Goal: Task Accomplishment & Management: Manage account settings

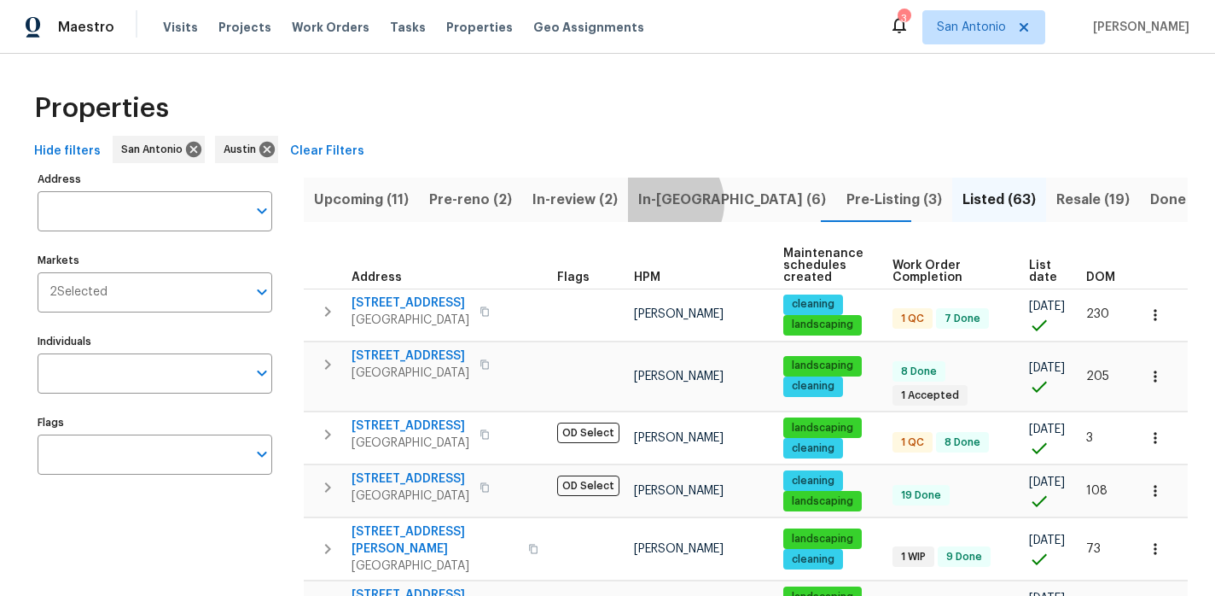
click at [652, 202] on span "In-reno (6)" at bounding box center [732, 200] width 188 height 24
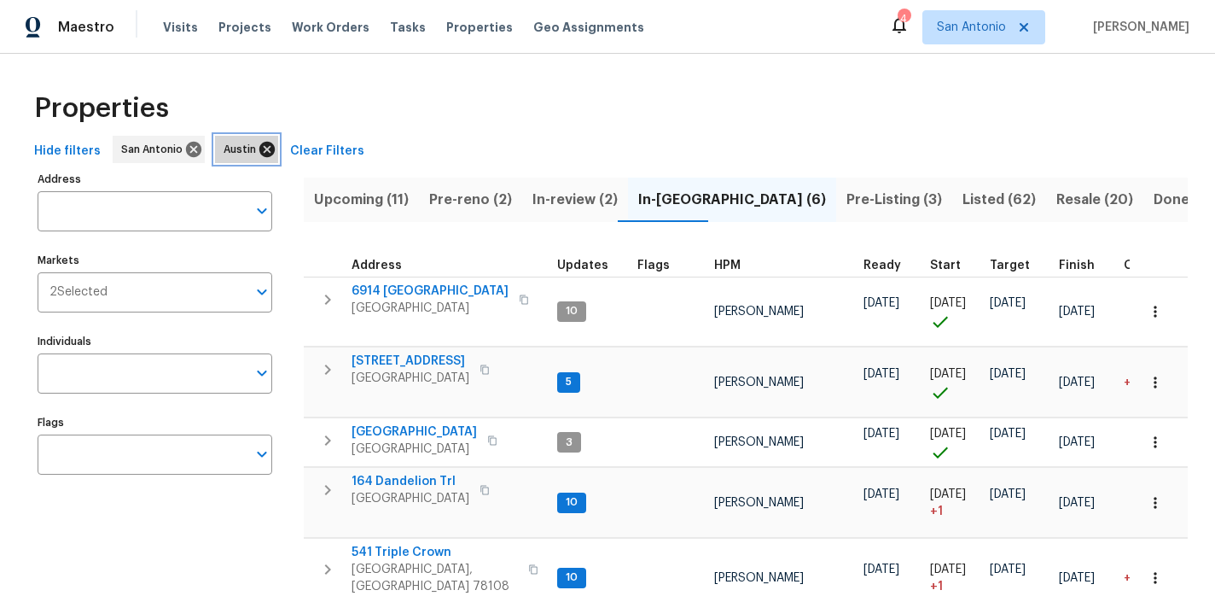
click at [259, 150] on icon at bounding box center [267, 149] width 19 height 19
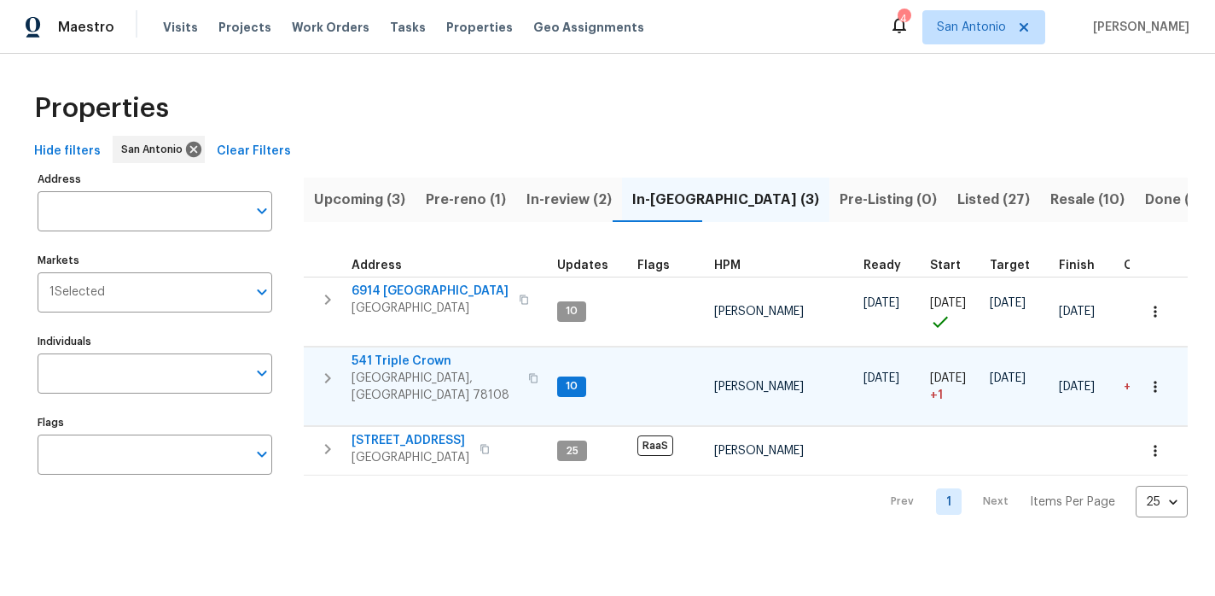
click at [412, 363] on span "541 Triple Crown" at bounding box center [435, 360] width 166 height 17
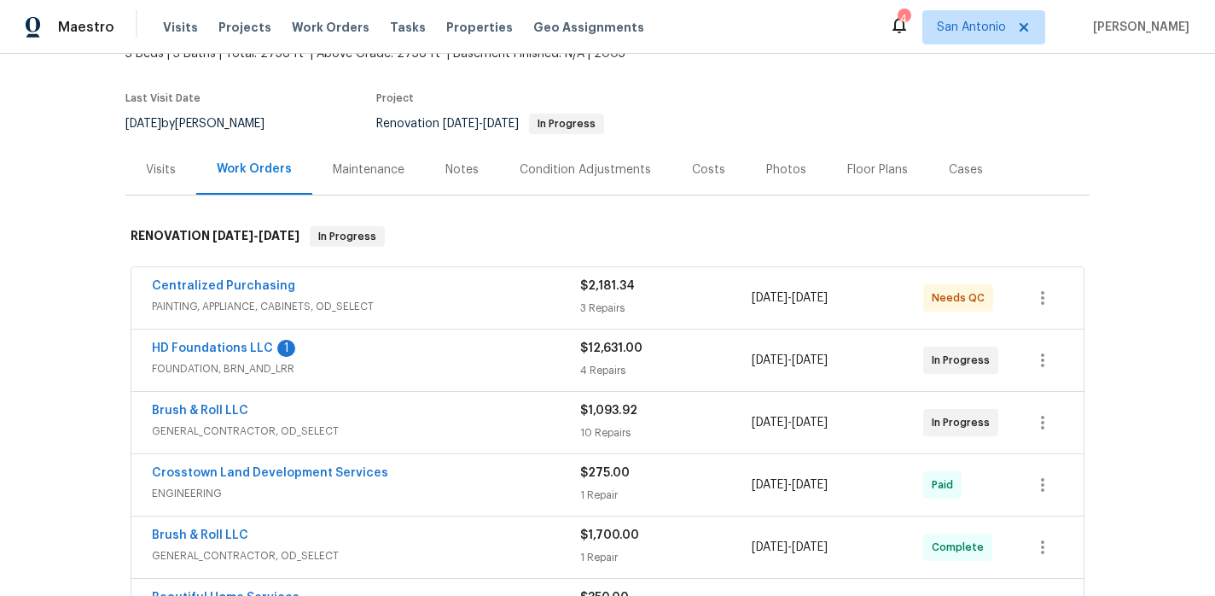
scroll to position [119, 0]
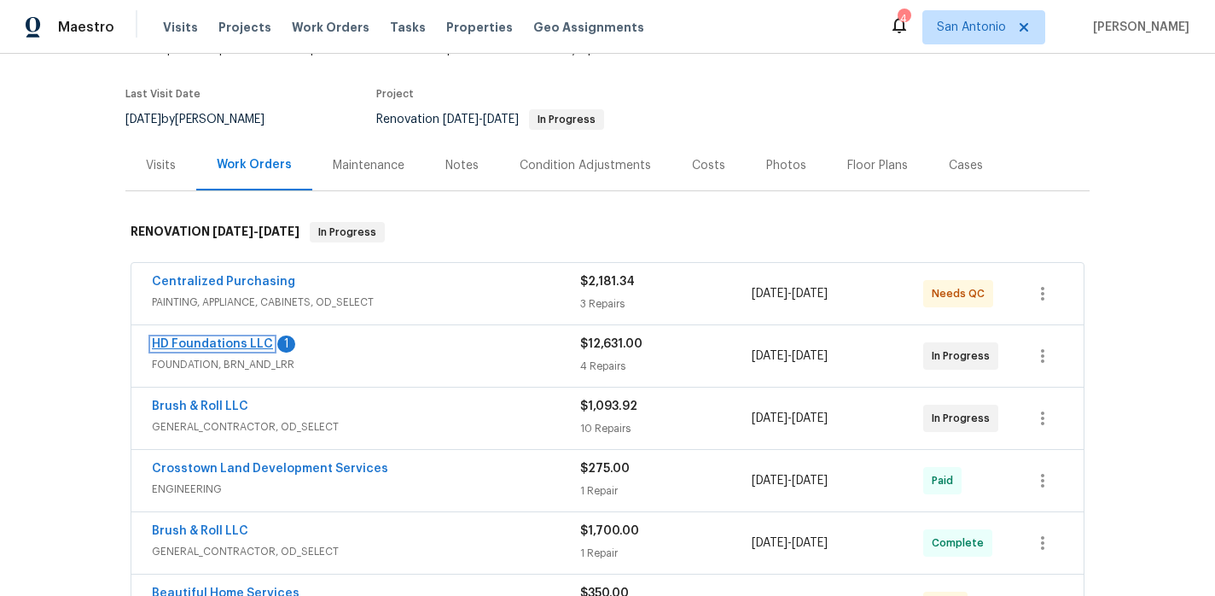
click at [209, 345] on link "HD Foundations LLC" at bounding box center [212, 344] width 121 height 12
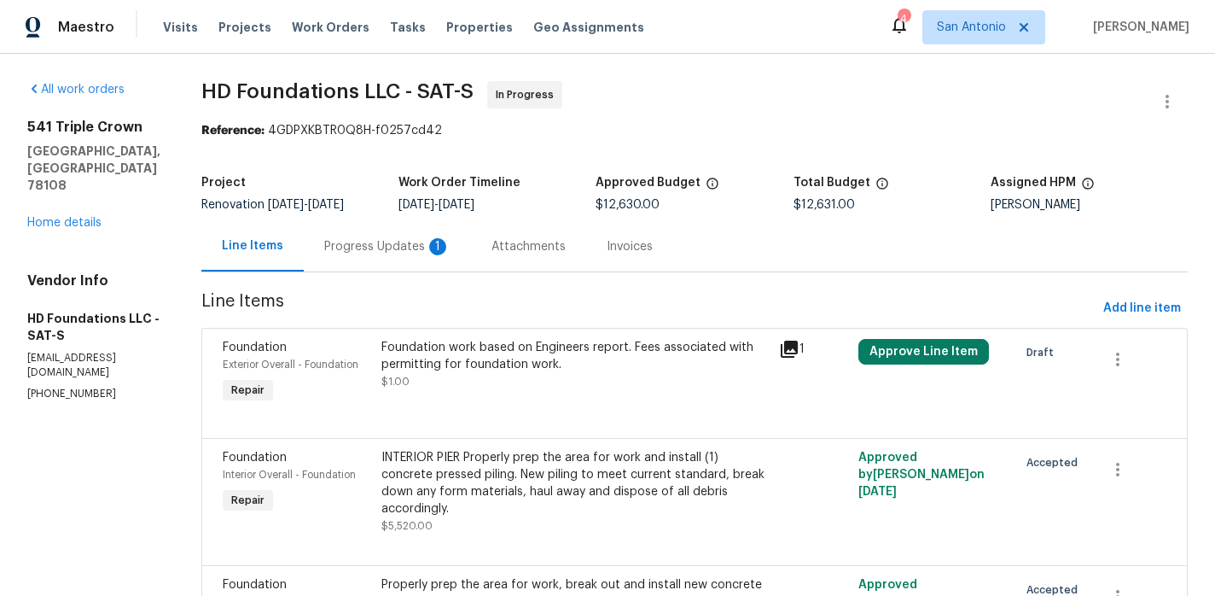
click at [413, 248] on div "Progress Updates 1" at bounding box center [387, 246] width 126 height 17
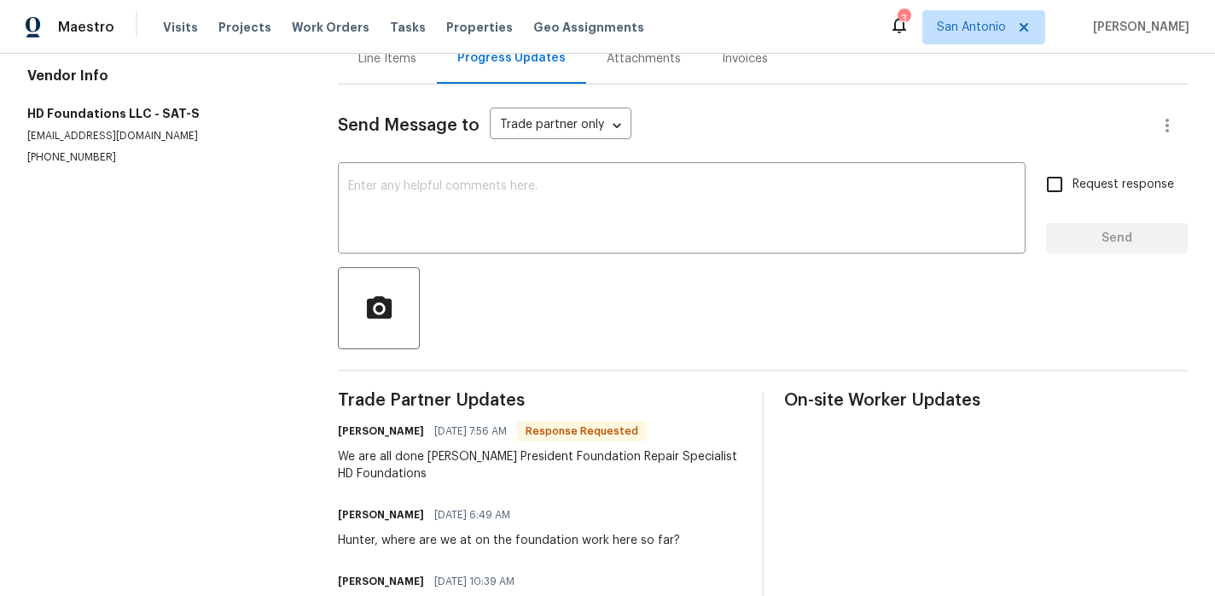
scroll to position [202, 0]
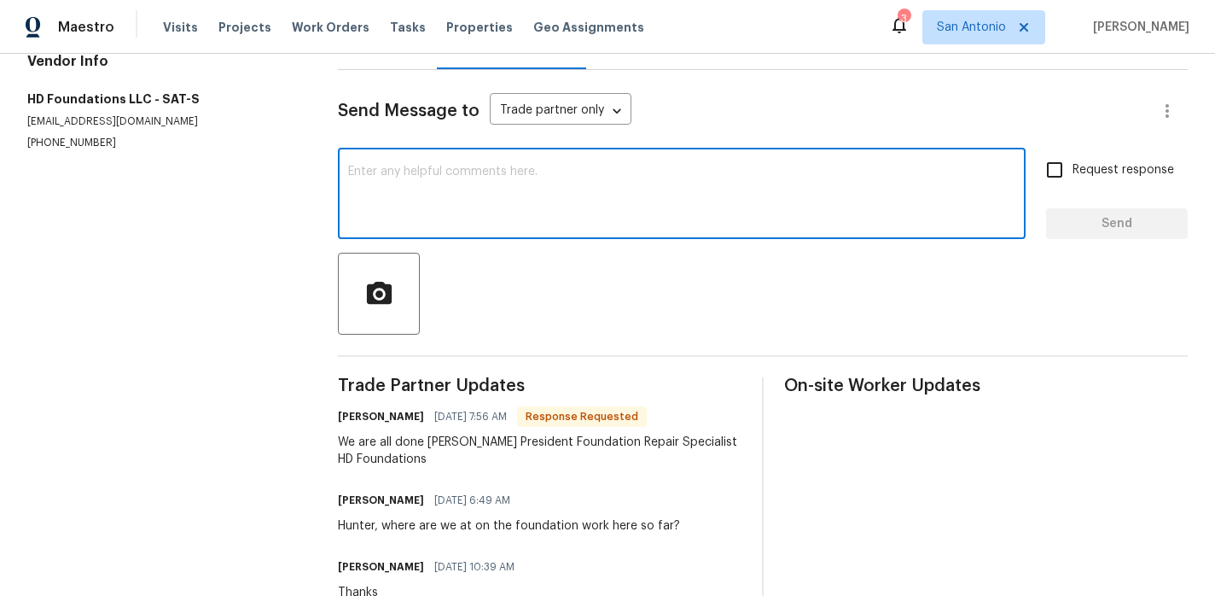
click at [566, 200] on textarea at bounding box center [681, 196] width 667 height 60
type textarea "Thanks!"
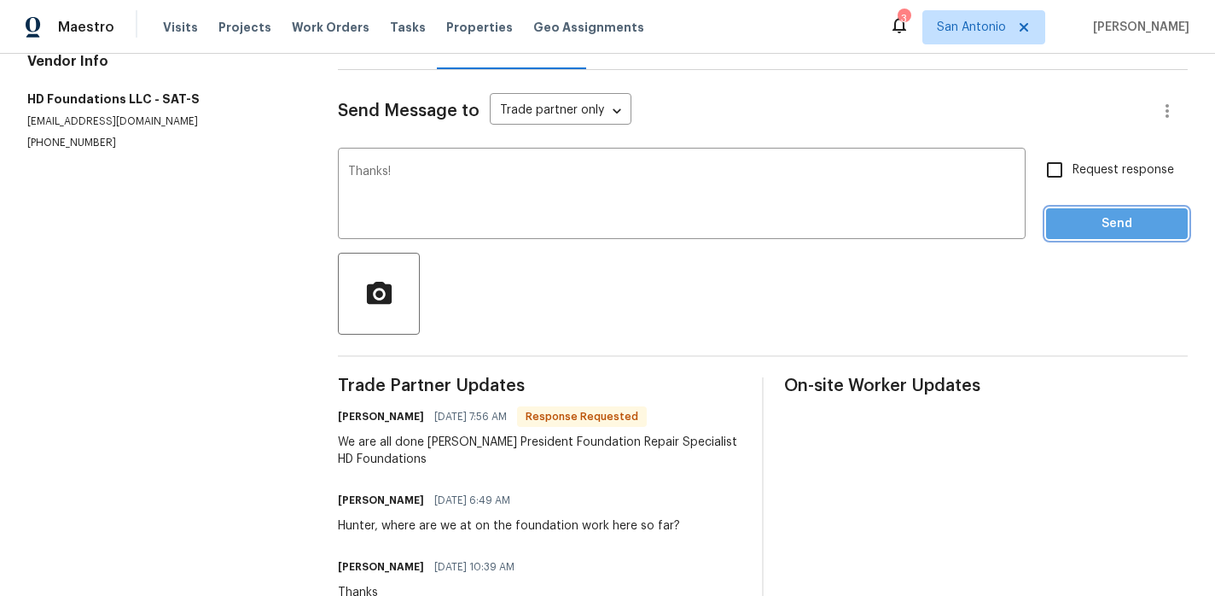
click at [1133, 235] on span "Send" at bounding box center [1117, 223] width 114 height 21
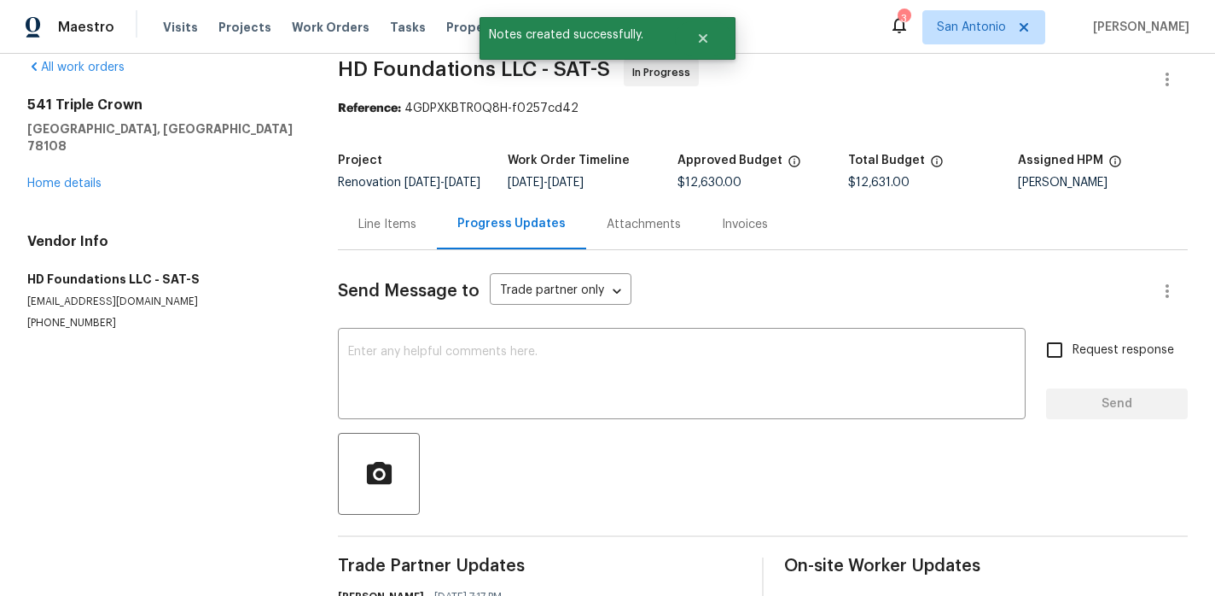
scroll to position [0, 0]
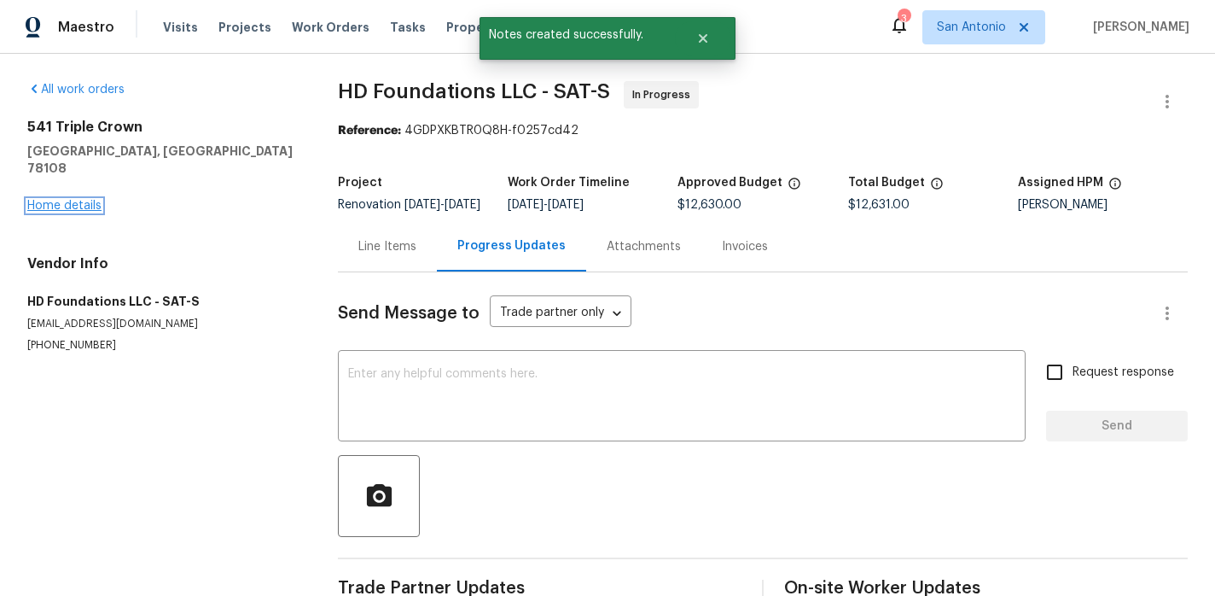
click at [58, 200] on link "Home details" at bounding box center [64, 206] width 74 height 12
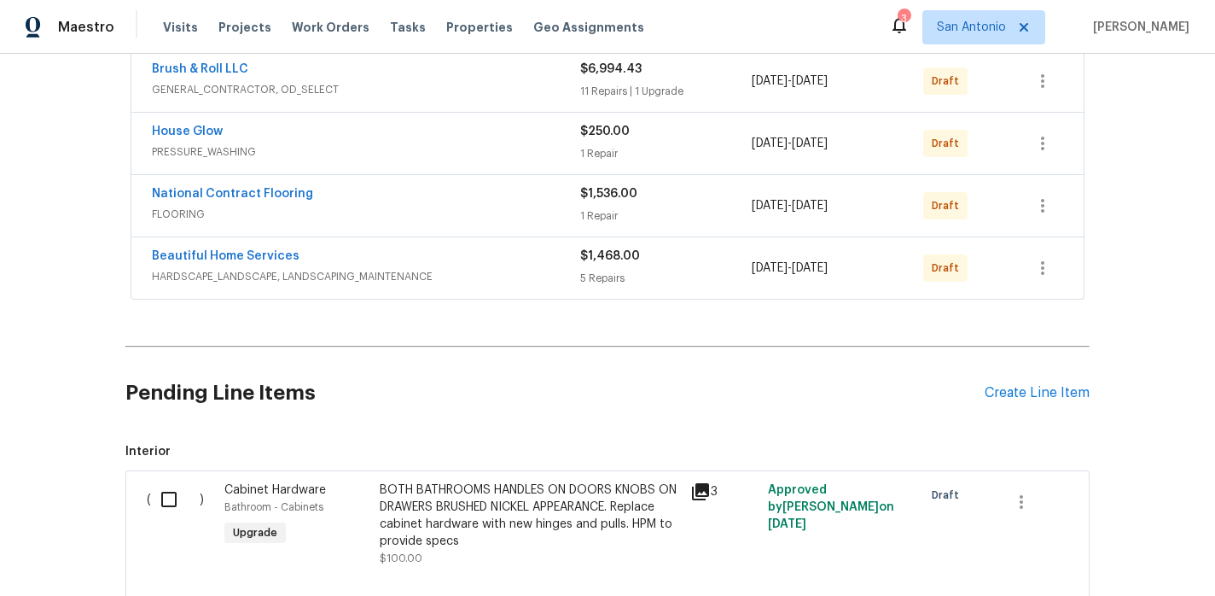
scroll to position [768, 0]
click at [1035, 393] on div "Create Line Item" at bounding box center [1037, 392] width 105 height 16
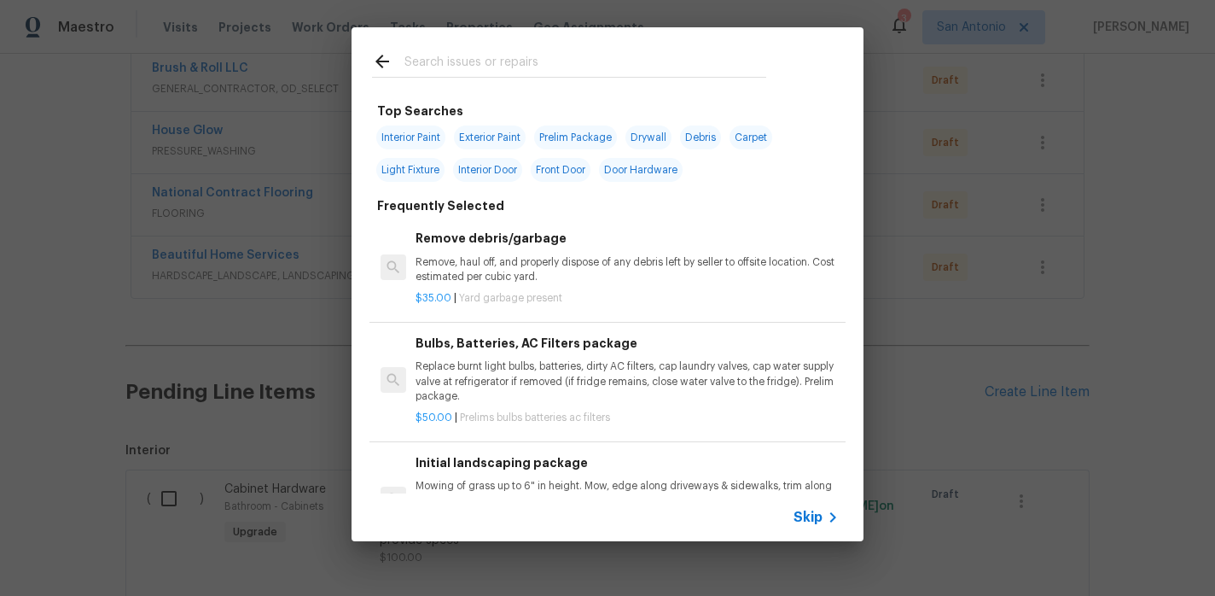
click at [1082, 119] on div "Top Searches Interior Paint Exterior Paint Prelim Package Drywall Debris Carpet…" at bounding box center [607, 284] width 1215 height 568
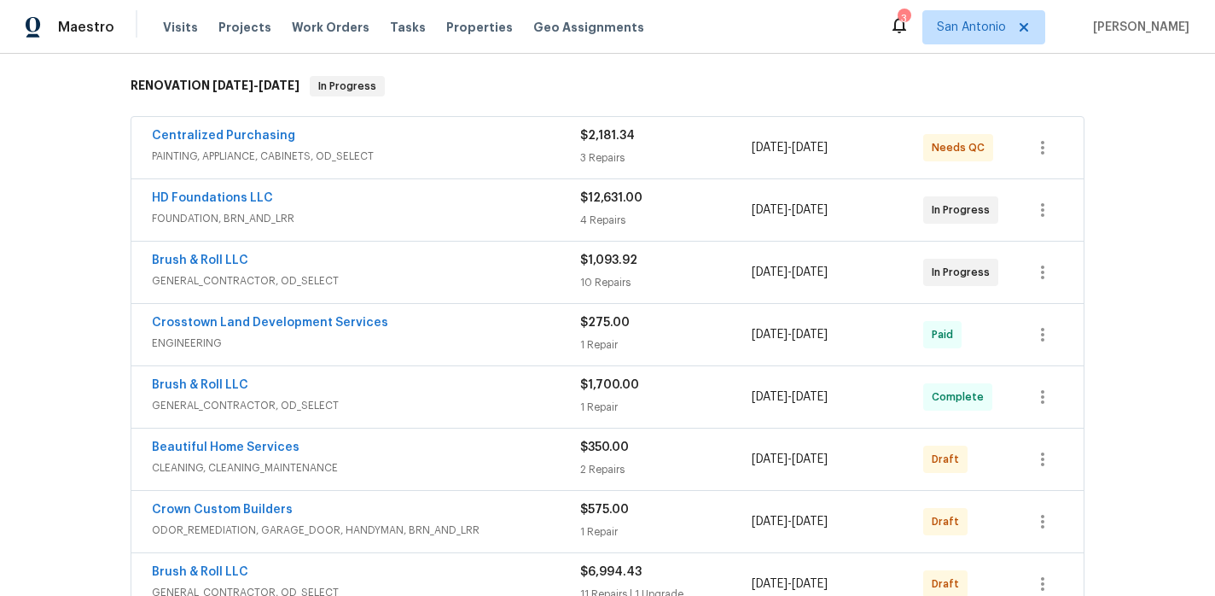
scroll to position [307, 0]
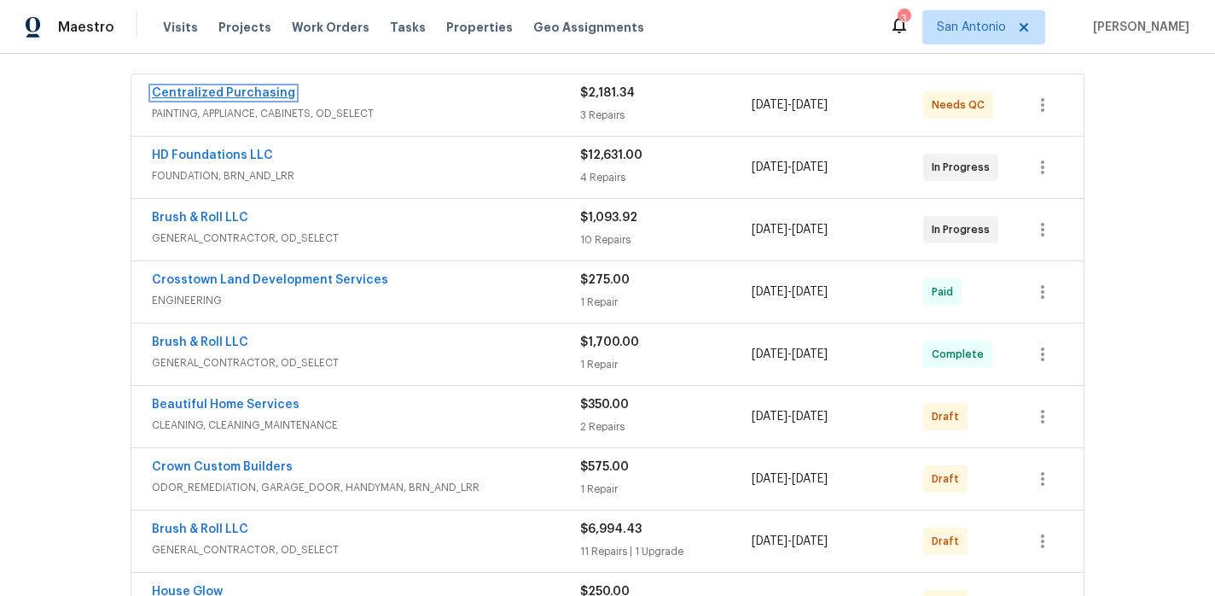
click at [254, 90] on link "Centralized Purchasing" at bounding box center [223, 93] width 143 height 12
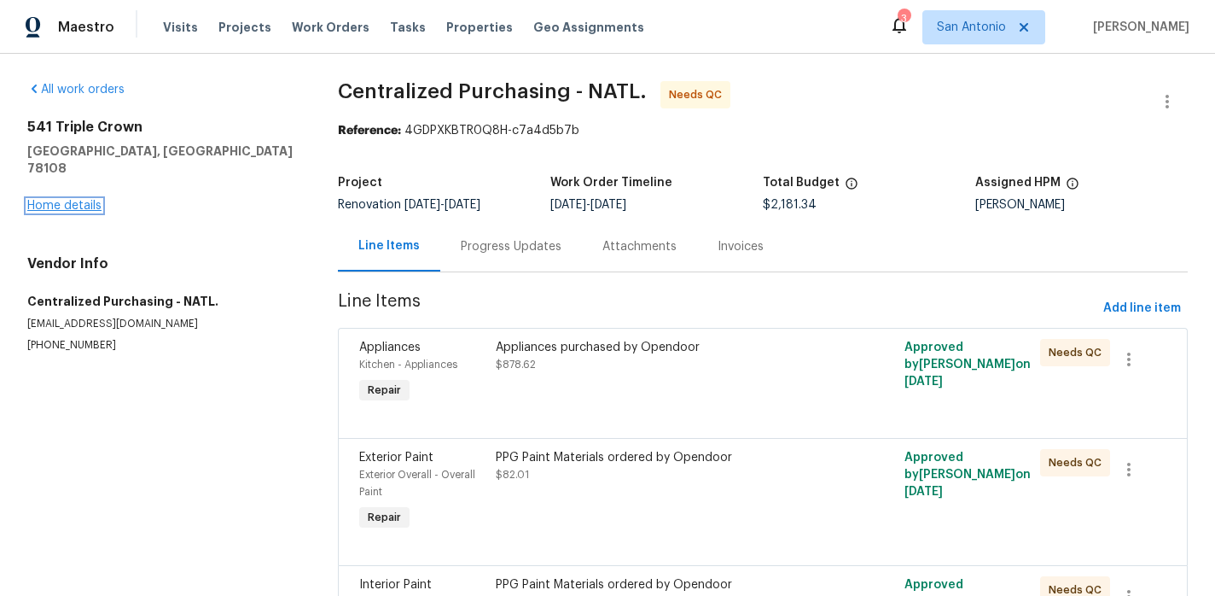
click at [70, 200] on link "Home details" at bounding box center [64, 206] width 74 height 12
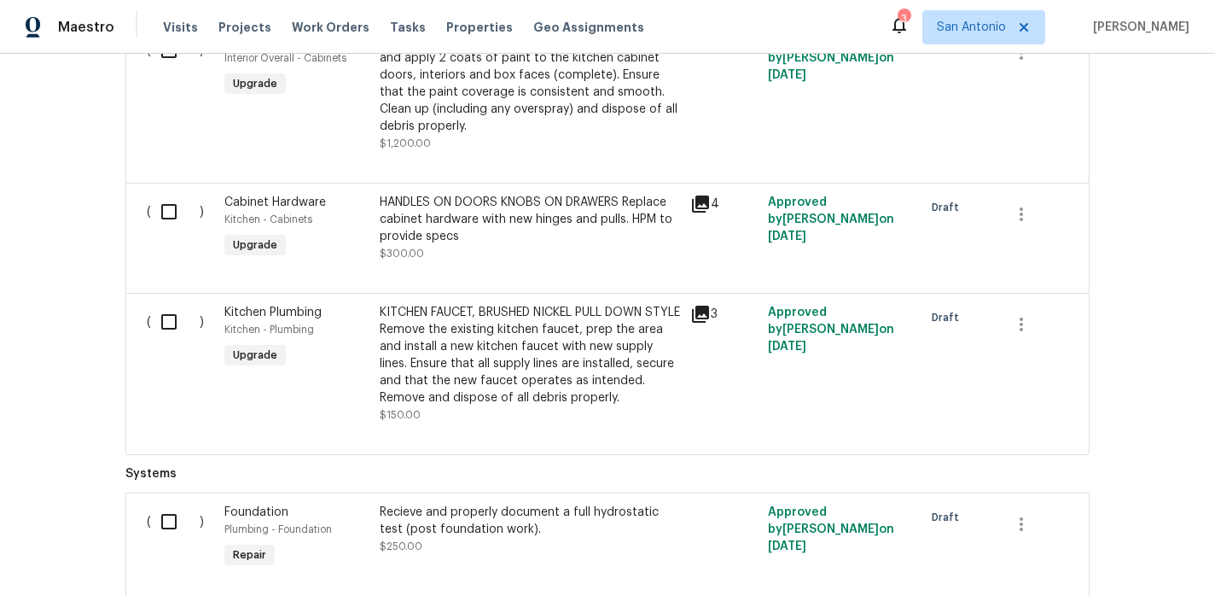
scroll to position [1648, 0]
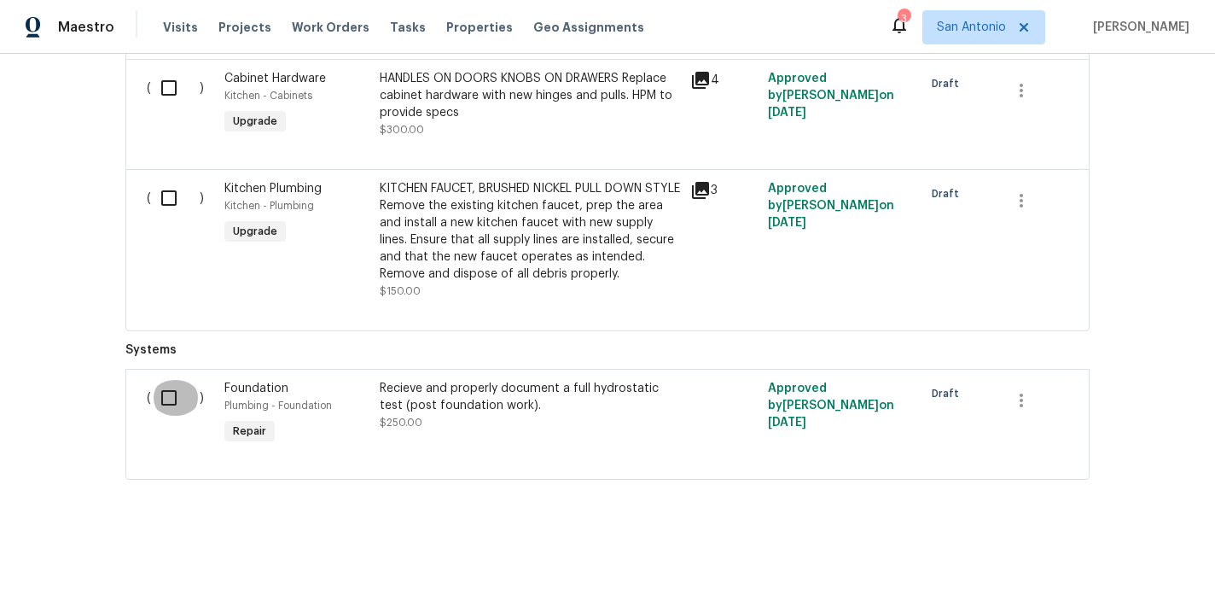
click at [168, 397] on input "checkbox" at bounding box center [175, 398] width 49 height 36
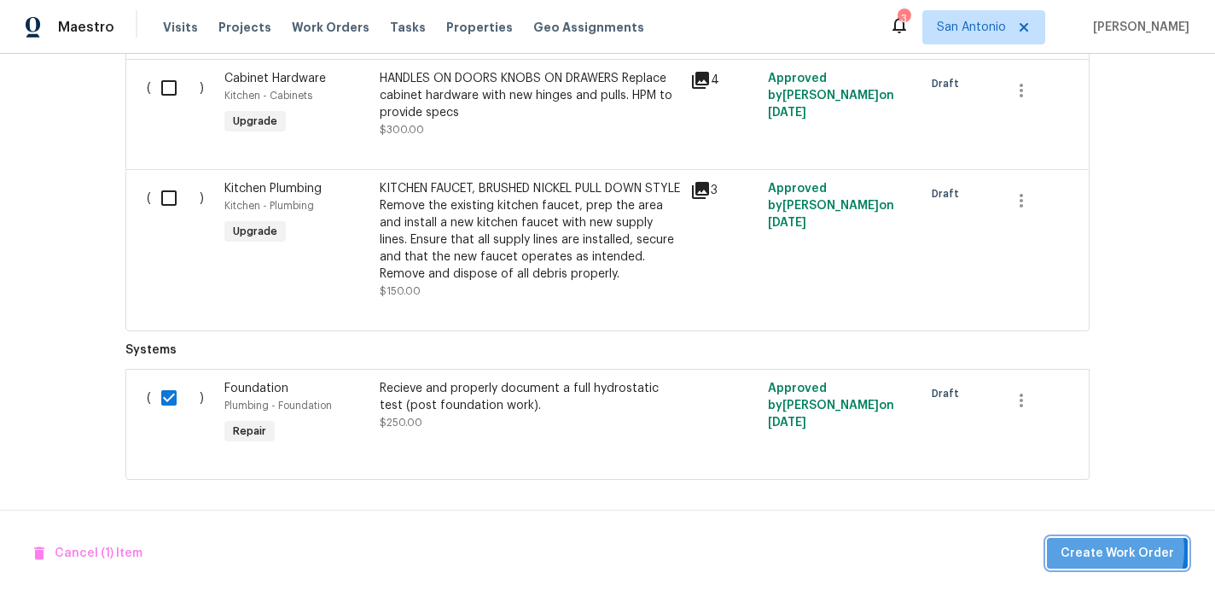
click at [1100, 550] on span "Create Work Order" at bounding box center [1118, 553] width 114 height 21
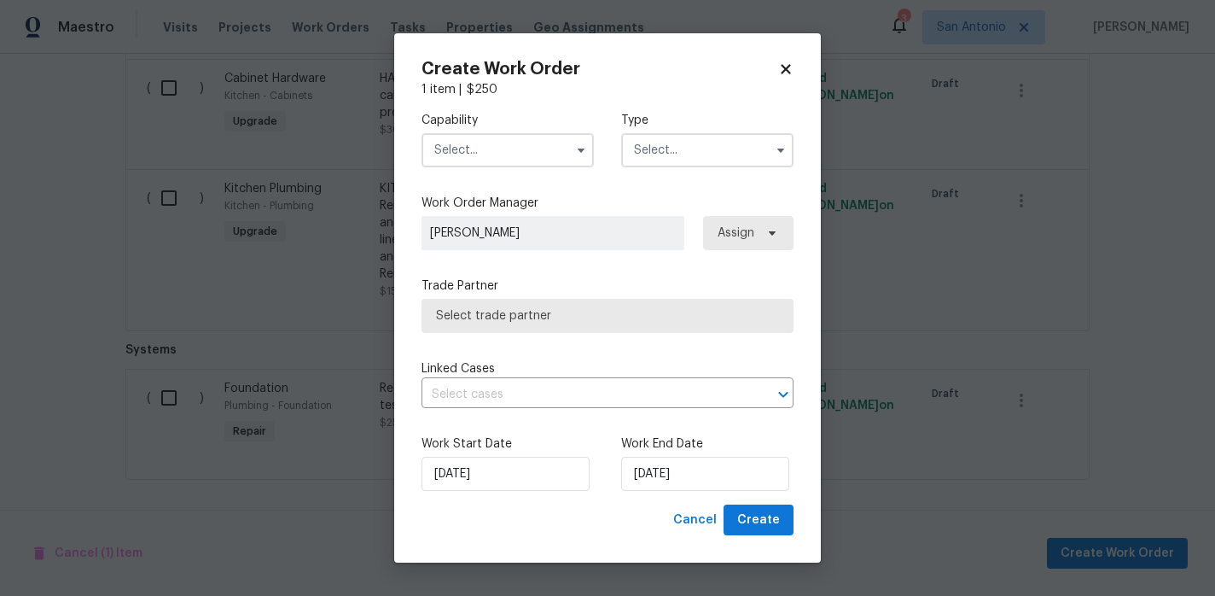
checkbox input "false"
click at [501, 154] on input "text" at bounding box center [508, 150] width 172 height 34
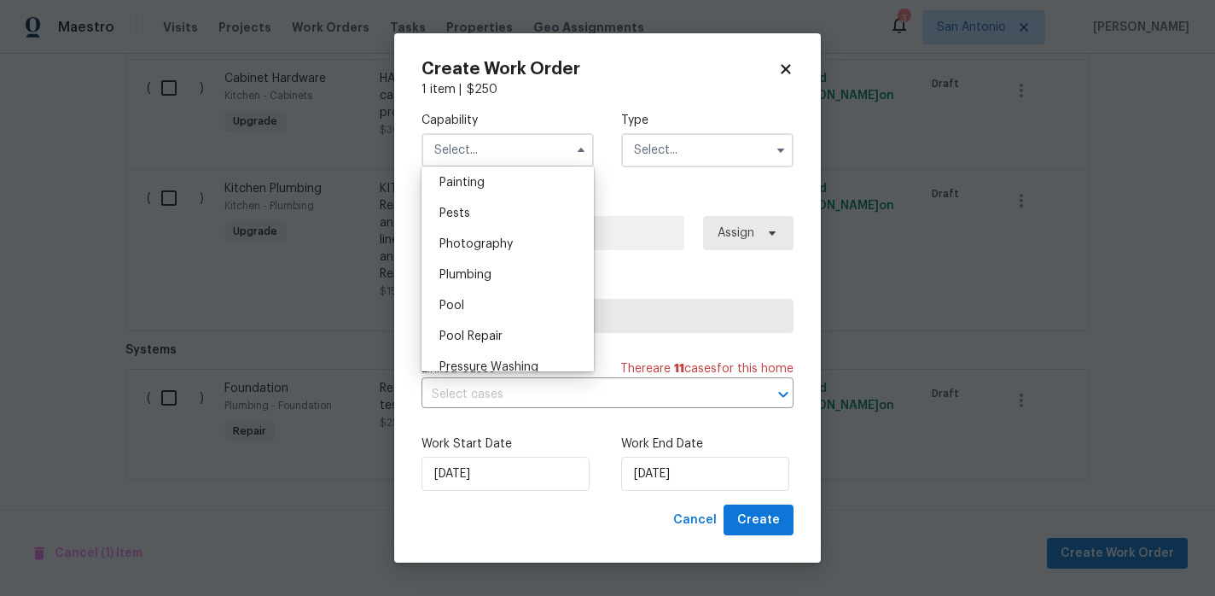
scroll to position [1434, 0]
click at [473, 275] on span "Plumbing" at bounding box center [466, 278] width 52 height 12
type input "Plumbing"
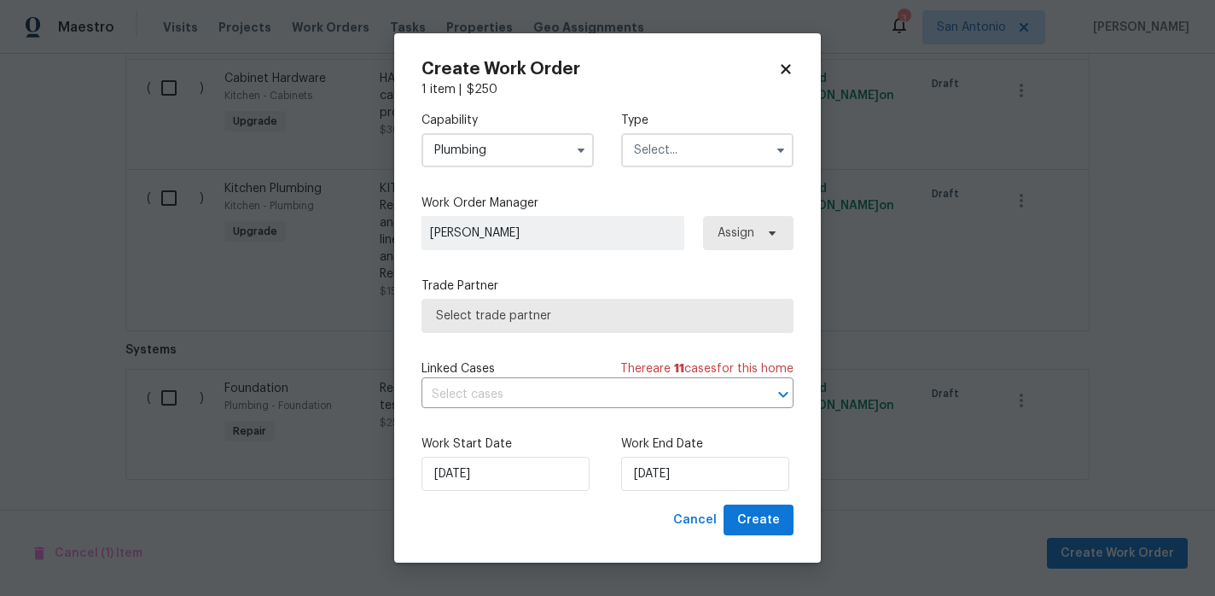
click at [675, 150] on input "text" at bounding box center [707, 150] width 172 height 34
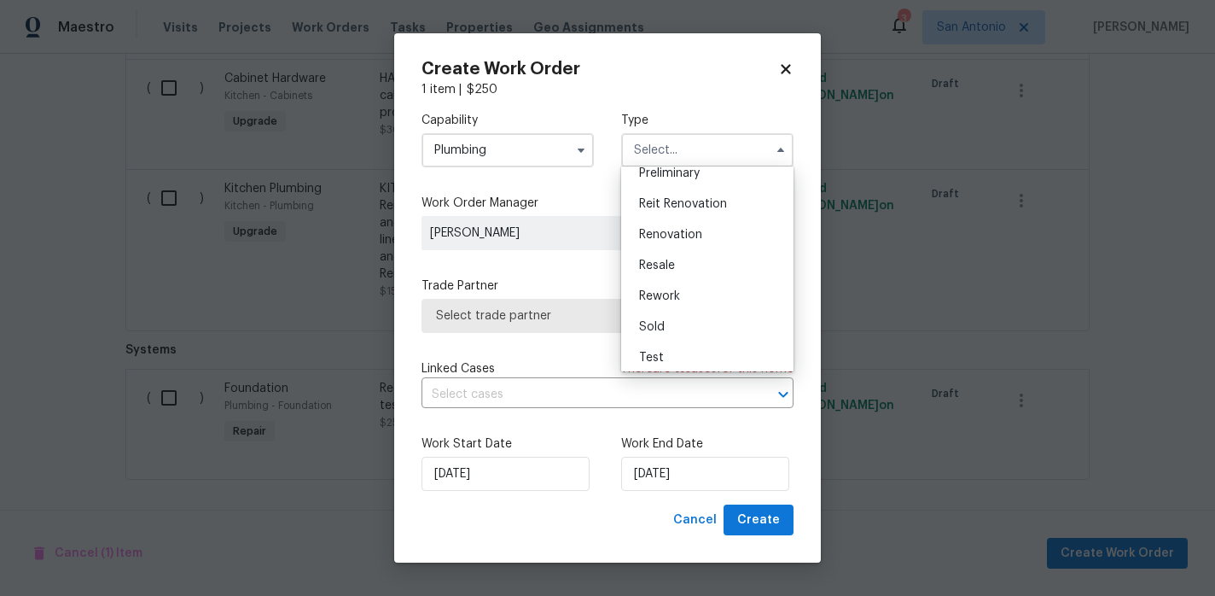
scroll to position [387, 0]
click at [673, 225] on span "Renovation" at bounding box center [670, 229] width 63 height 12
type input "Renovation"
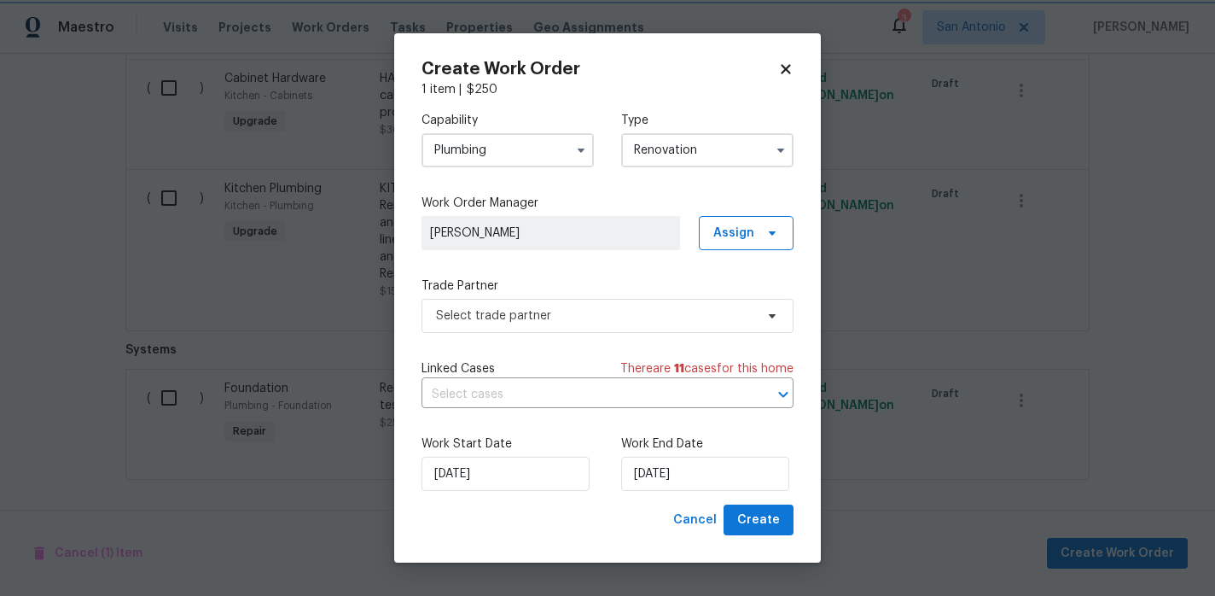
scroll to position [0, 0]
click at [533, 307] on span "Select trade partner" at bounding box center [595, 315] width 318 height 17
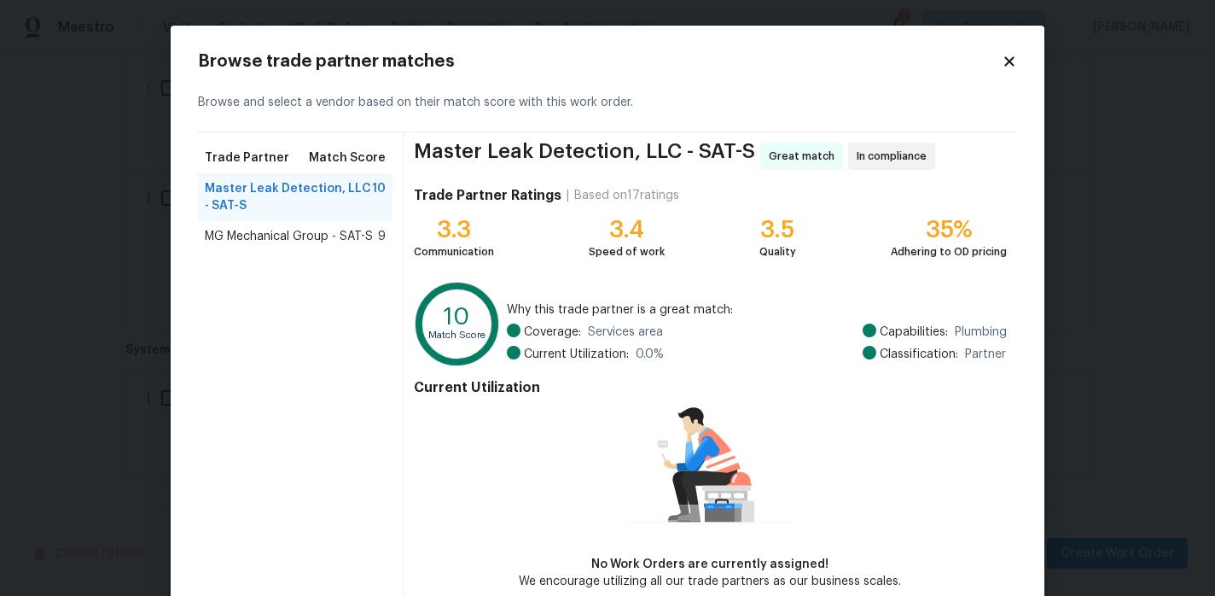
click at [332, 236] on span "MG Mechanical Group - SAT-S" at bounding box center [289, 236] width 168 height 17
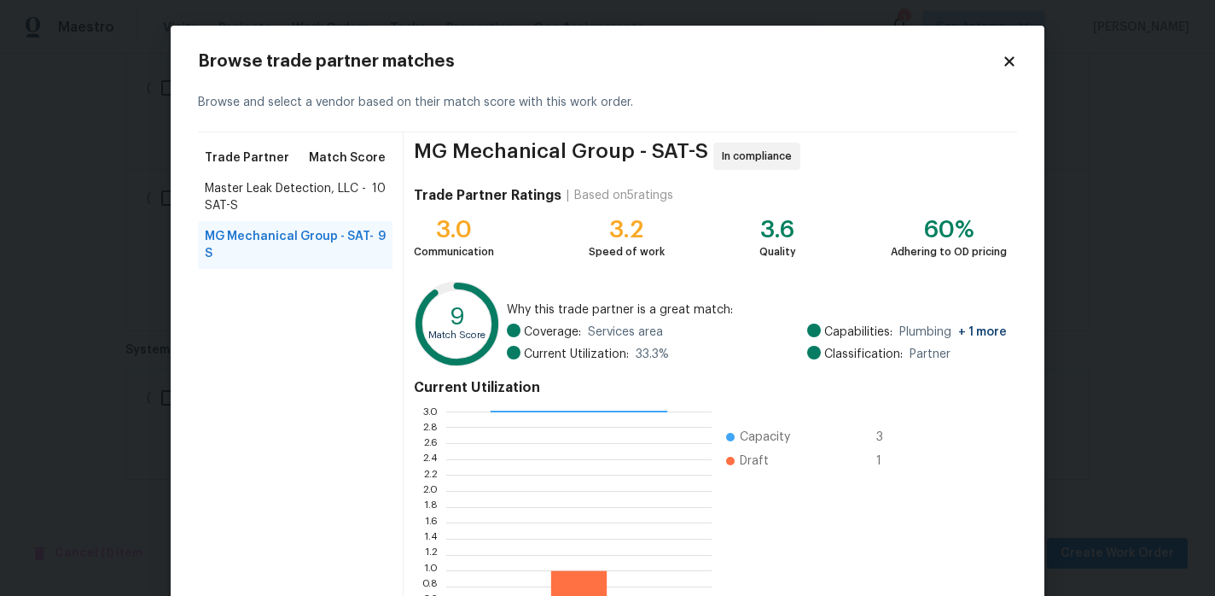
scroll to position [157, 0]
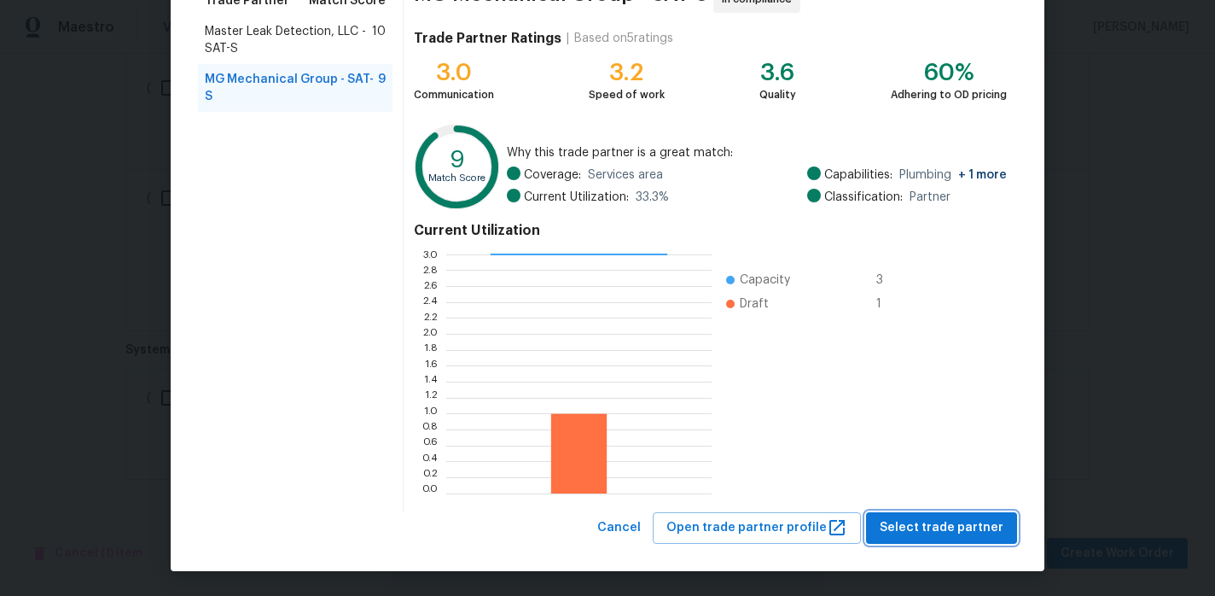
click at [937, 533] on span "Select trade partner" at bounding box center [942, 527] width 124 height 21
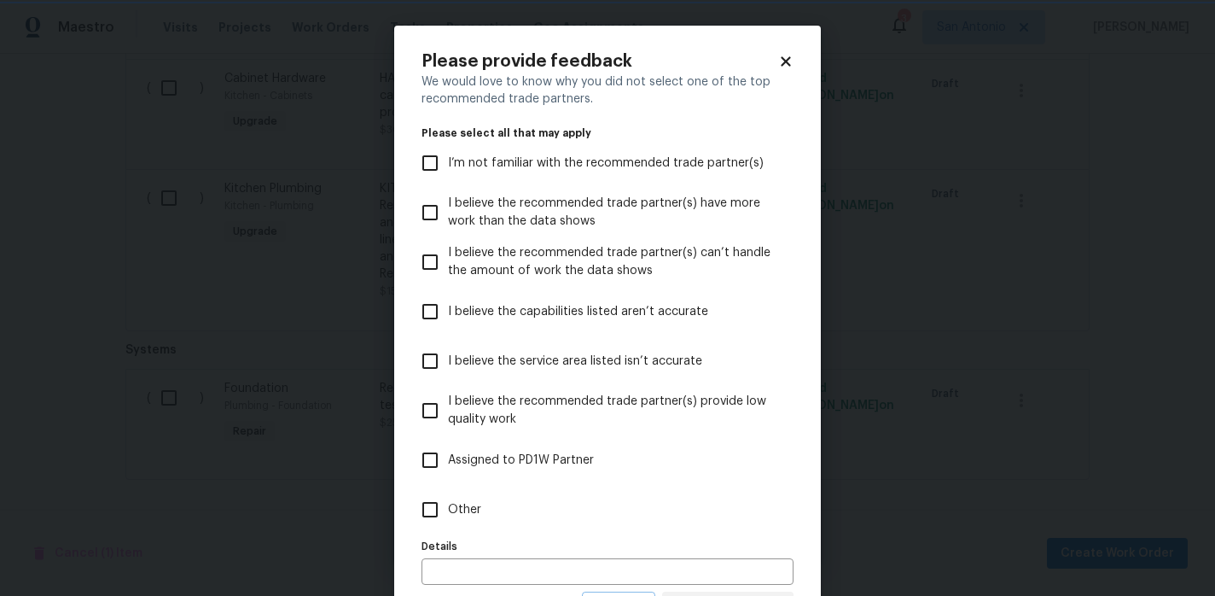
scroll to position [80, 0]
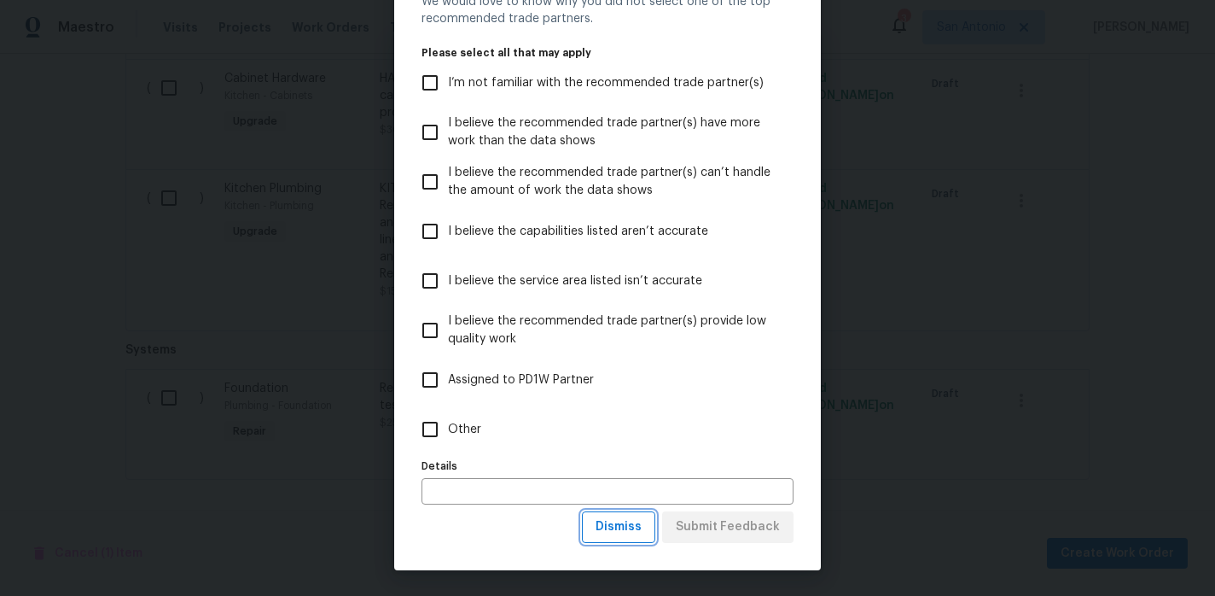
click at [634, 526] on span "Dismiss" at bounding box center [619, 526] width 46 height 21
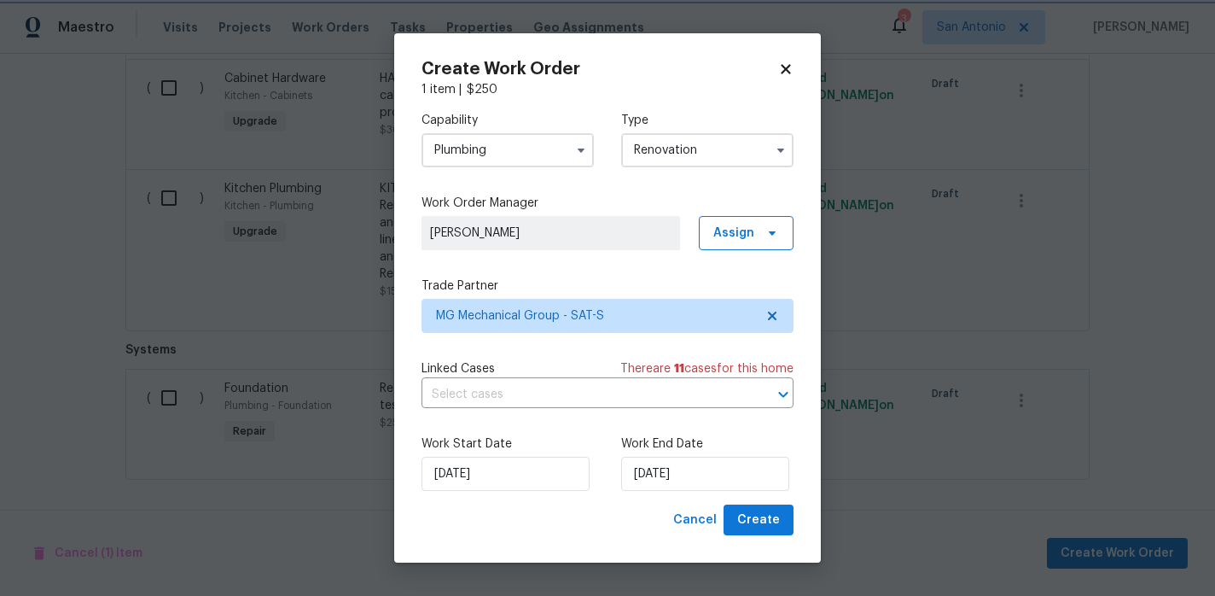
scroll to position [0, 0]
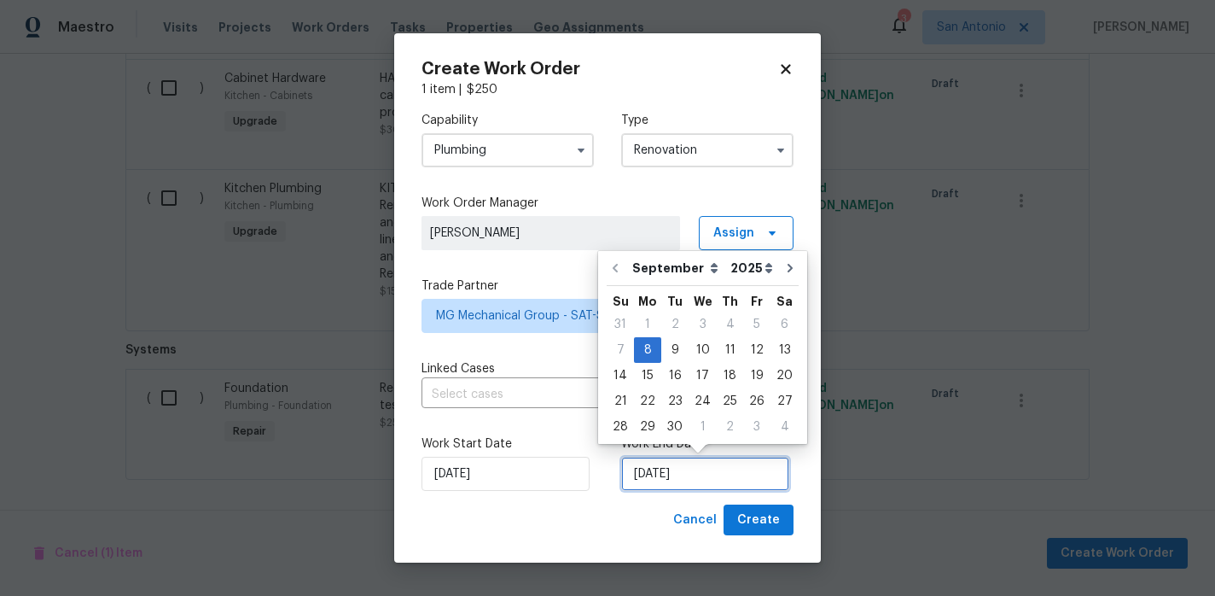
click at [684, 474] on input "[DATE]" at bounding box center [705, 474] width 168 height 34
click at [743, 347] on div "12" at bounding box center [756, 350] width 27 height 24
type input "[DATE]"
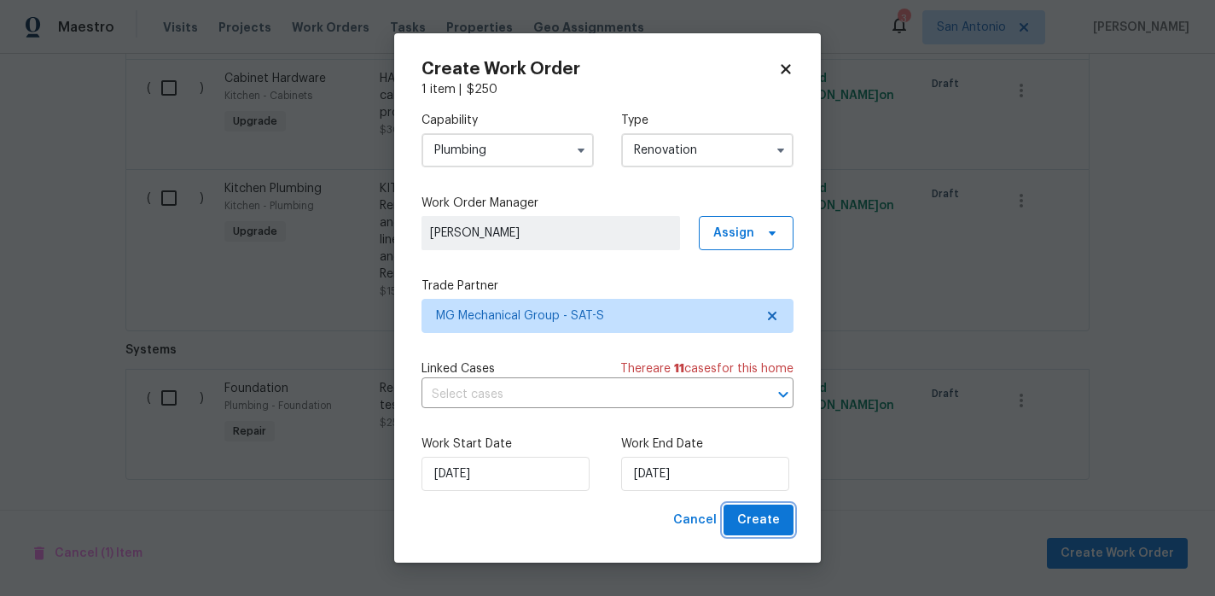
click at [766, 527] on span "Create" at bounding box center [758, 520] width 43 height 21
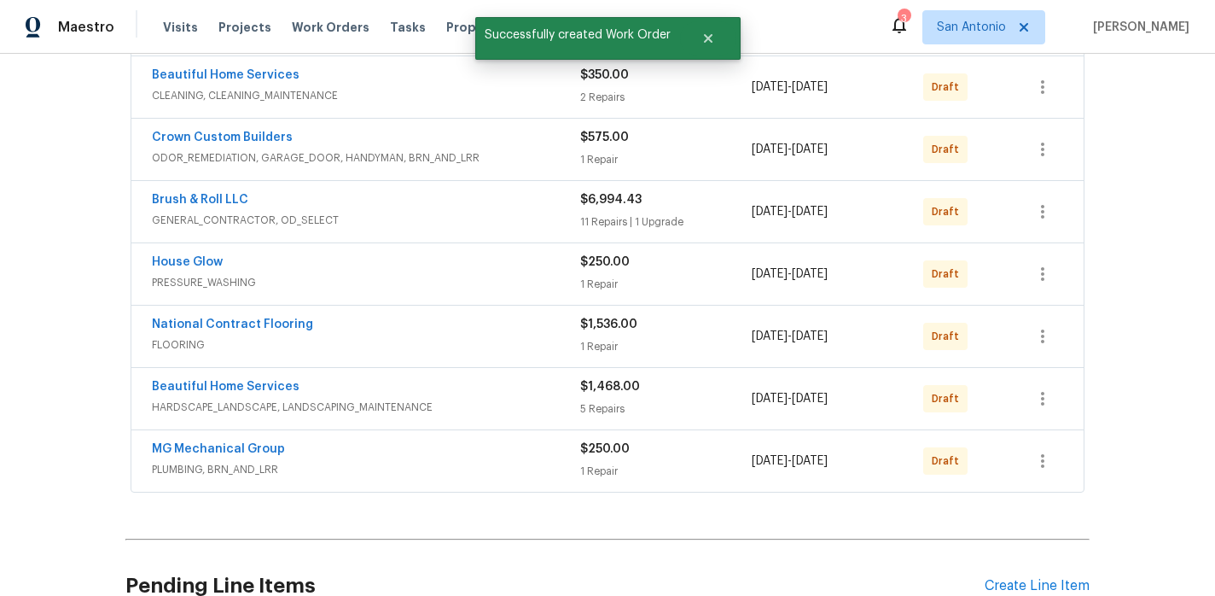
scroll to position [624, 0]
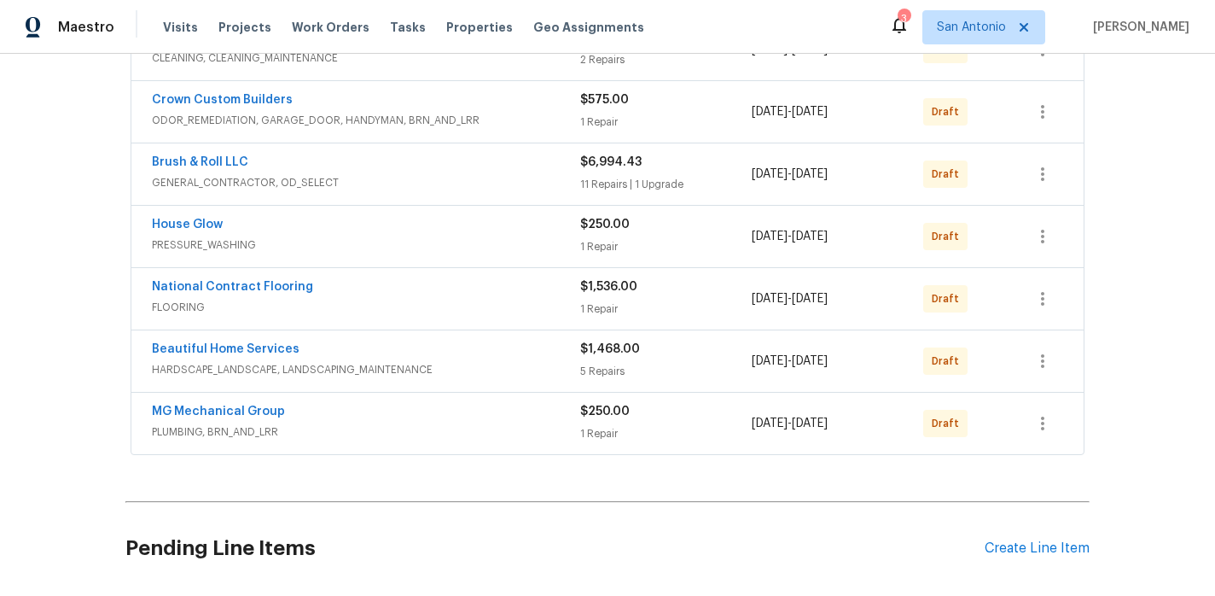
scroll to position [690, 0]
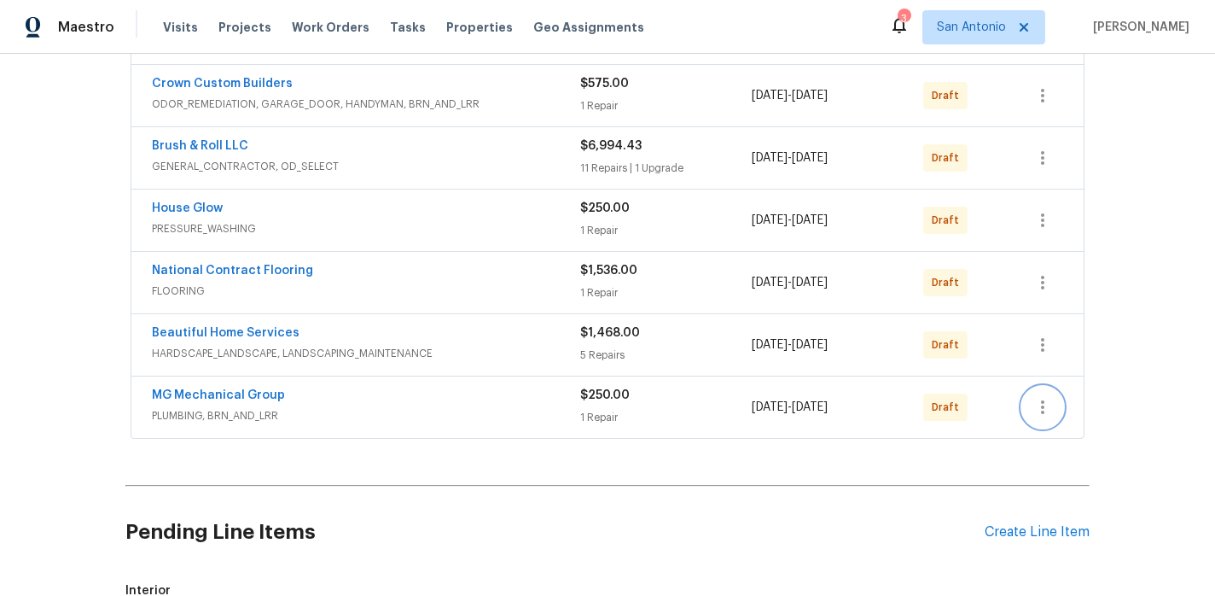
click at [1041, 405] on icon "button" at bounding box center [1043, 407] width 20 height 20
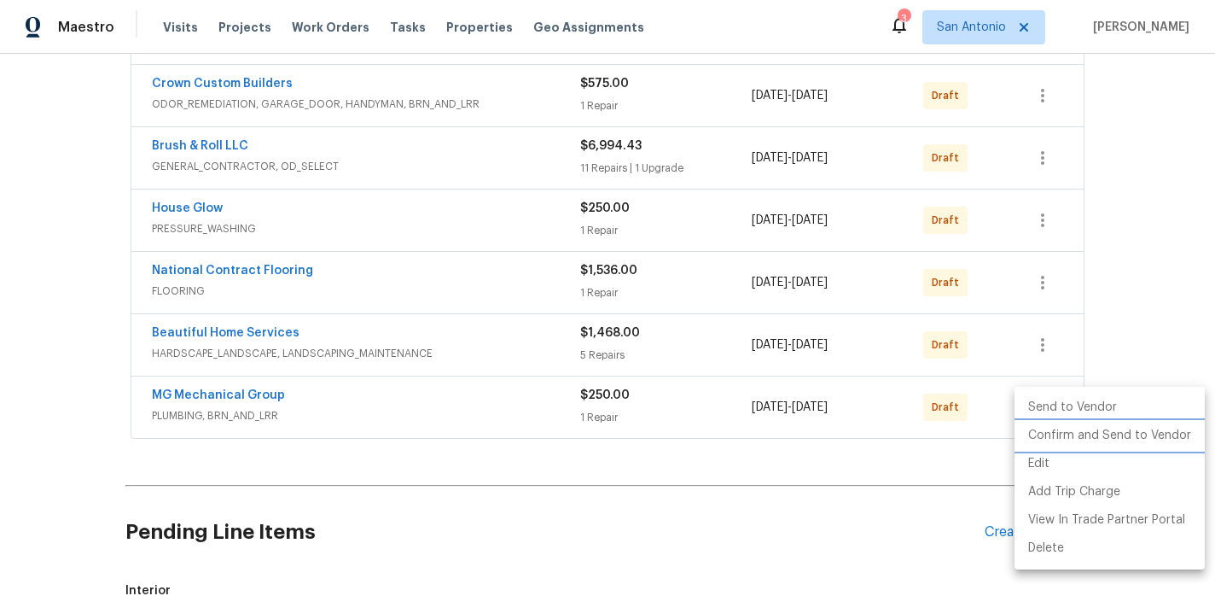
click at [1056, 434] on li "Confirm and Send to Vendor" at bounding box center [1110, 436] width 190 height 28
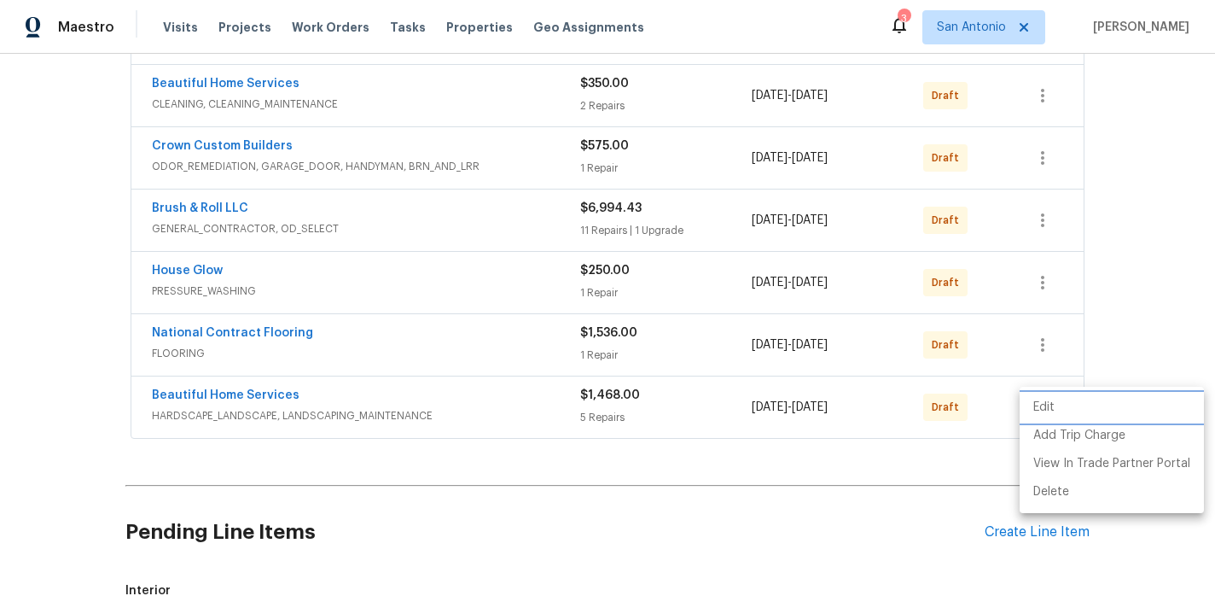
scroll to position [192, 0]
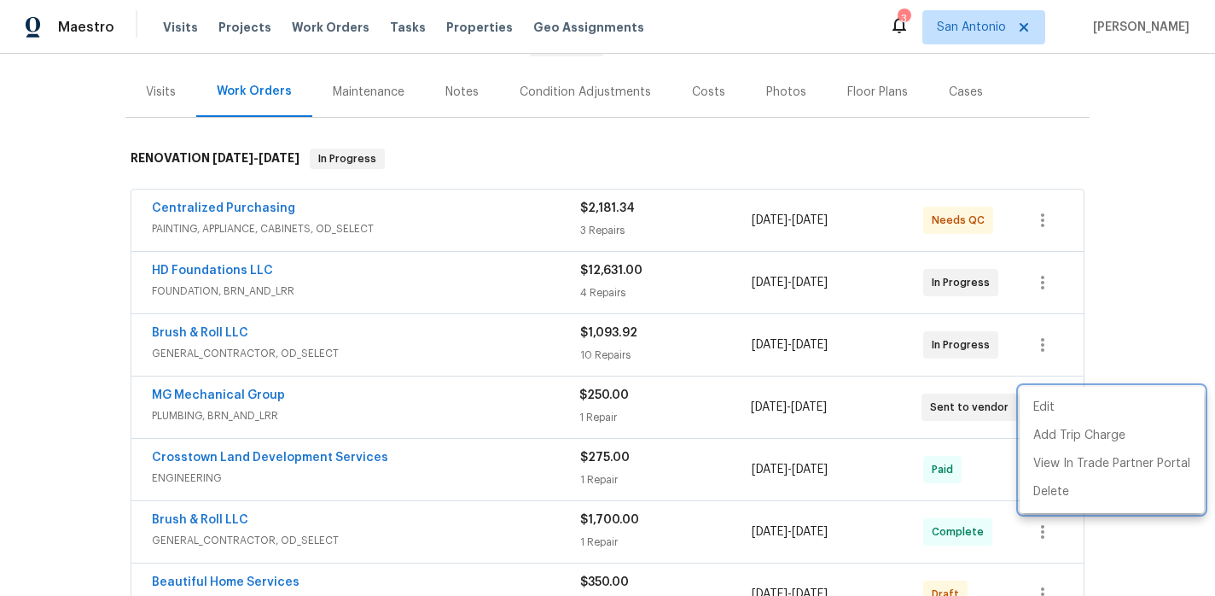
click at [921, 153] on div at bounding box center [607, 298] width 1215 height 596
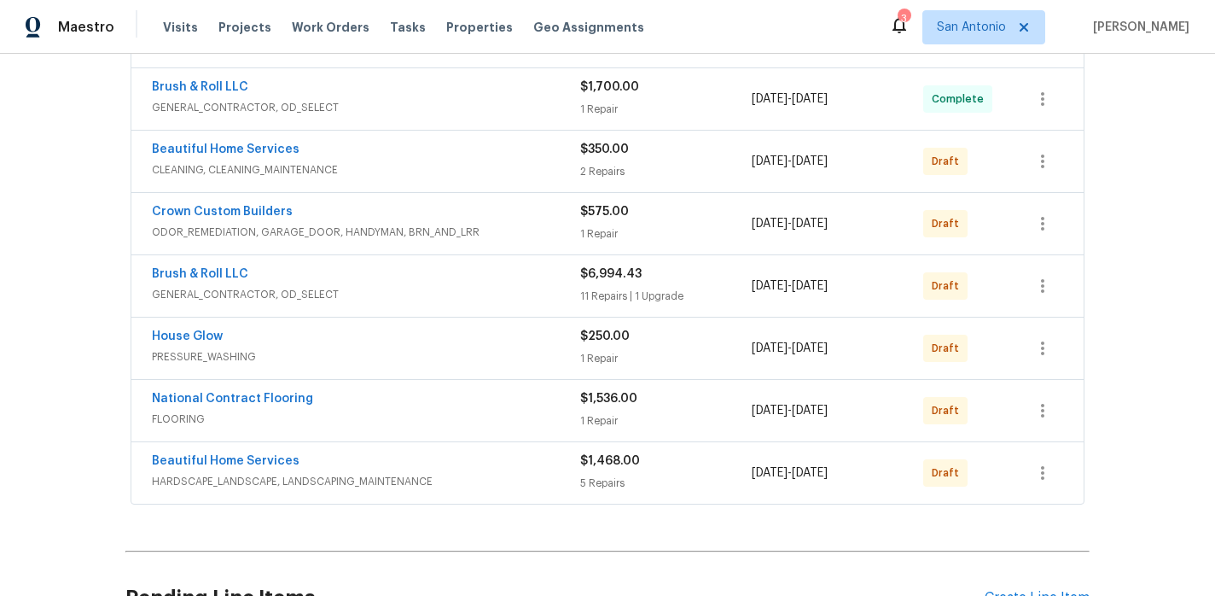
scroll to position [626, 0]
click at [271, 397] on link "National Contract Flooring" at bounding box center [232, 398] width 161 height 12
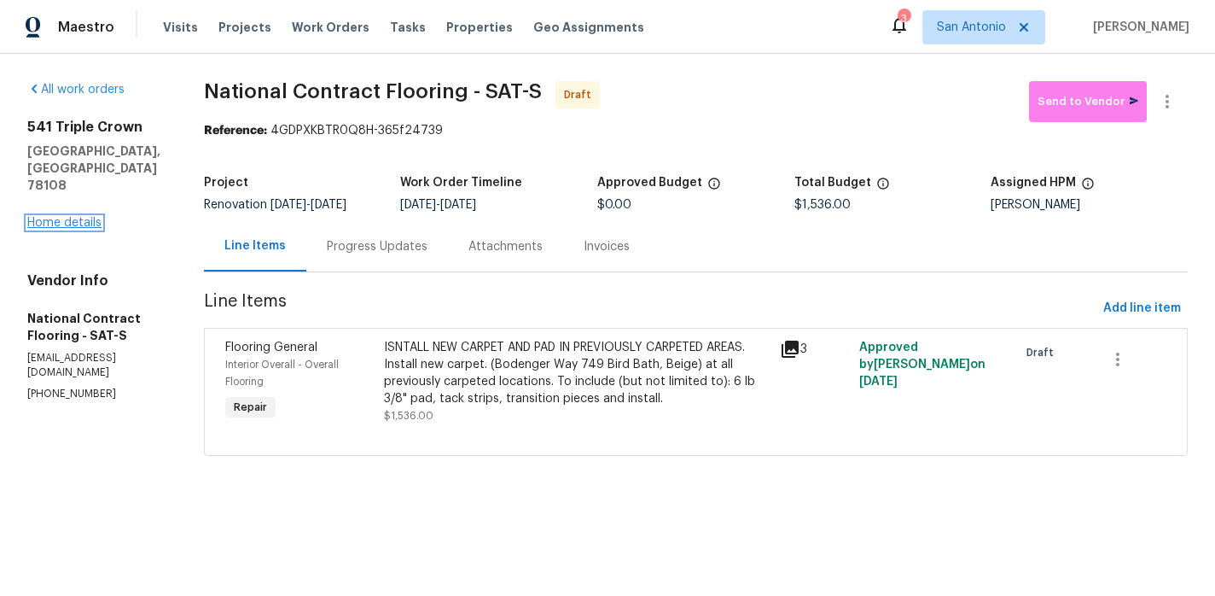
click at [85, 217] on link "Home details" at bounding box center [64, 223] width 74 height 12
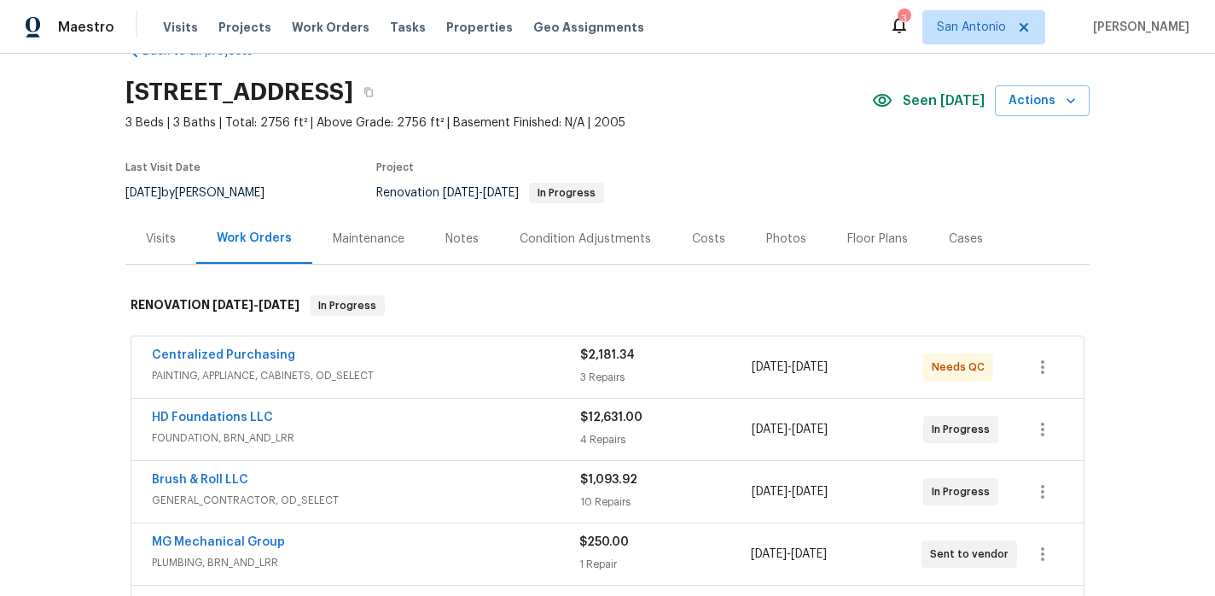
scroll to position [59, 0]
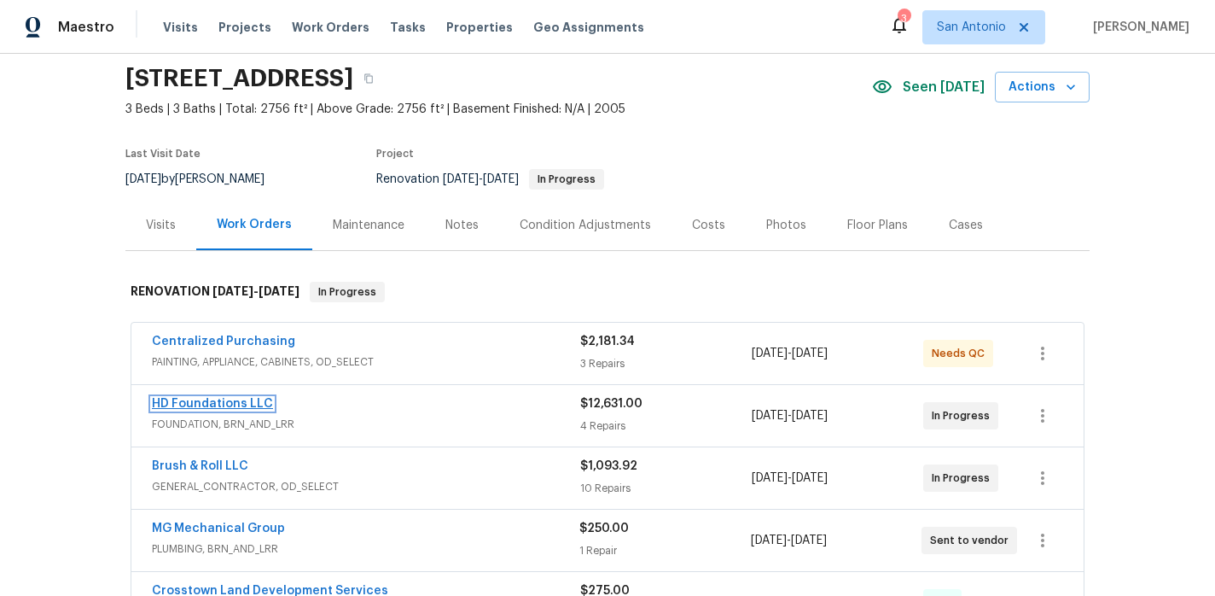
click at [224, 402] on link "HD Foundations LLC" at bounding box center [212, 404] width 121 height 12
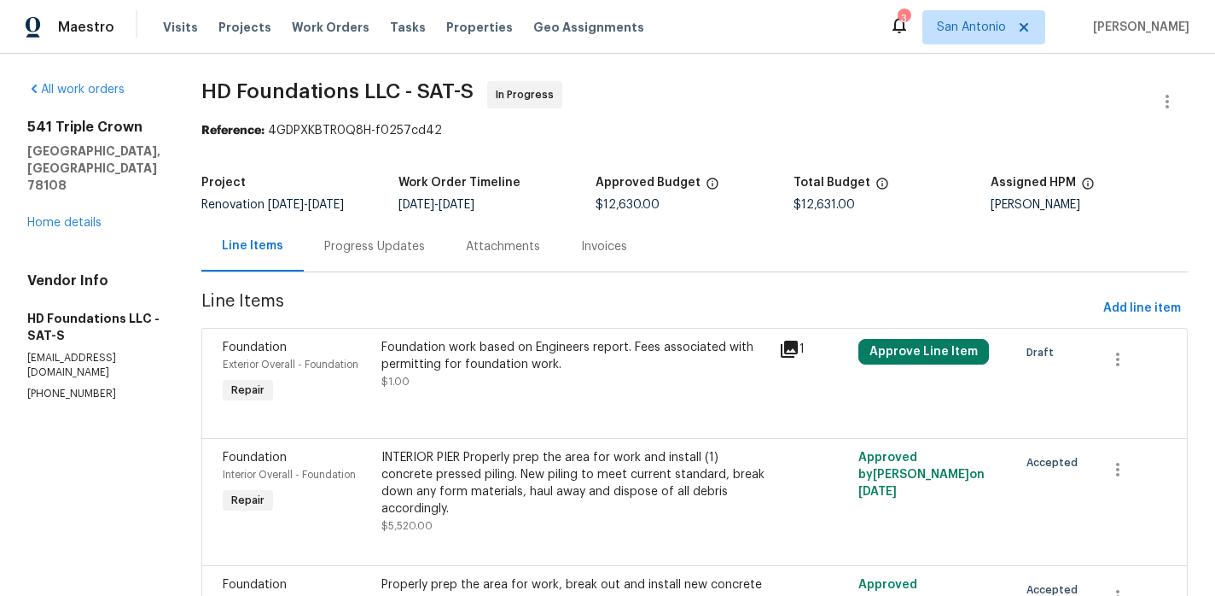
click at [461, 379] on div "Foundation work based on Engineers report. Fees associated with permitting for …" at bounding box center [574, 364] width 387 height 51
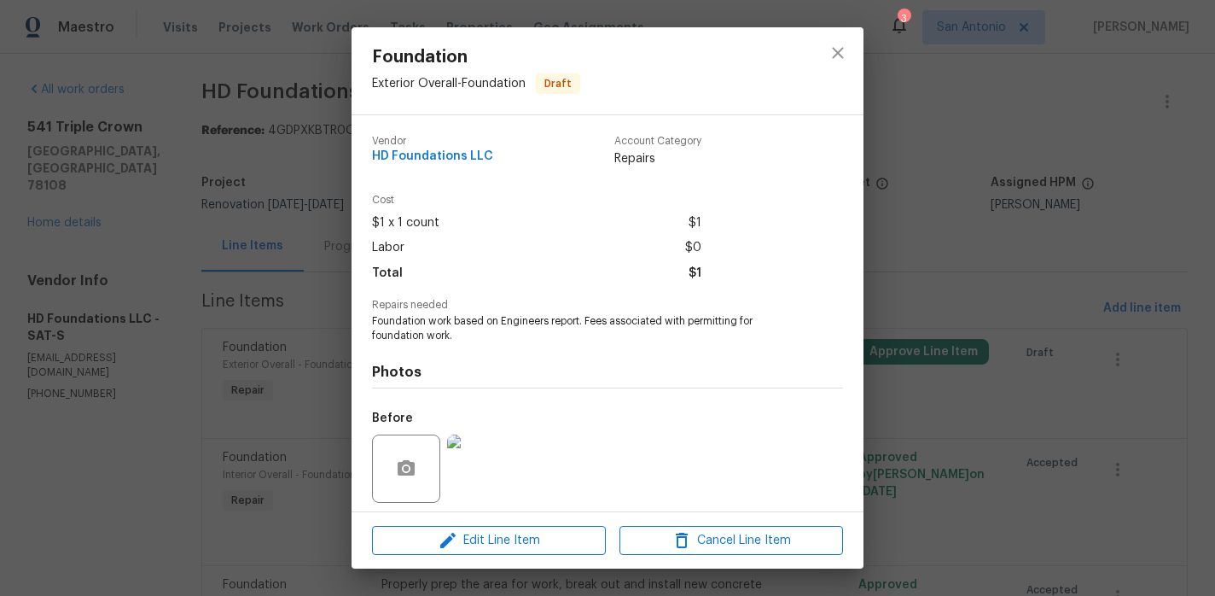
scroll to position [119, 0]
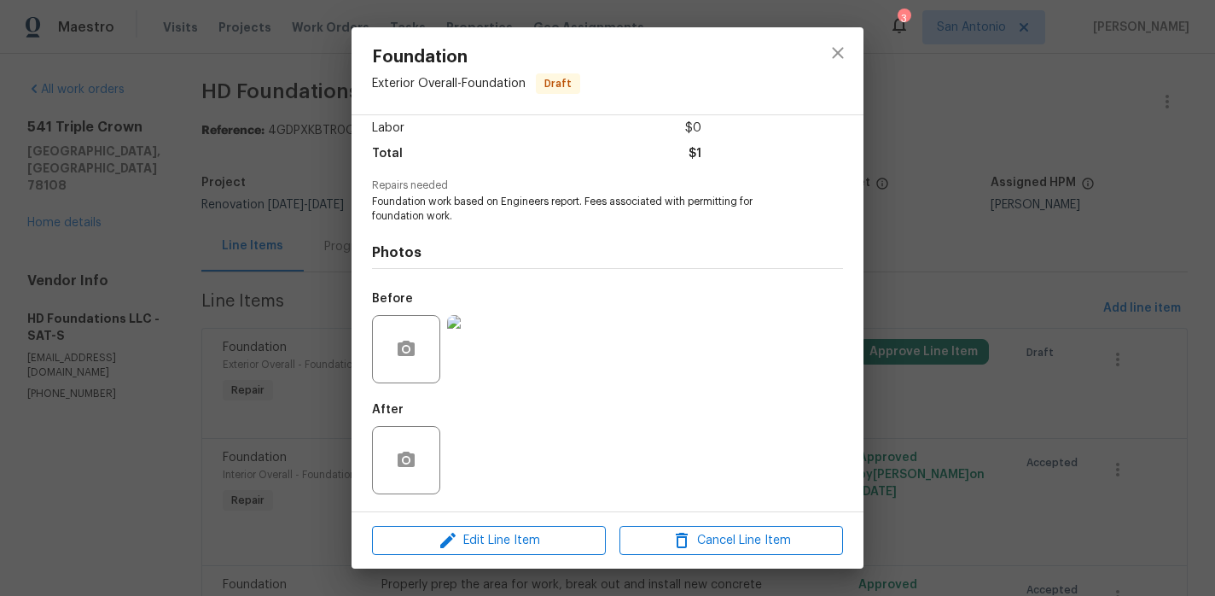
click at [494, 352] on img at bounding box center [481, 349] width 68 height 68
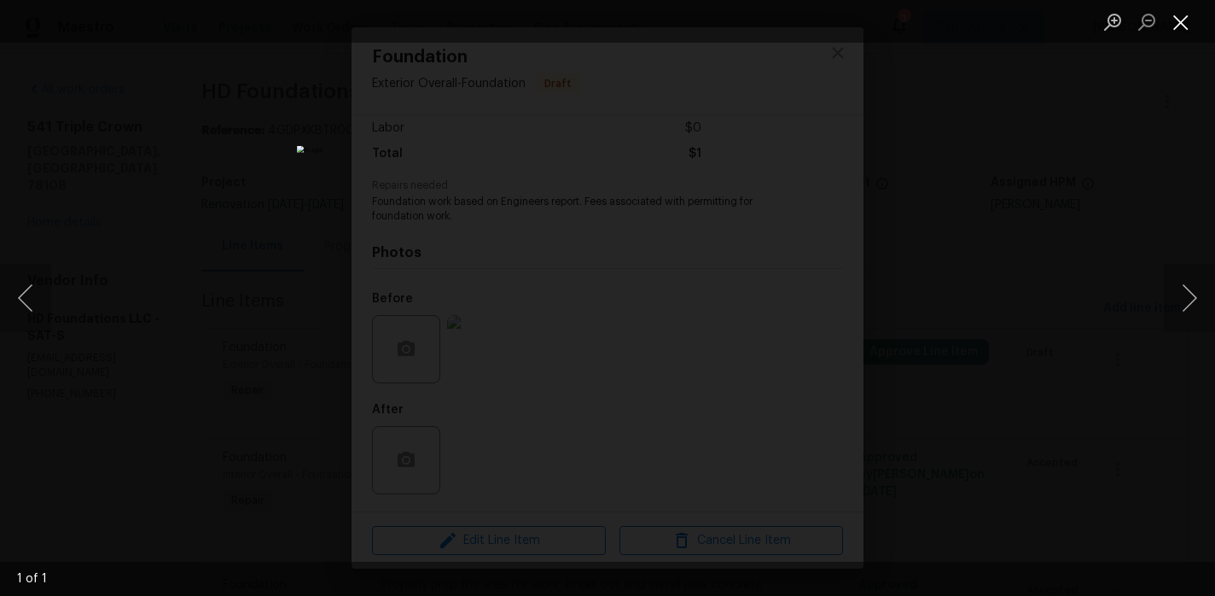
click at [1179, 26] on button "Close lightbox" at bounding box center [1181, 22] width 34 height 30
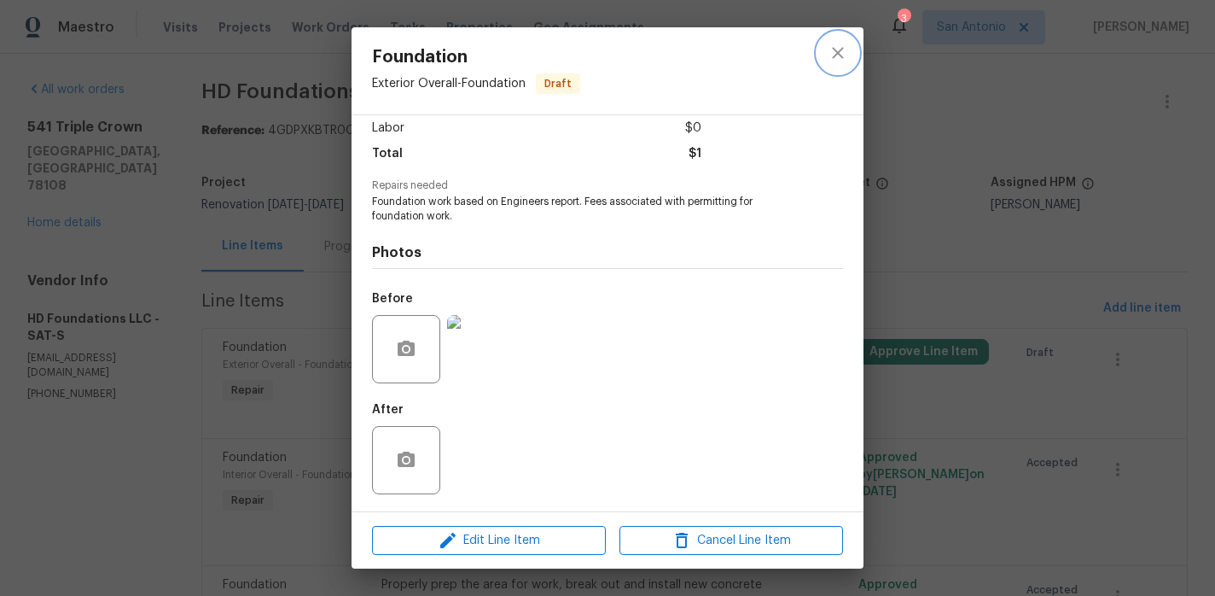
click at [841, 53] on icon "close" at bounding box center [838, 53] width 20 height 20
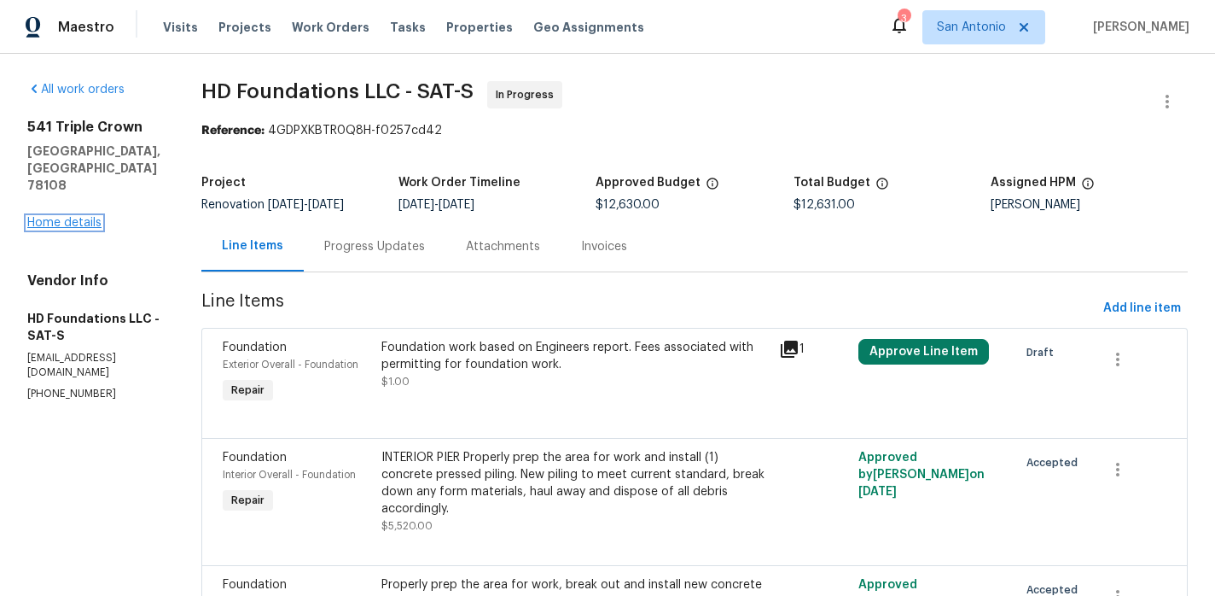
click at [75, 217] on link "Home details" at bounding box center [64, 223] width 74 height 12
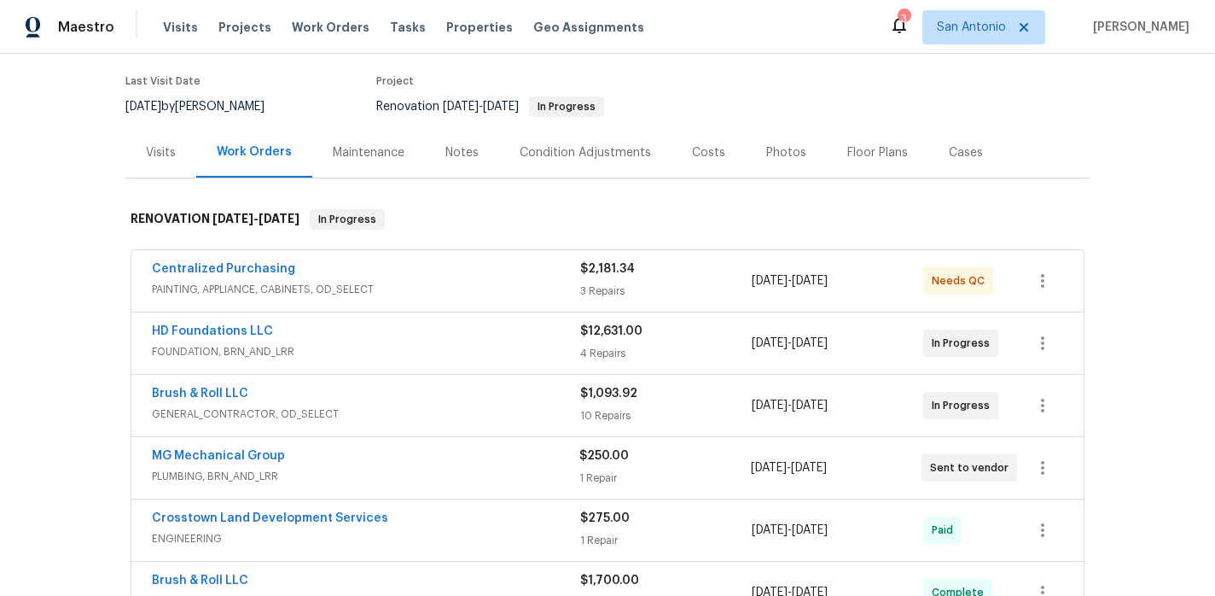
scroll to position [131, 0]
click at [258, 271] on link "Centralized Purchasing" at bounding box center [223, 270] width 143 height 12
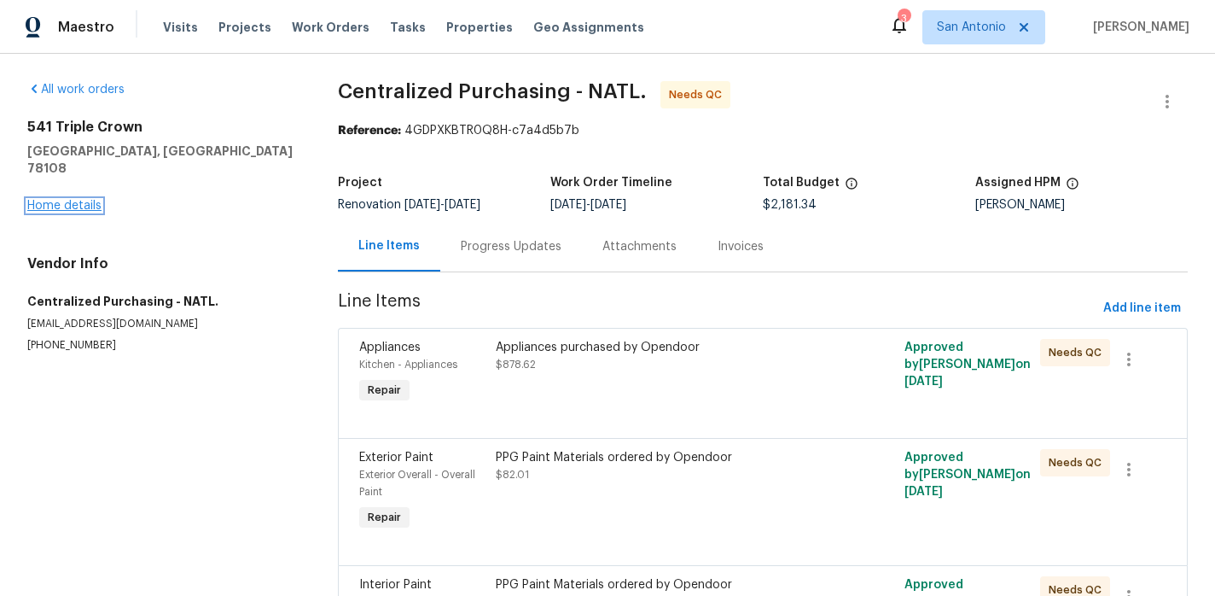
click at [58, 200] on link "Home details" at bounding box center [64, 206] width 74 height 12
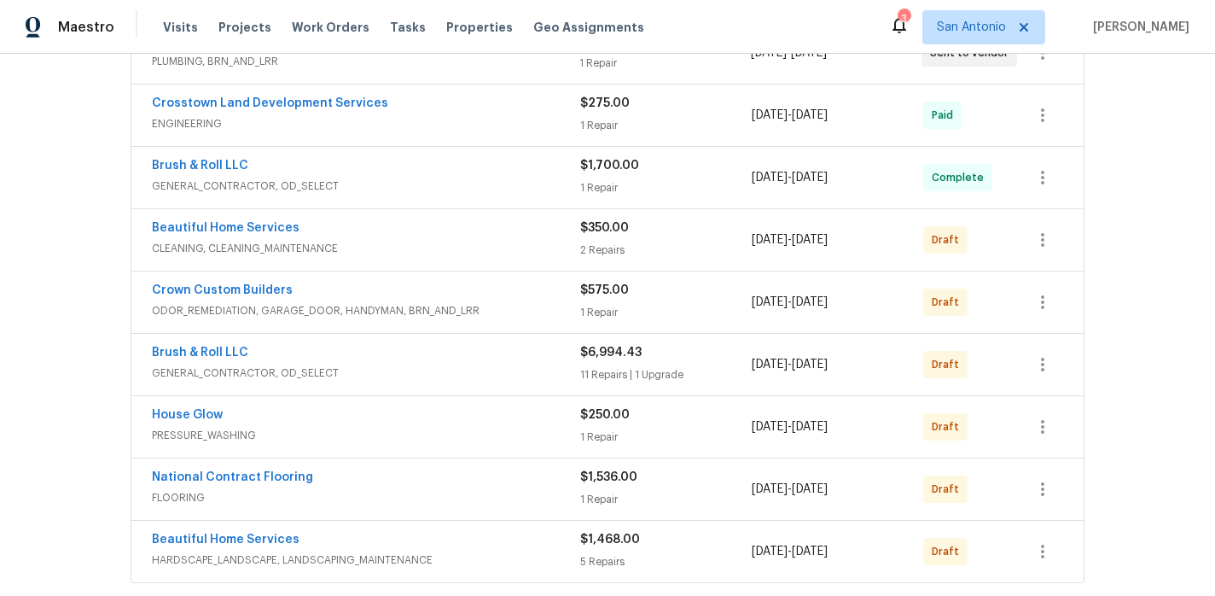
scroll to position [556, 0]
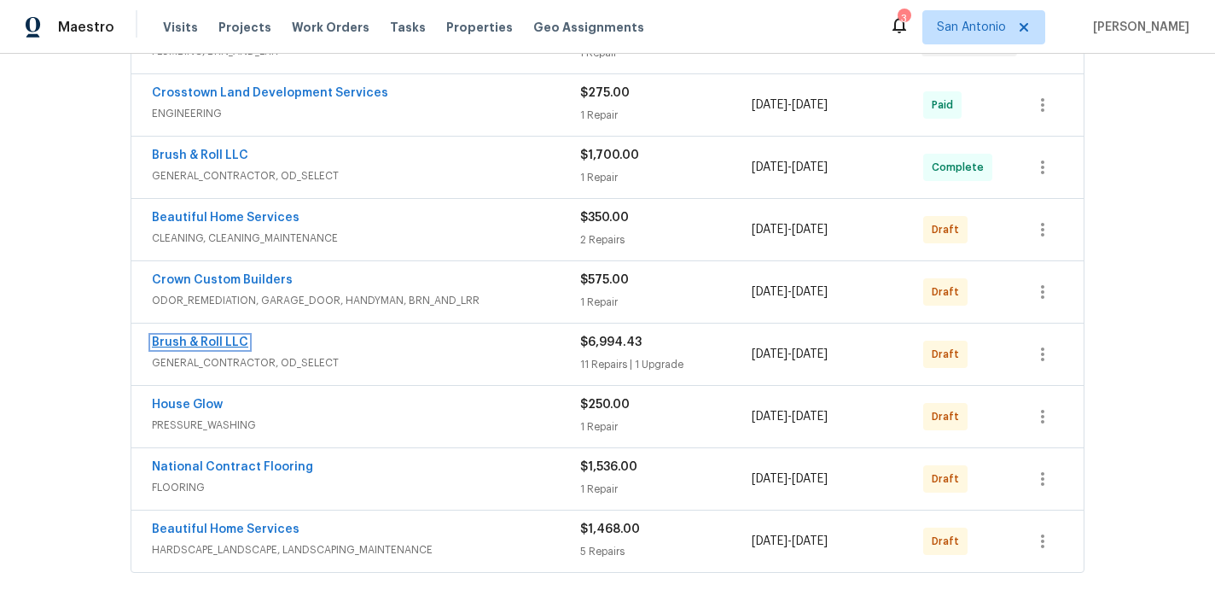
click at [196, 338] on link "Brush & Roll LLC" at bounding box center [200, 342] width 96 height 12
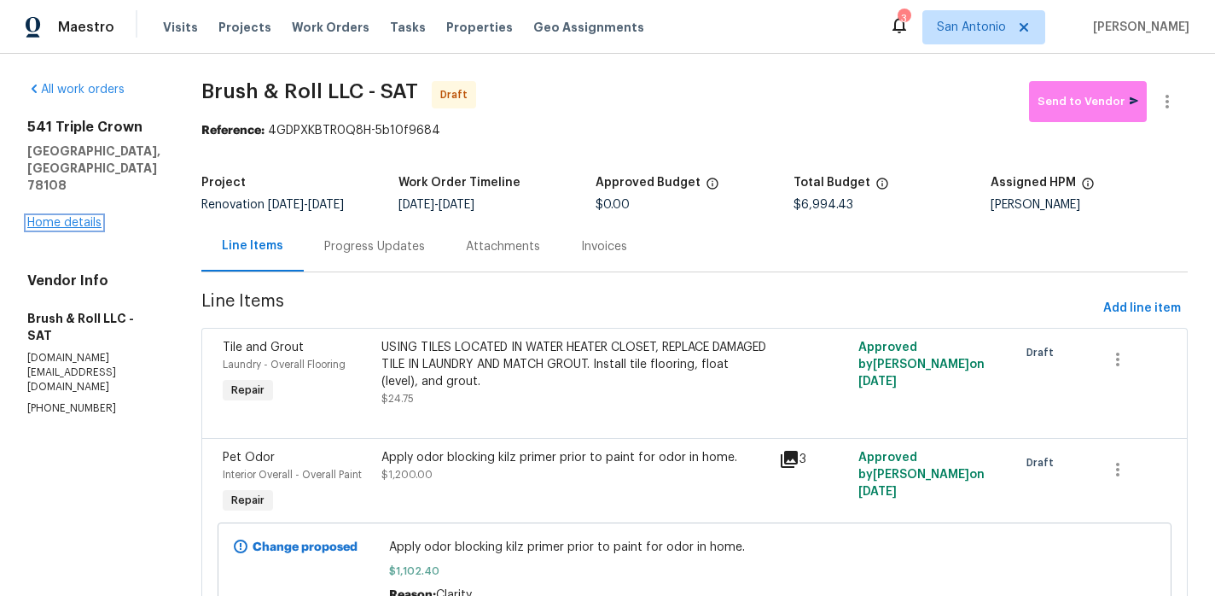
click at [83, 217] on link "Home details" at bounding box center [64, 223] width 74 height 12
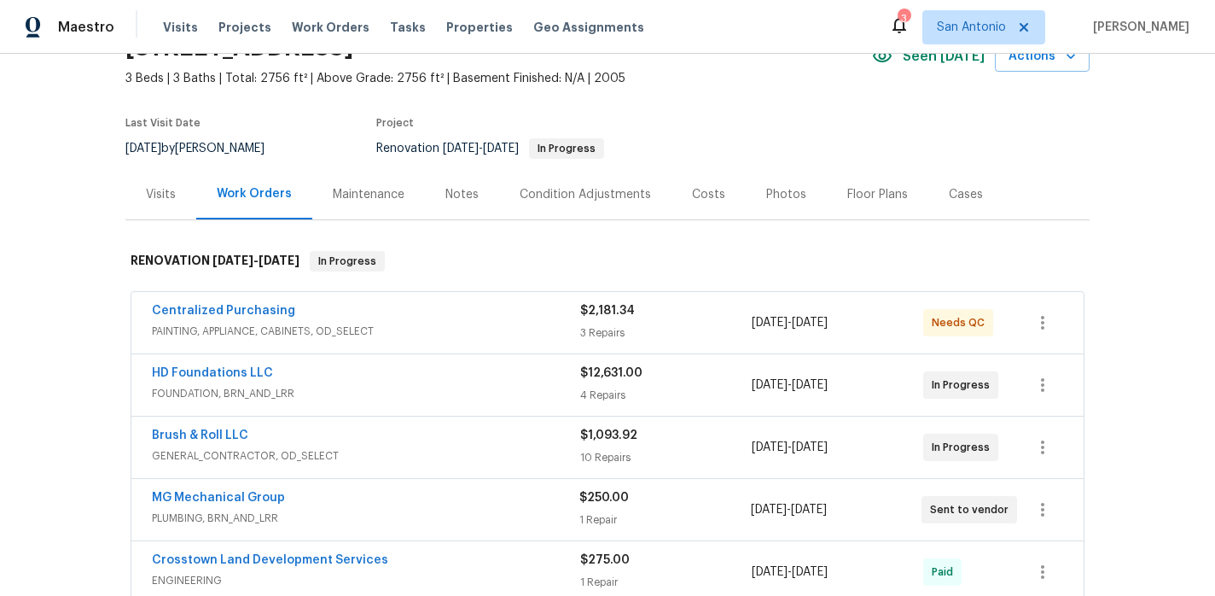
scroll to position [91, 0]
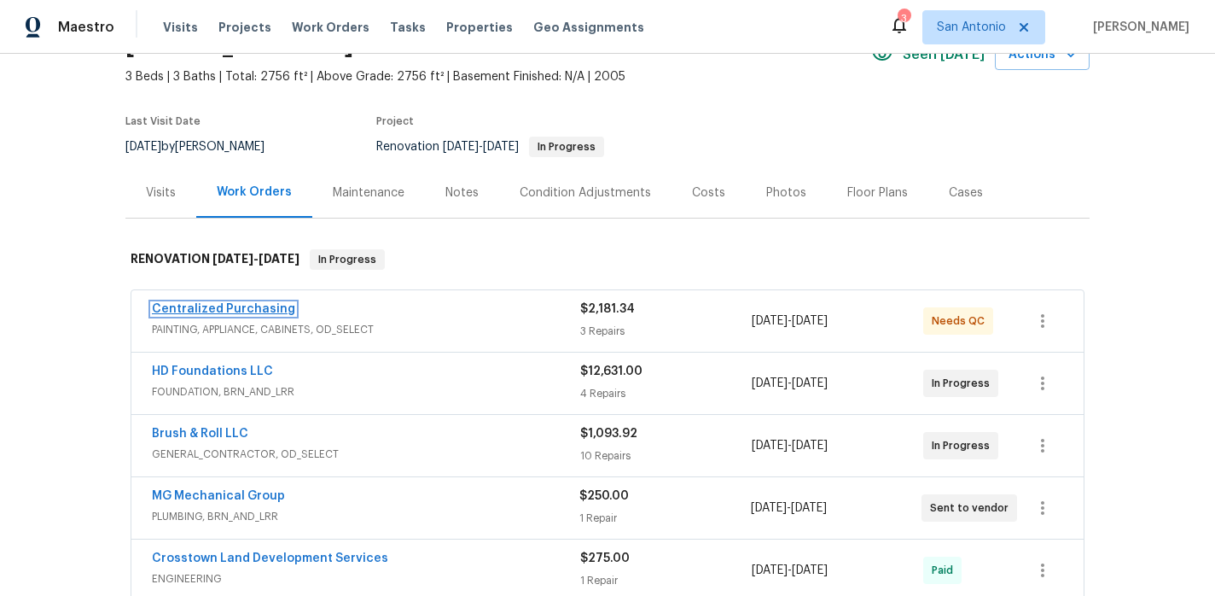
click at [258, 305] on link "Centralized Purchasing" at bounding box center [223, 309] width 143 height 12
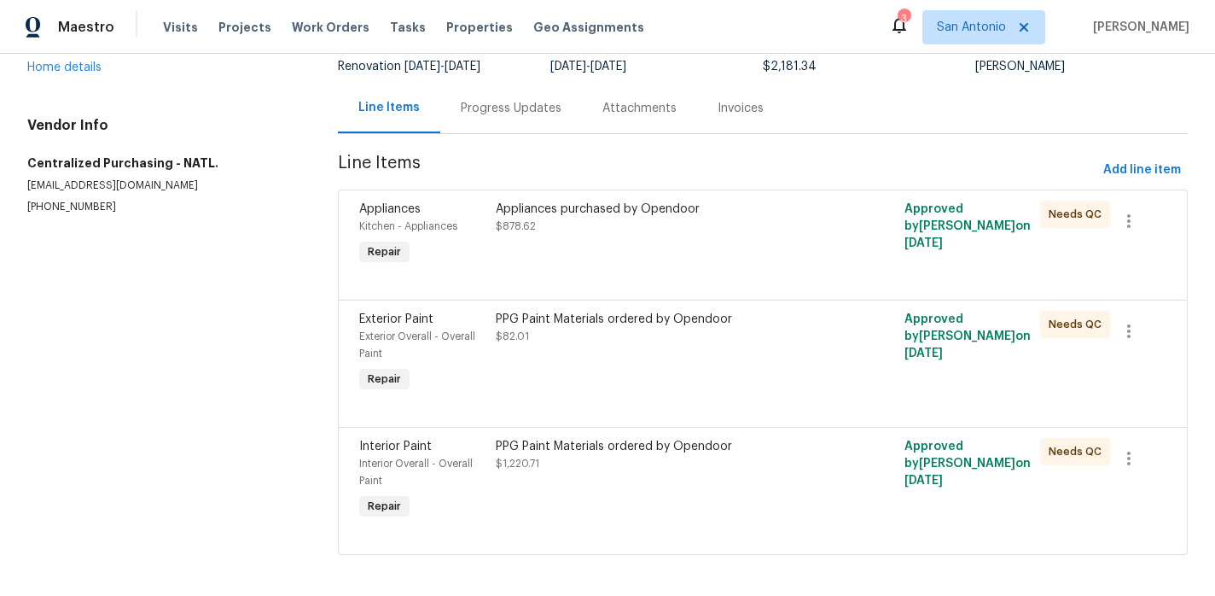
scroll to position [147, 0]
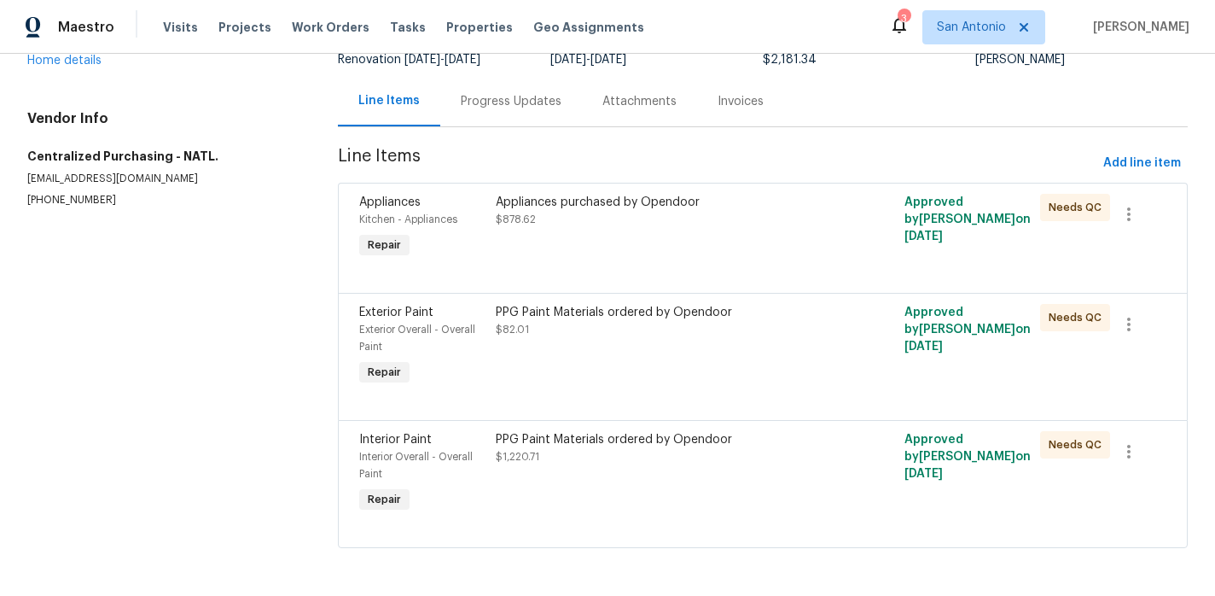
click at [433, 232] on div "Appliances Kitchen - Appliances Repair" at bounding box center [422, 228] width 137 height 79
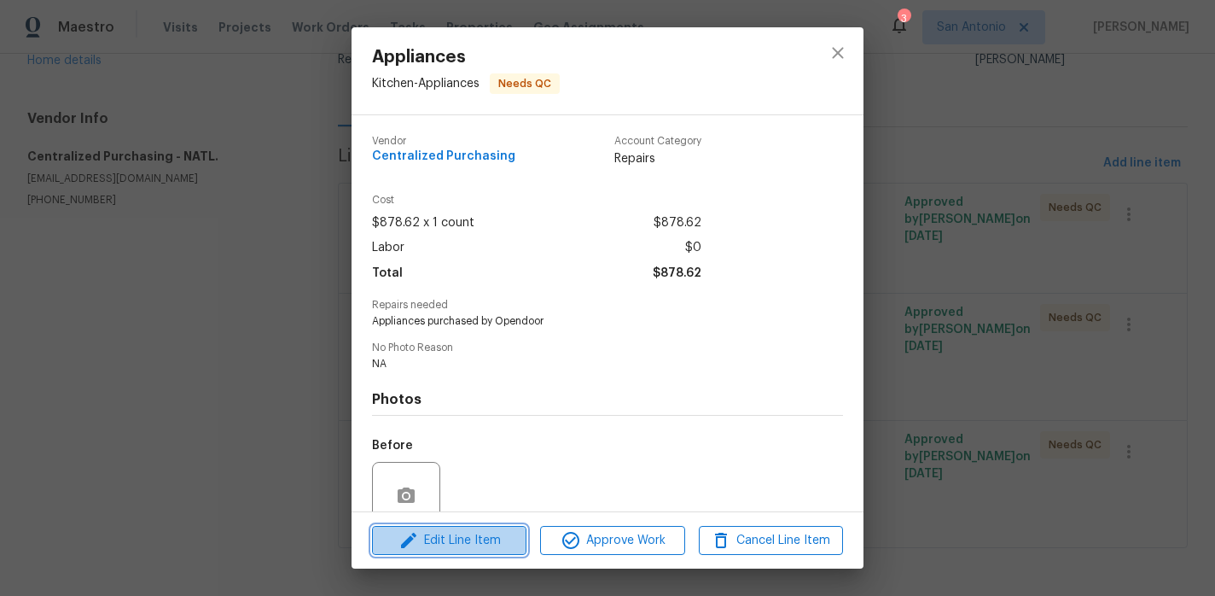
click at [474, 533] on span "Edit Line Item" at bounding box center [449, 540] width 144 height 21
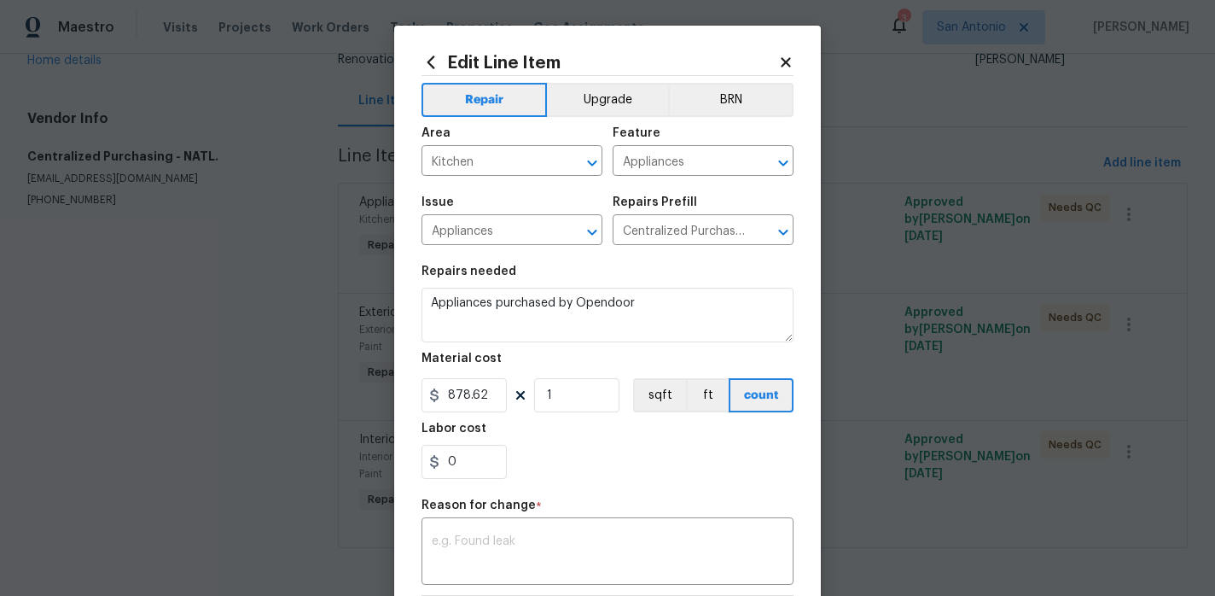
click at [789, 63] on icon at bounding box center [785, 61] width 9 height 9
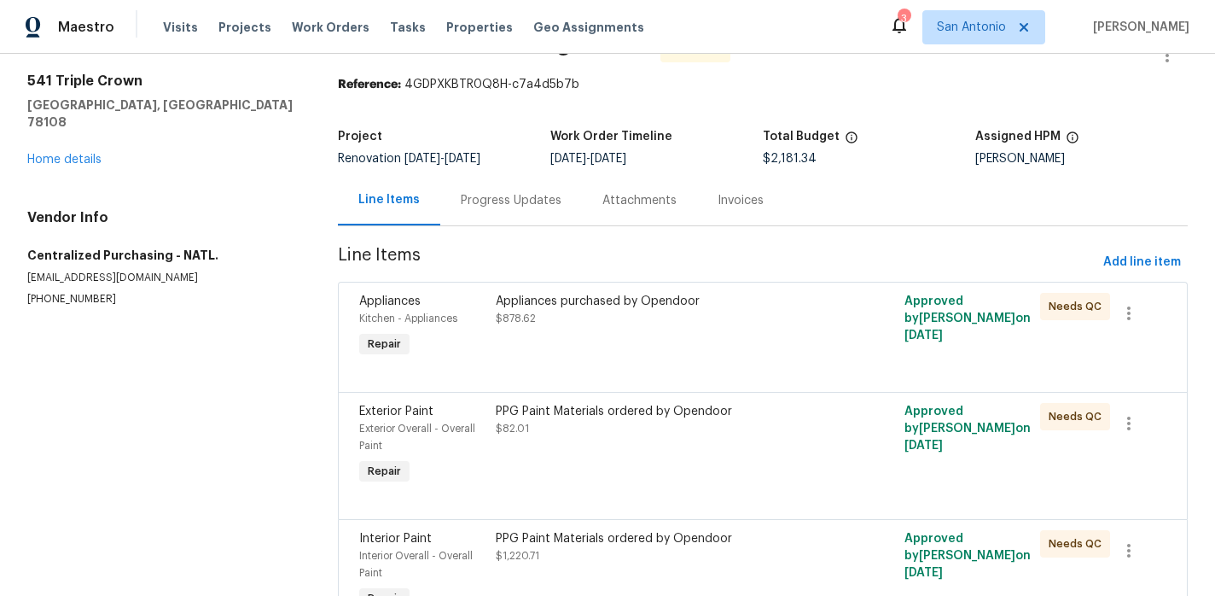
scroll to position [33, 0]
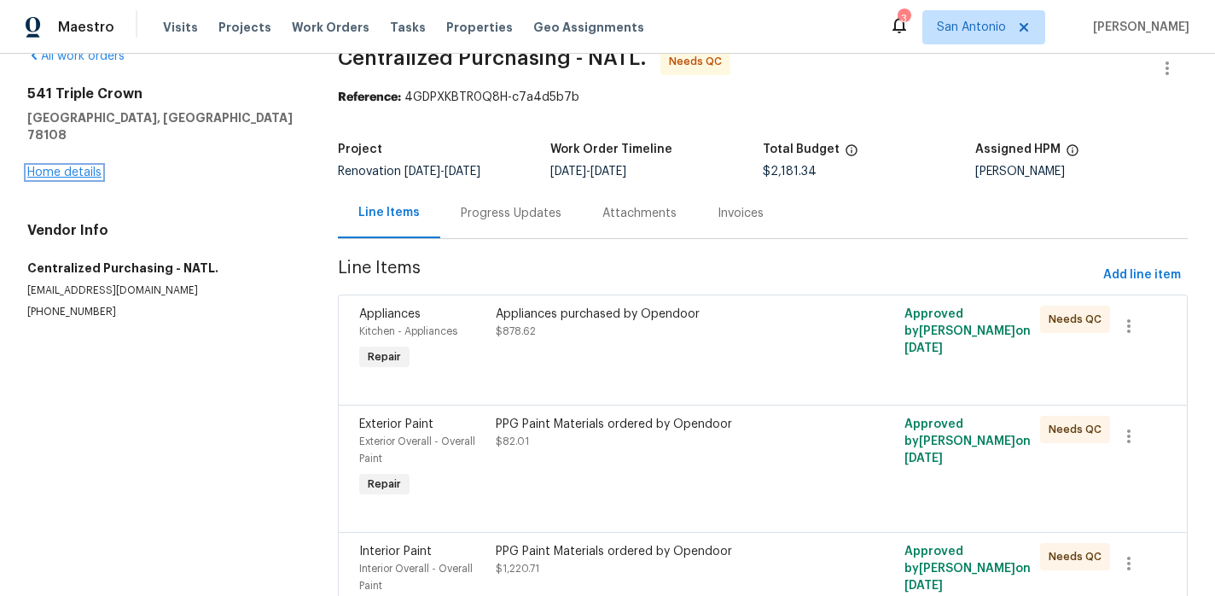
click at [65, 166] on link "Home details" at bounding box center [64, 172] width 74 height 12
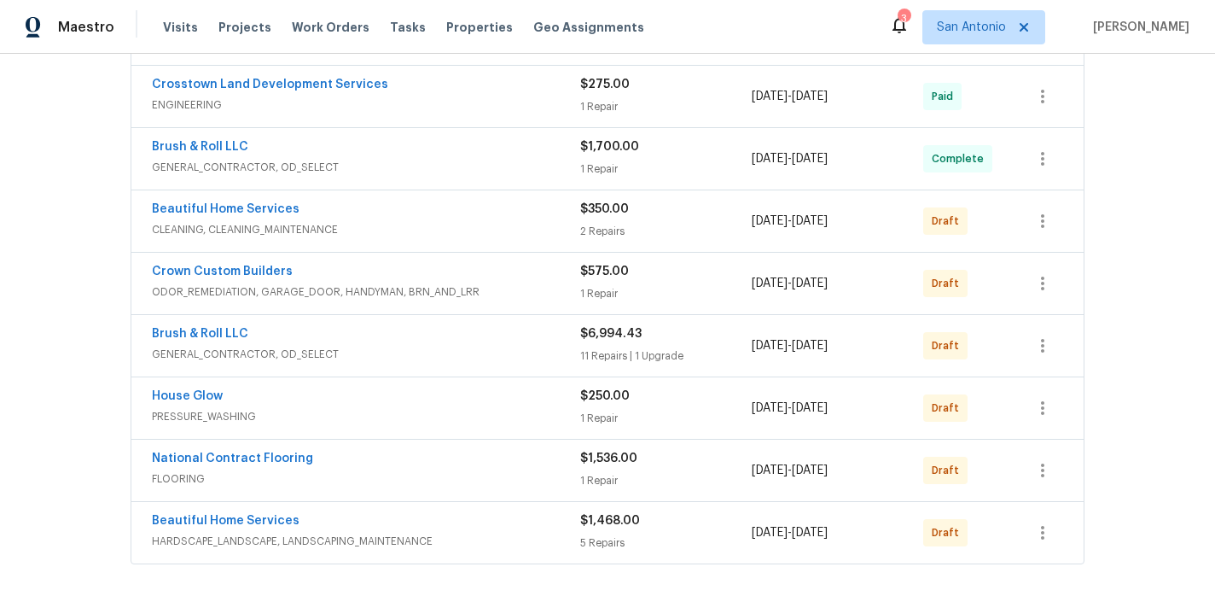
scroll to position [574, 0]
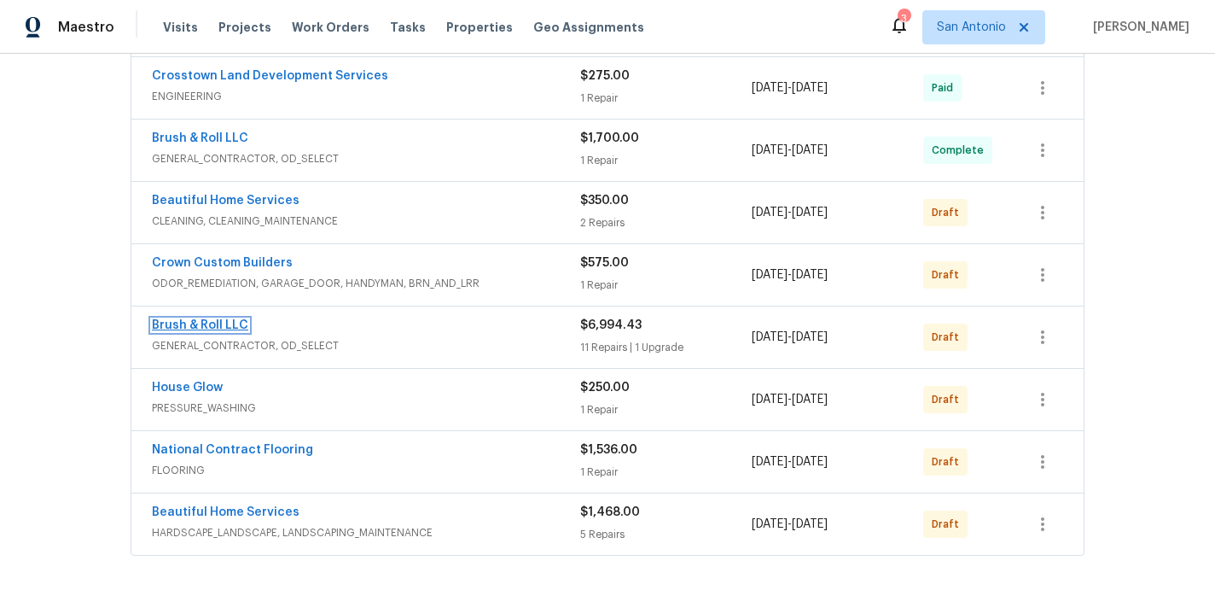
click at [218, 324] on link "Brush & Roll LLC" at bounding box center [200, 325] width 96 height 12
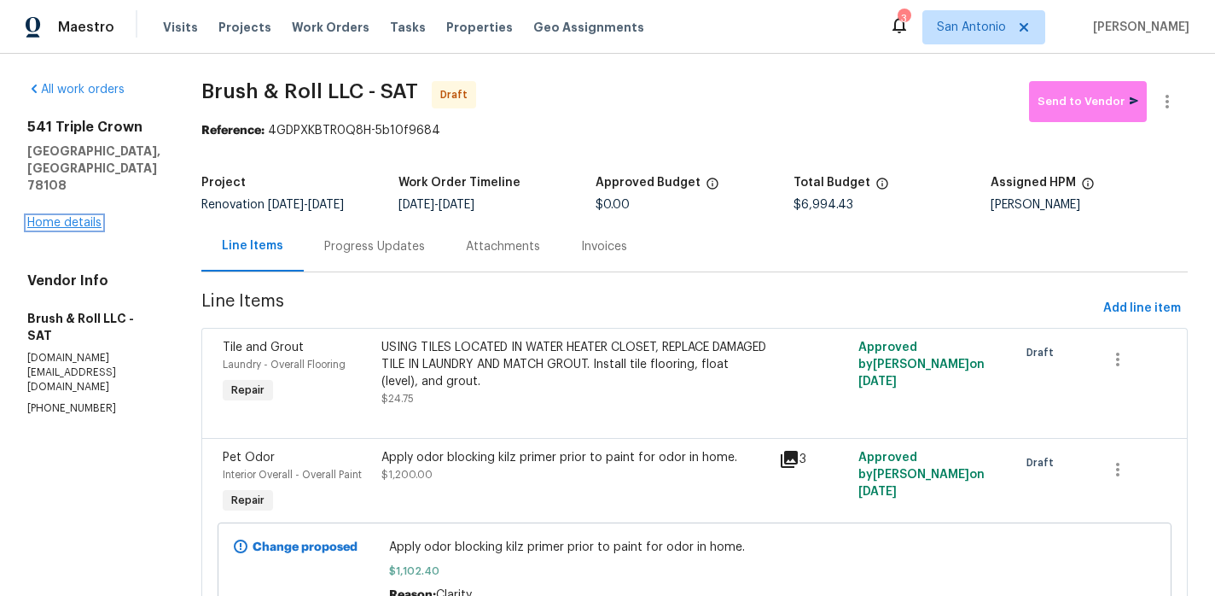
click at [55, 217] on link "Home details" at bounding box center [64, 223] width 74 height 12
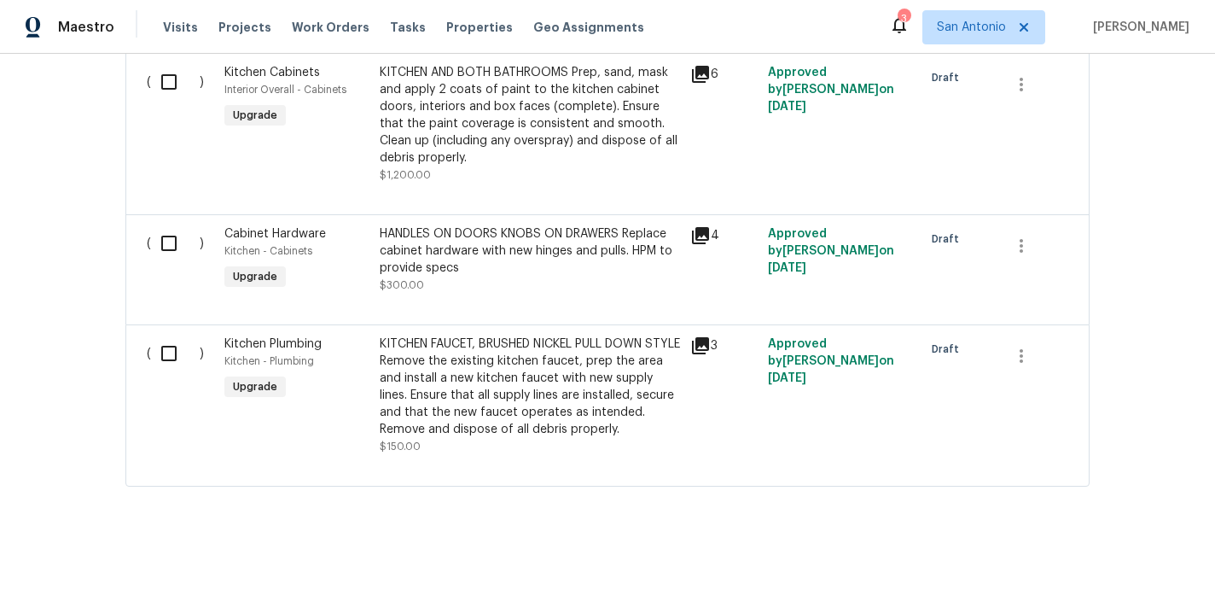
scroll to position [1560, 0]
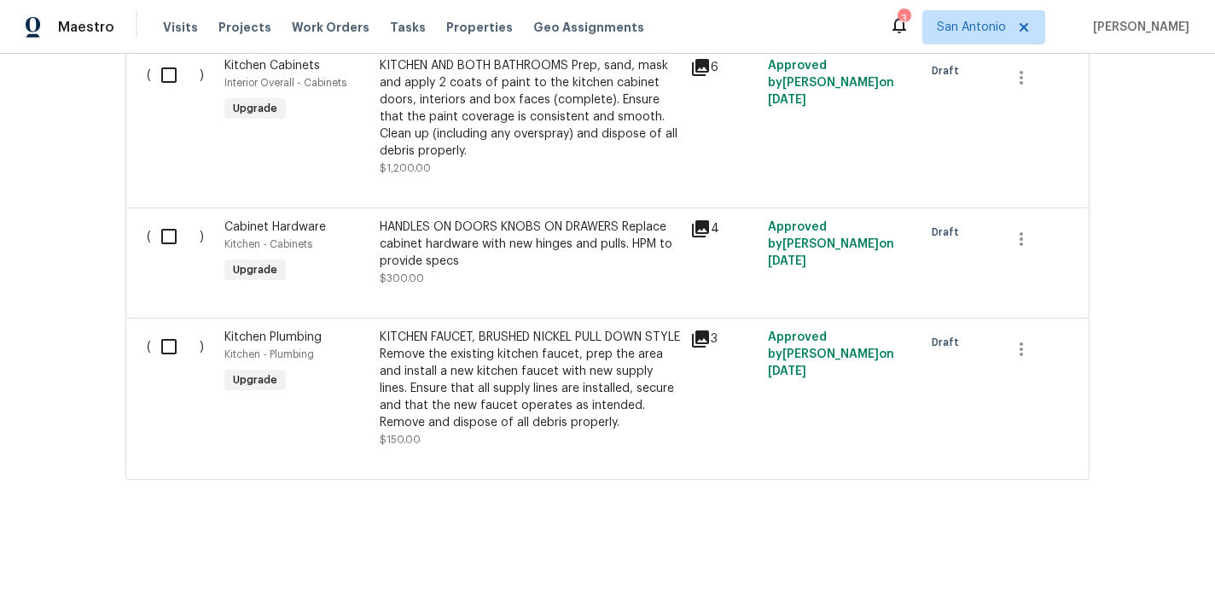
click at [170, 347] on input "checkbox" at bounding box center [175, 347] width 49 height 36
checkbox input "true"
click at [492, 383] on div "KITCHEN FAUCET, BRUSHED NICKEL PULL DOWN STYLE Remove the existing kitchen fauc…" at bounding box center [530, 380] width 300 height 102
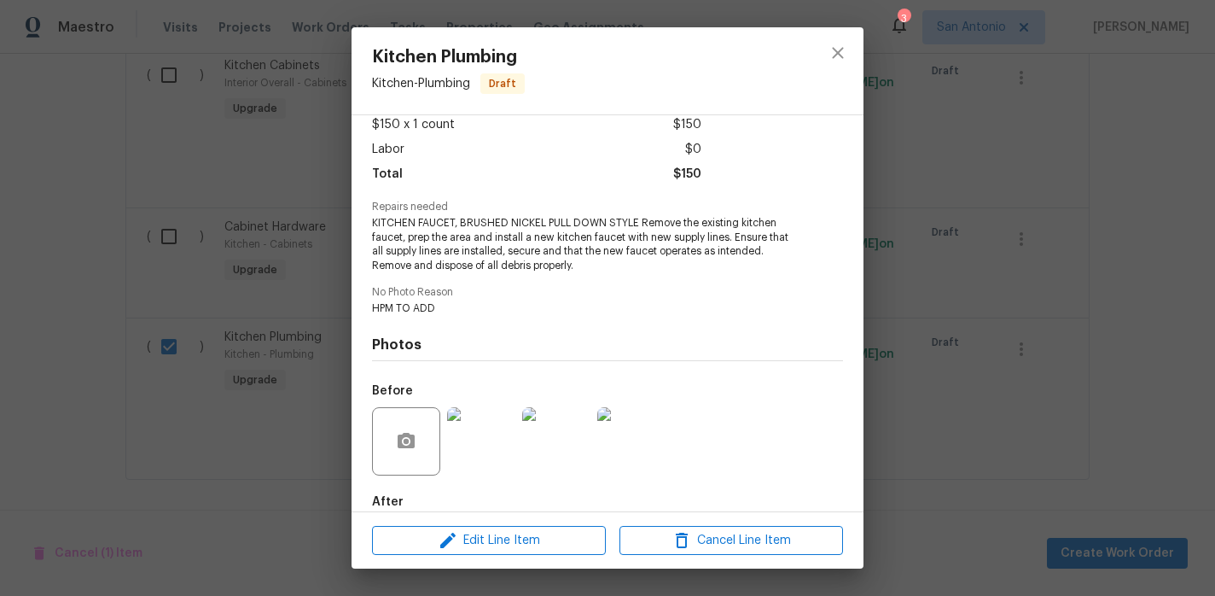
scroll to position [102, 0]
click at [839, 56] on icon "close" at bounding box center [838, 53] width 20 height 20
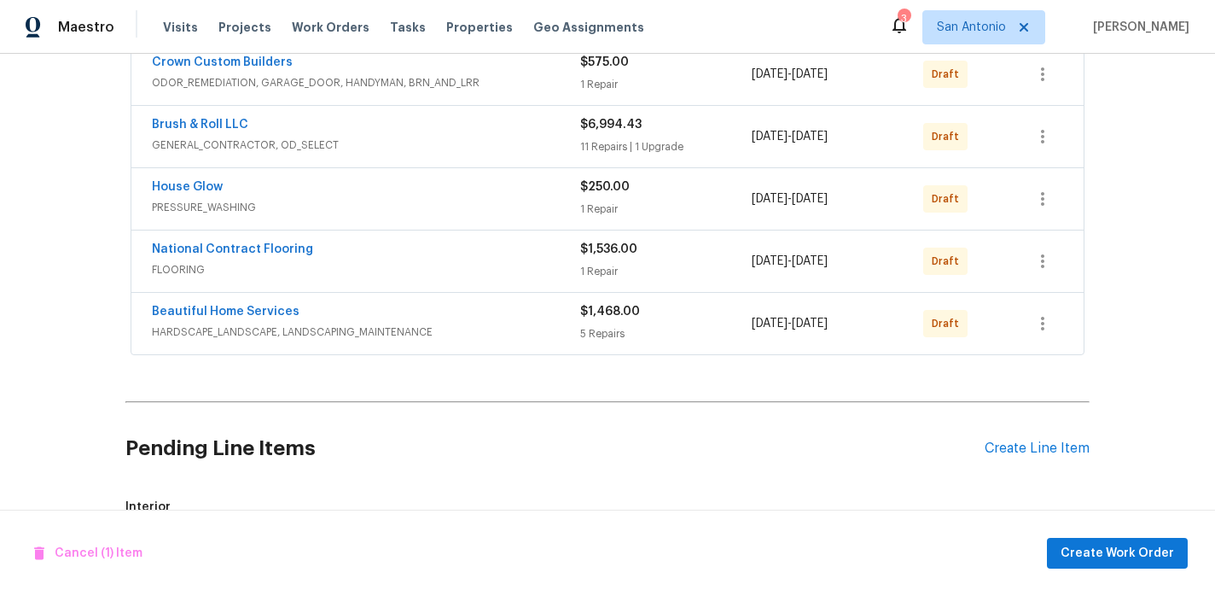
scroll to position [772, 0]
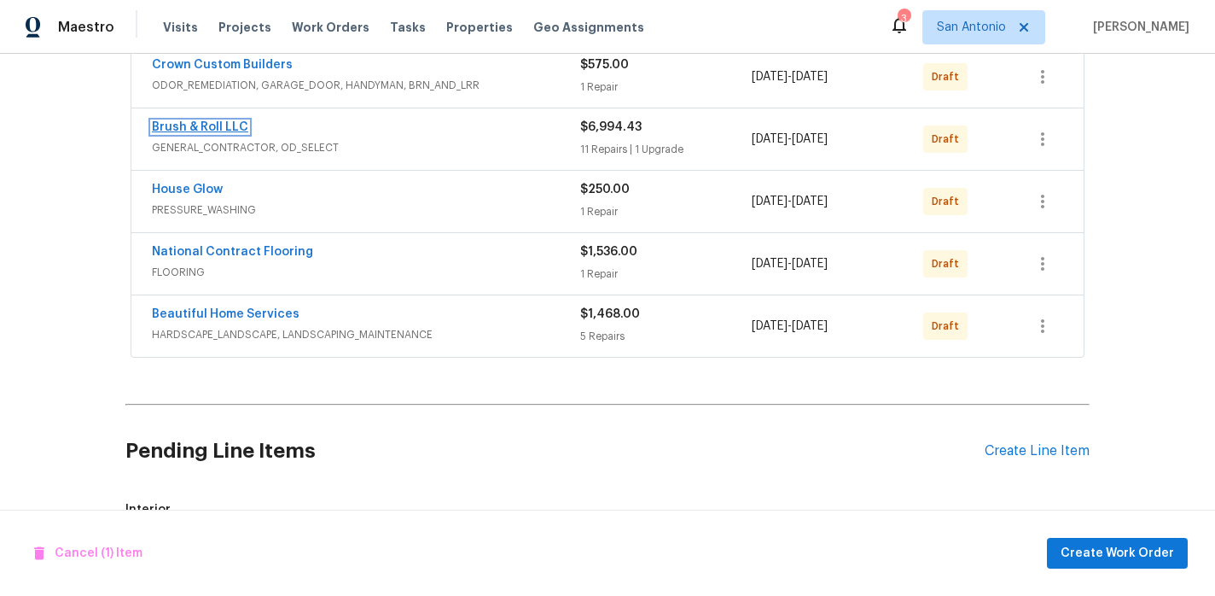
click at [208, 130] on link "Brush & Roll LLC" at bounding box center [200, 127] width 96 height 12
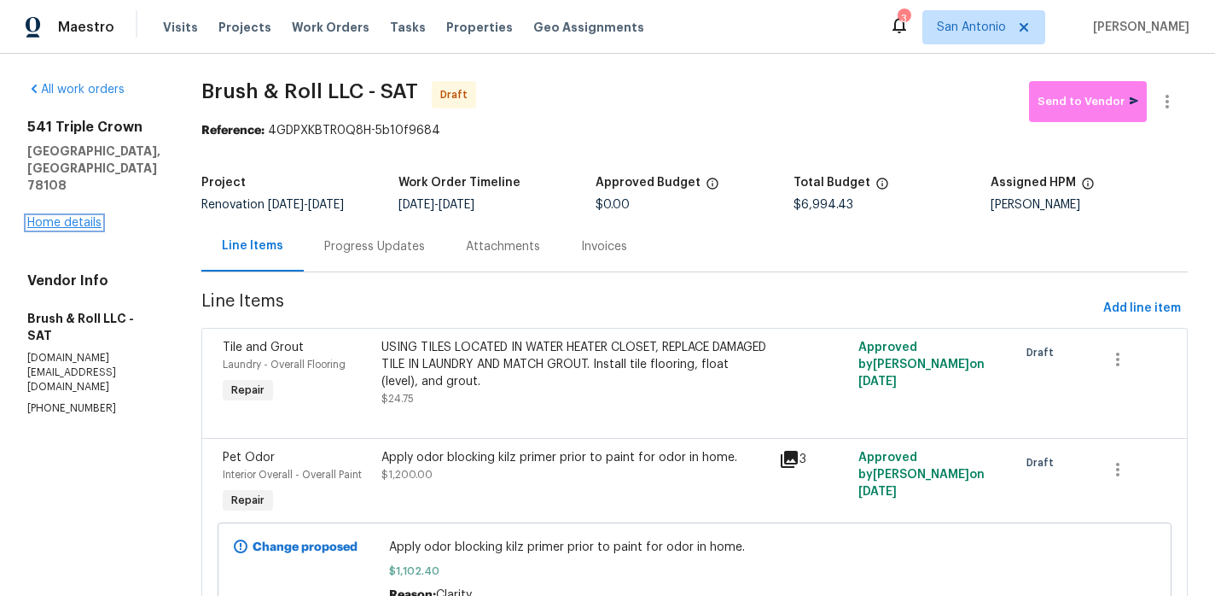
click at [79, 217] on link "Home details" at bounding box center [64, 223] width 74 height 12
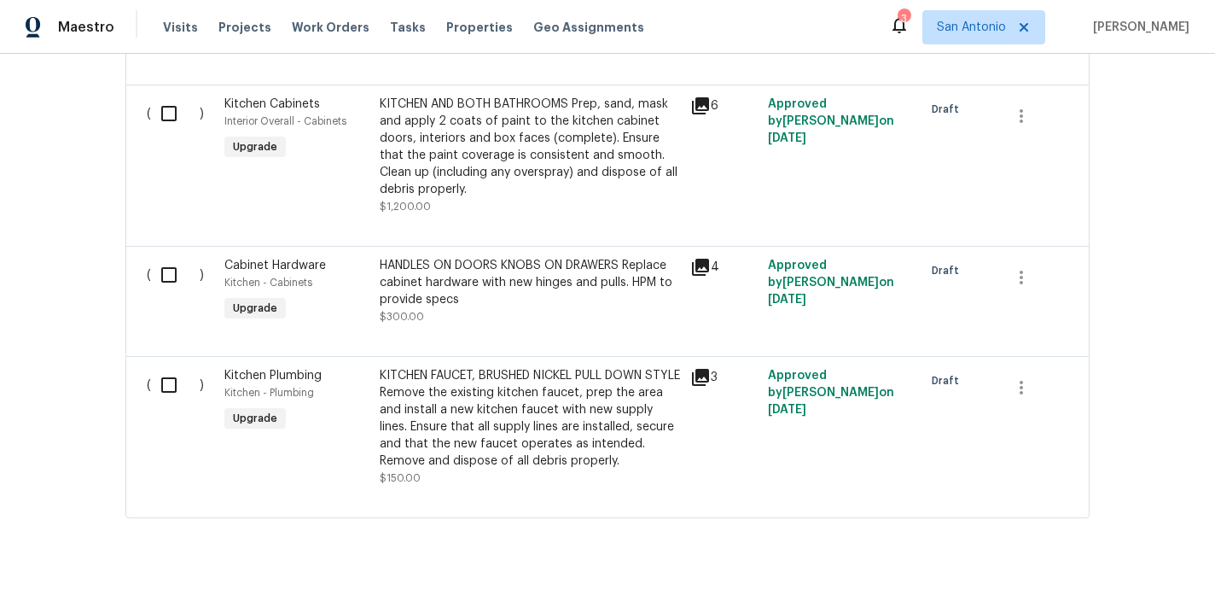
scroll to position [1534, 0]
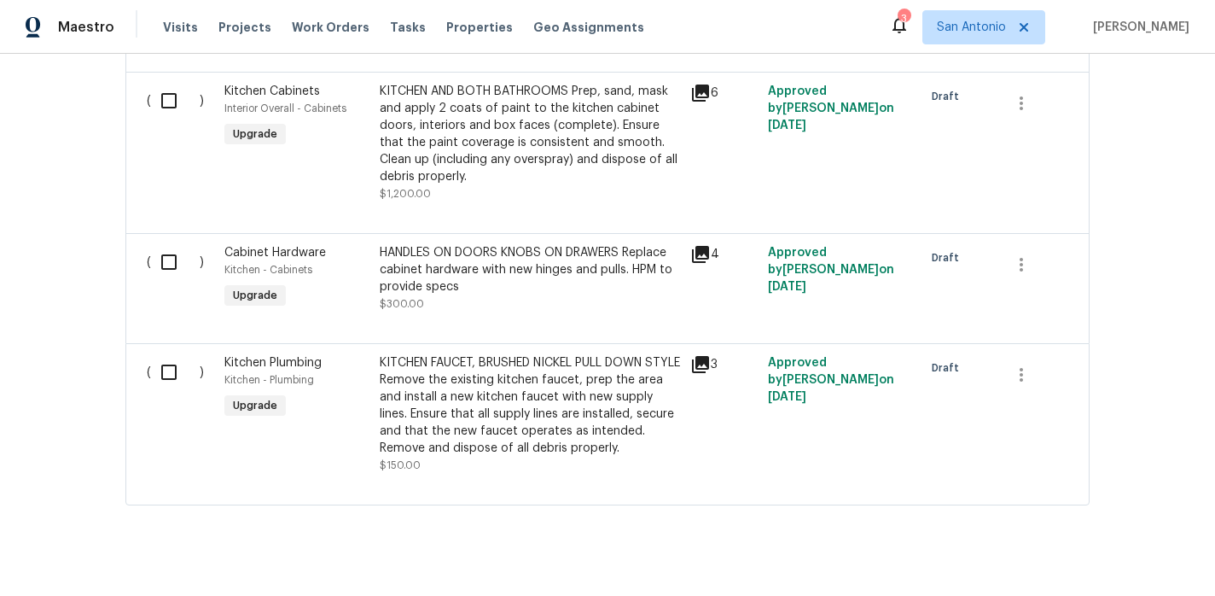
click at [167, 264] on input "checkbox" at bounding box center [175, 262] width 49 height 36
checkbox input "true"
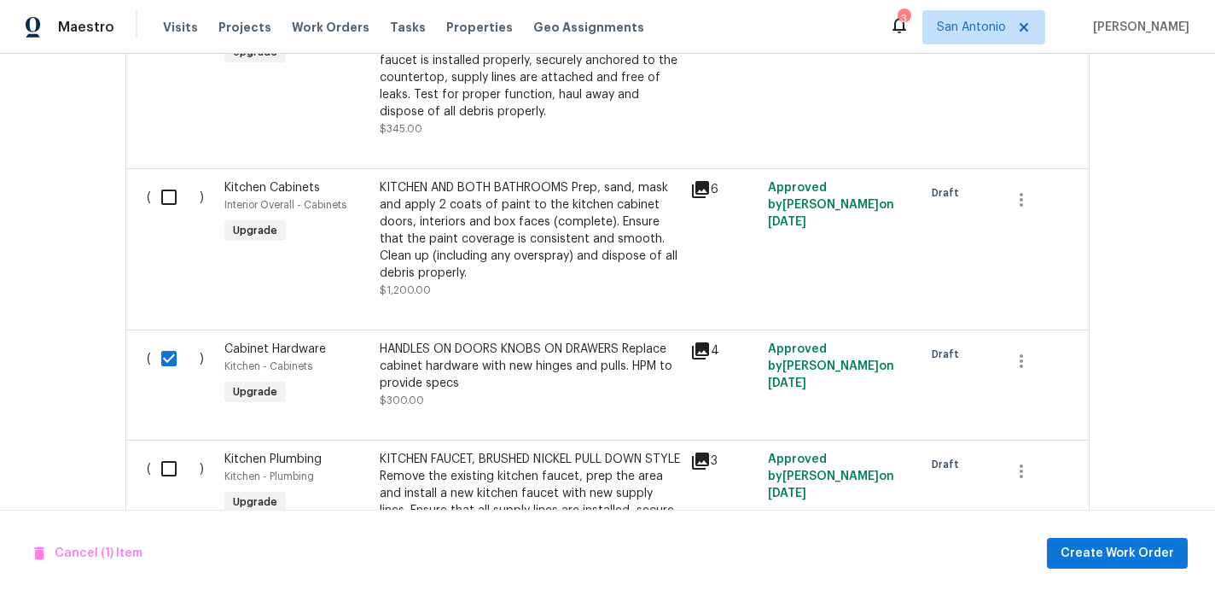
scroll to position [1399, 0]
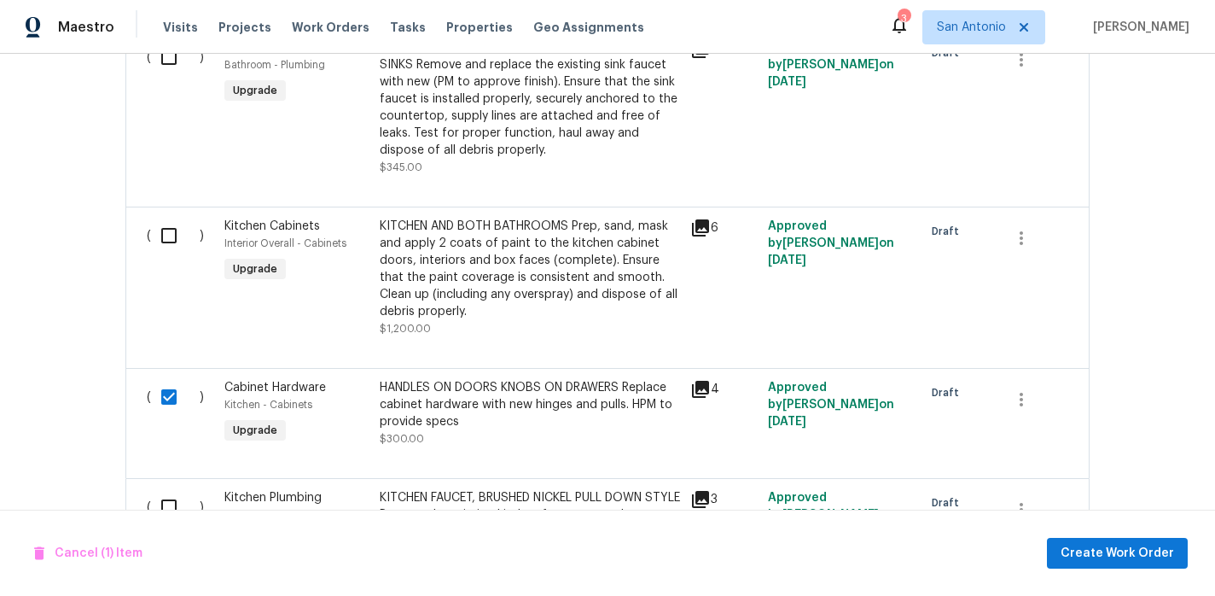
click at [170, 236] on input "checkbox" at bounding box center [175, 236] width 49 height 36
checkbox input "true"
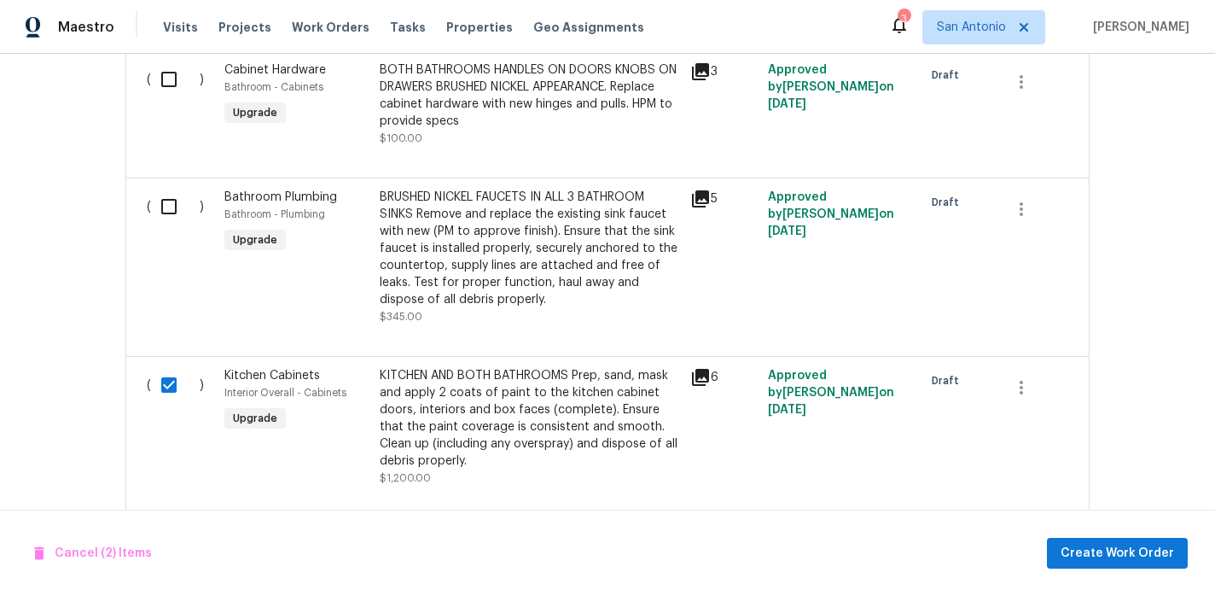
scroll to position [1234, 0]
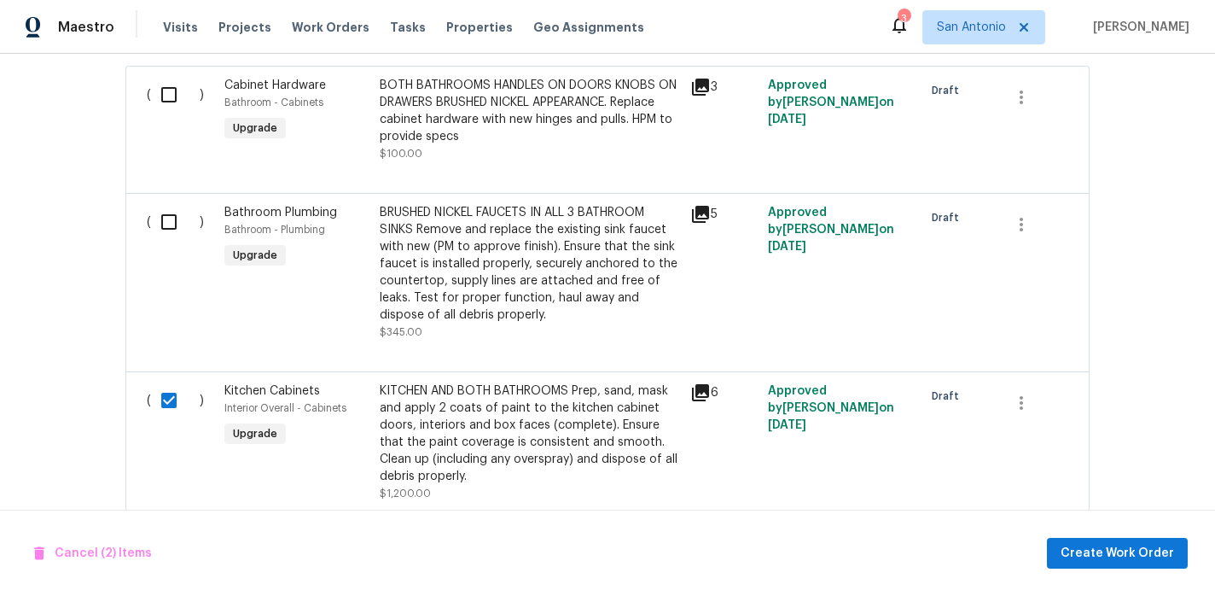
click at [169, 226] on input "checkbox" at bounding box center [175, 222] width 49 height 36
checkbox input "true"
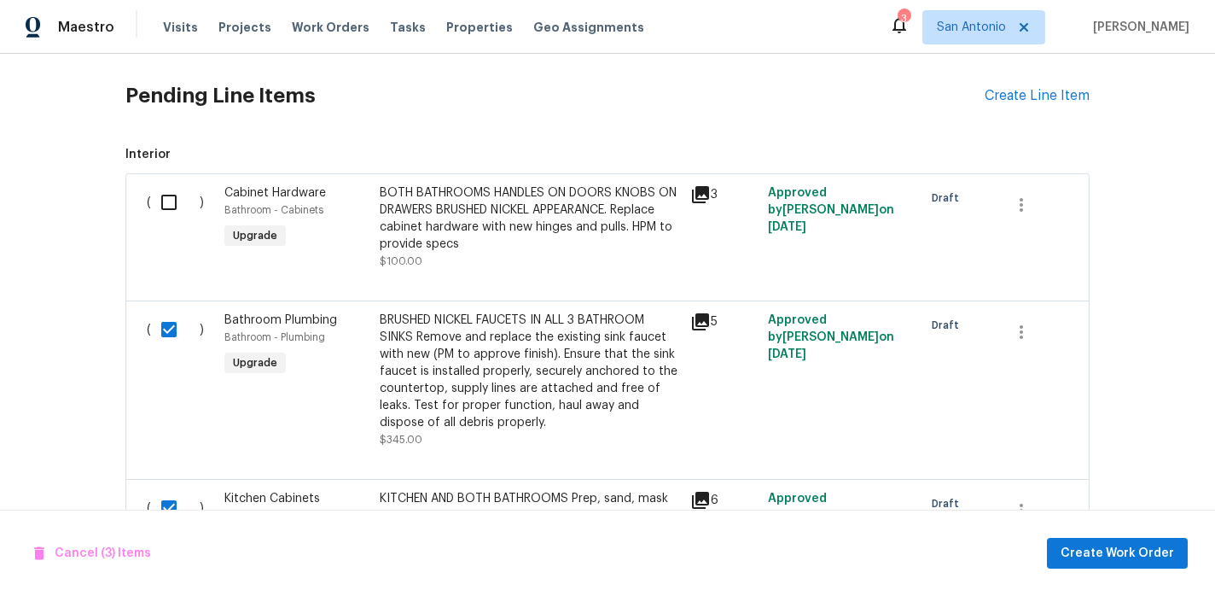
scroll to position [1106, 0]
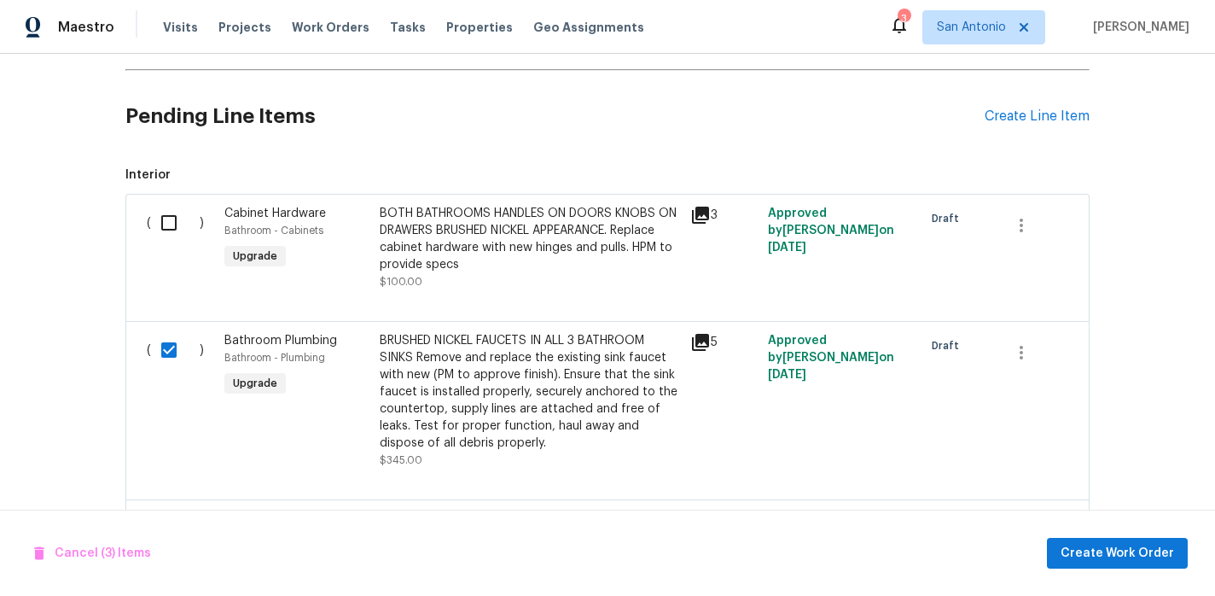
click at [168, 219] on input "checkbox" at bounding box center [175, 223] width 49 height 36
checkbox input "true"
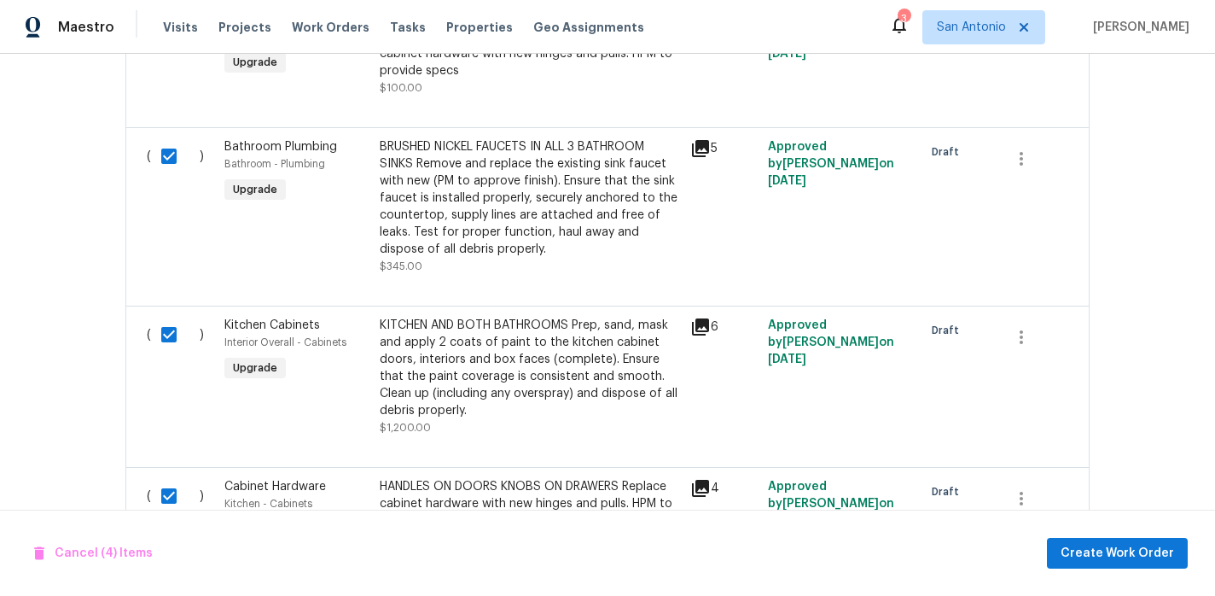
scroll to position [1315, 0]
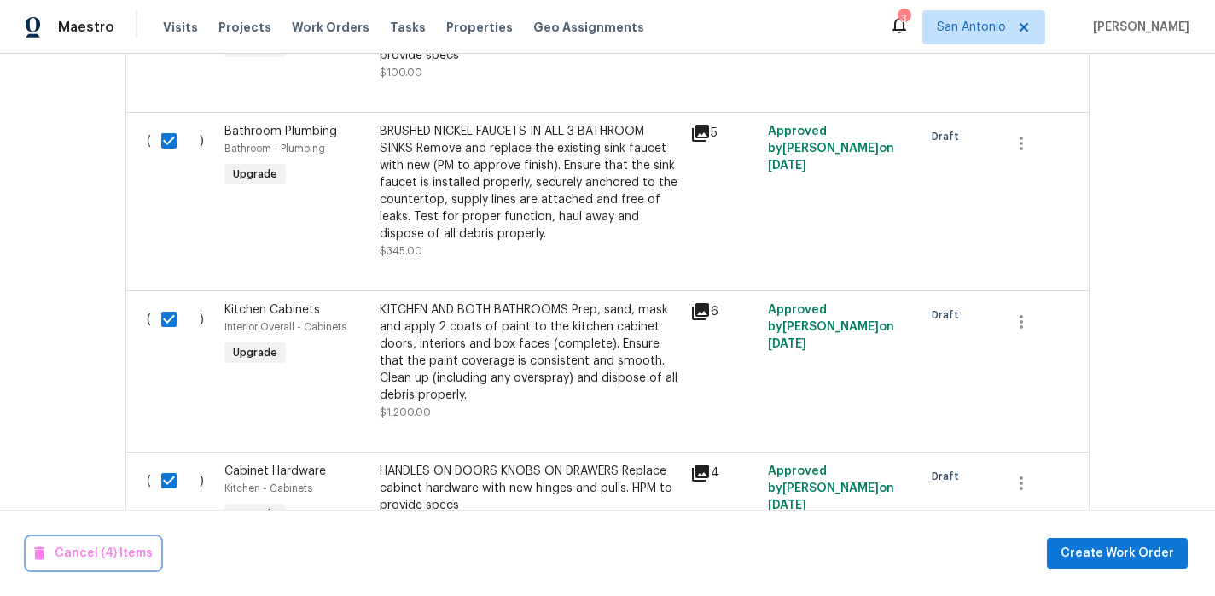
click at [90, 551] on span "Cancel (4) Items" at bounding box center [93, 553] width 119 height 21
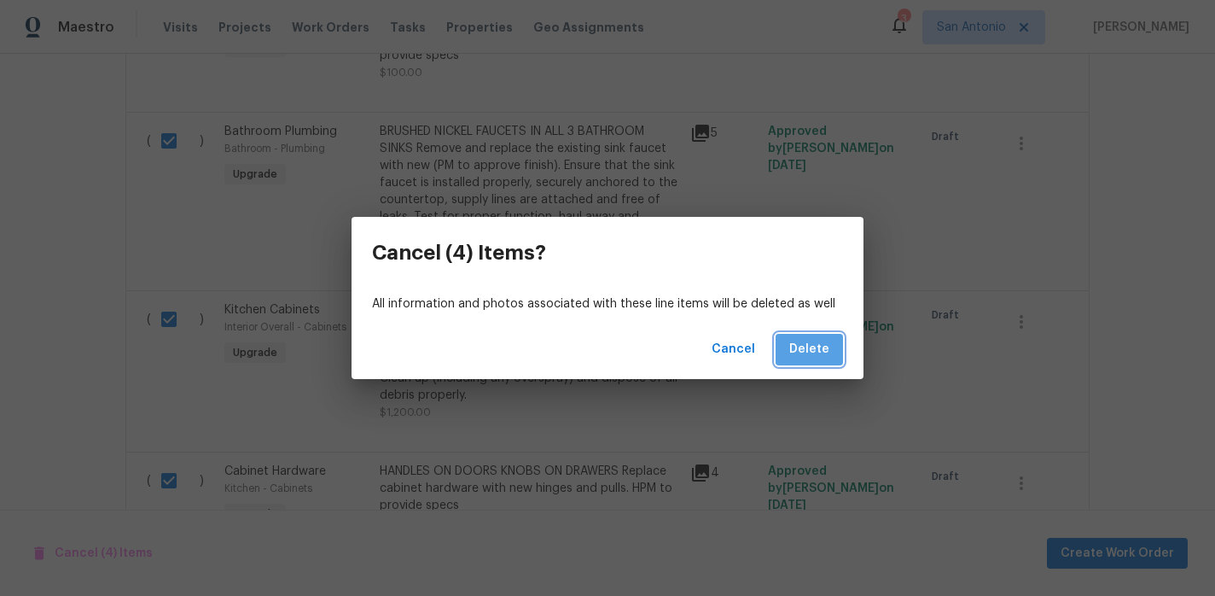
click at [812, 355] on span "Delete" at bounding box center [809, 349] width 40 height 21
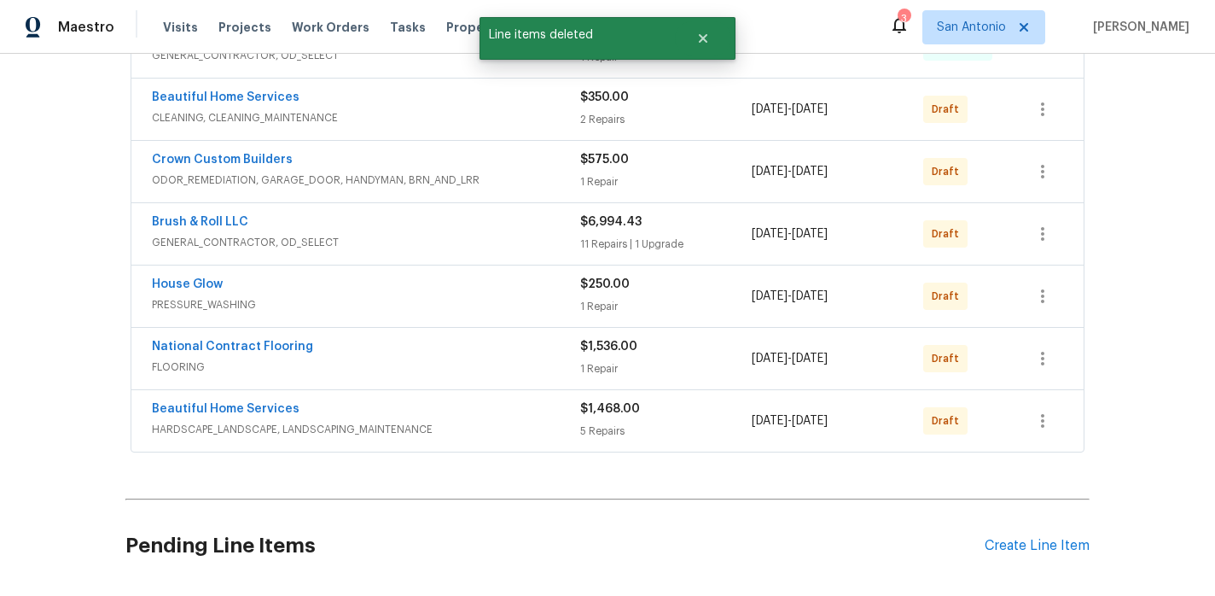
scroll to position [667, 0]
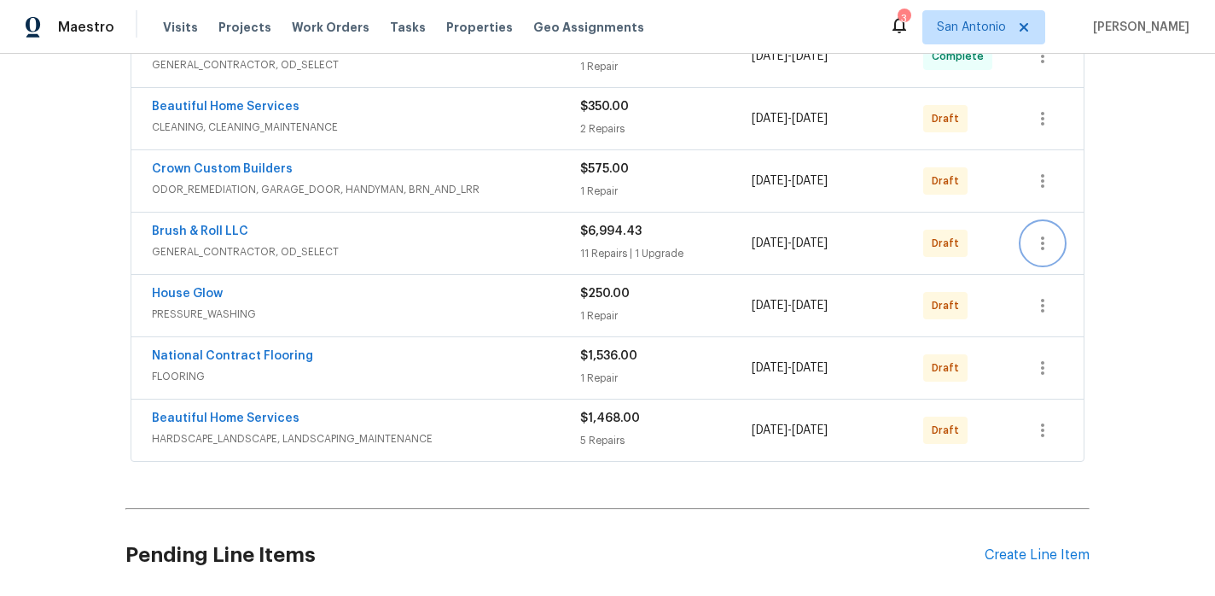
click at [1041, 246] on icon "button" at bounding box center [1043, 243] width 20 height 20
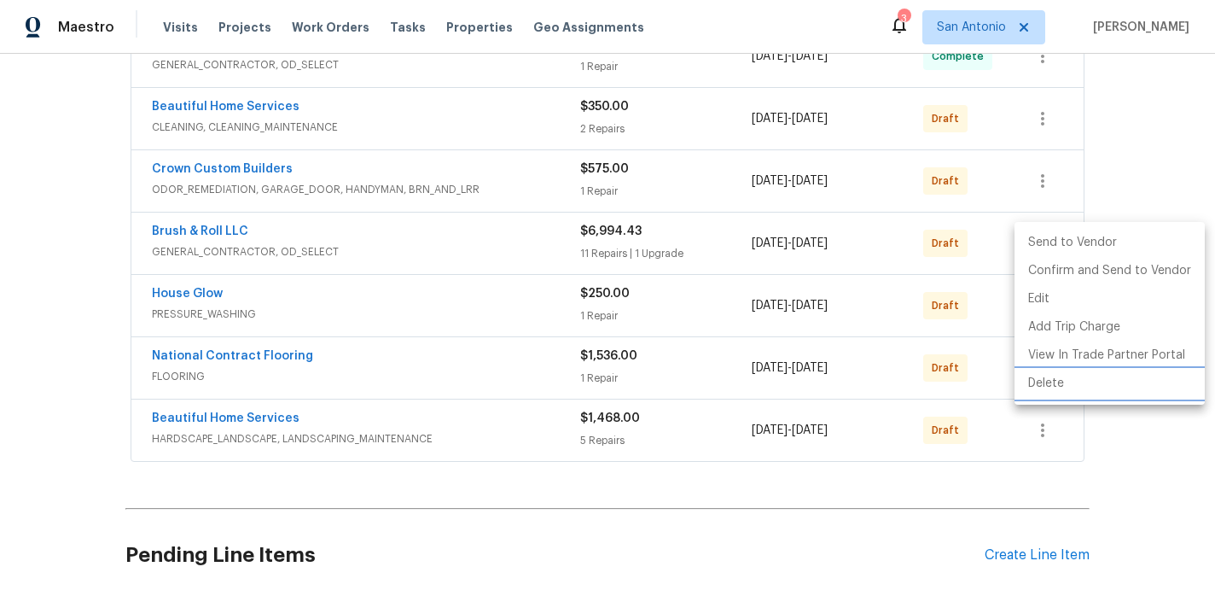
click at [1052, 381] on li "Delete" at bounding box center [1110, 384] width 190 height 28
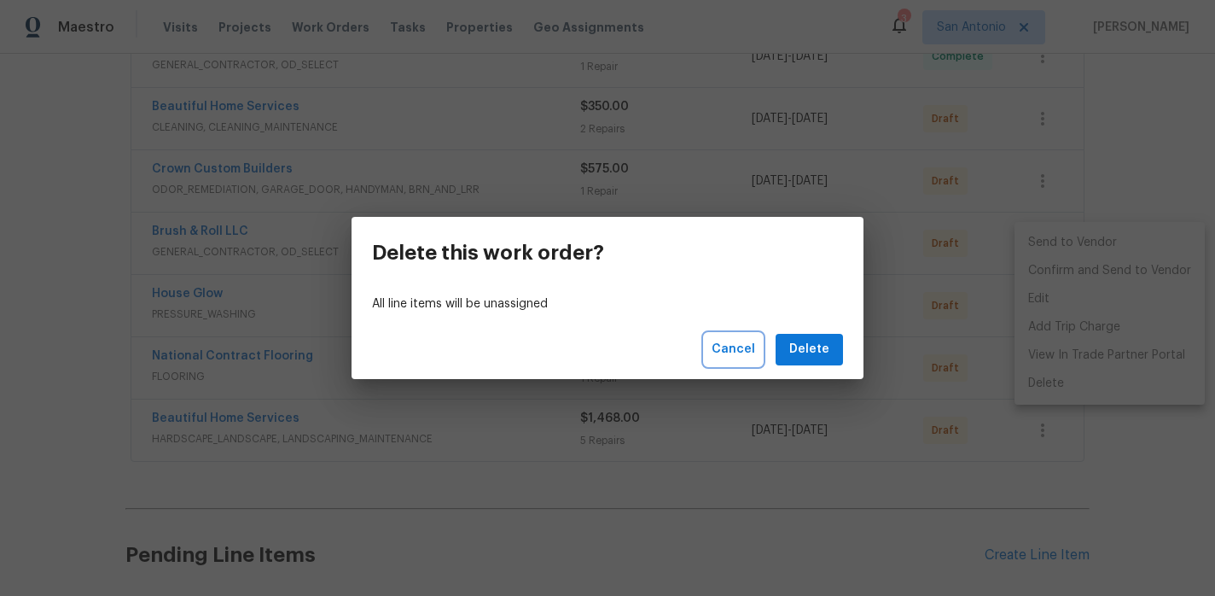
click at [737, 342] on span "Cancel" at bounding box center [734, 349] width 44 height 21
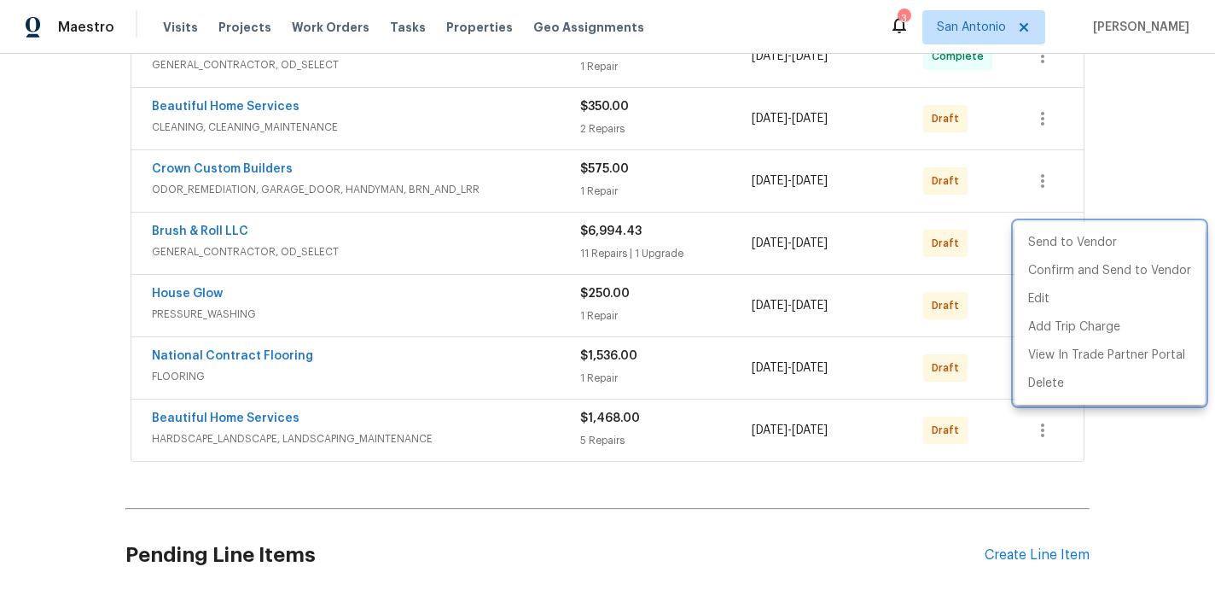
click at [105, 262] on div at bounding box center [607, 298] width 1215 height 596
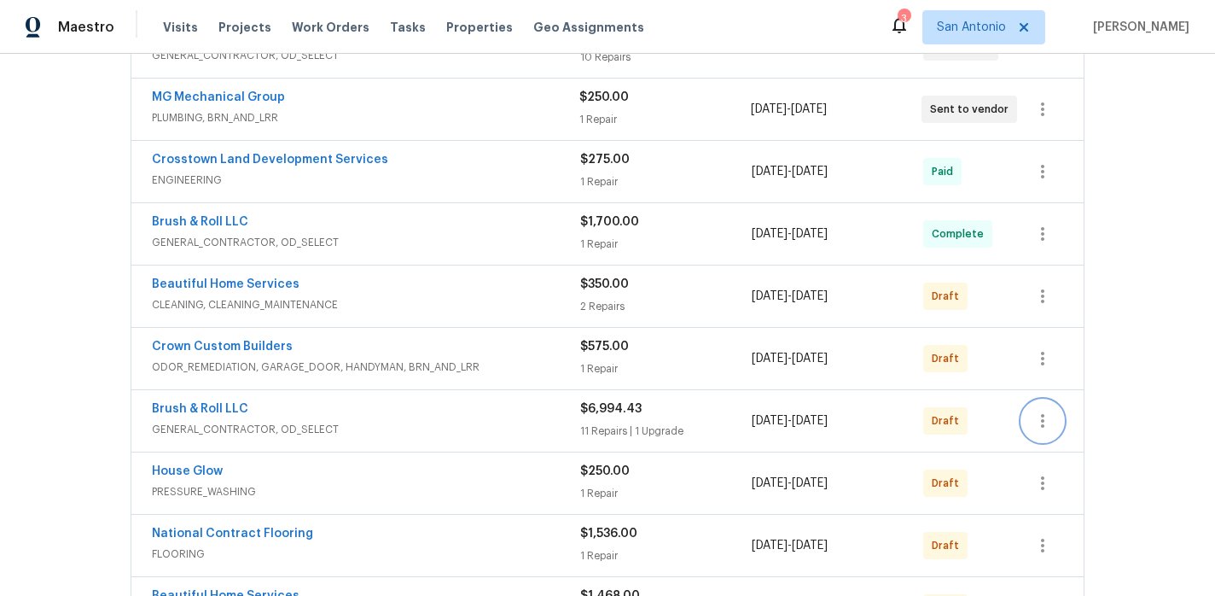
scroll to position [491, 0]
click at [1041, 421] on icon "button" at bounding box center [1043, 420] width 20 height 20
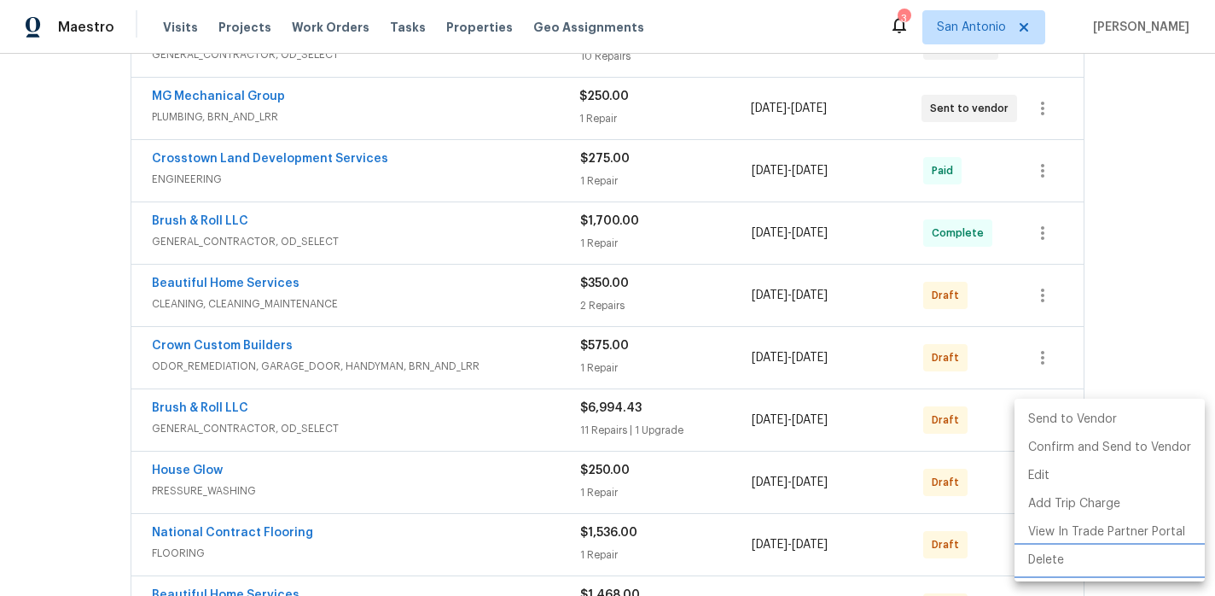
click at [1041, 553] on li "Delete" at bounding box center [1110, 560] width 190 height 28
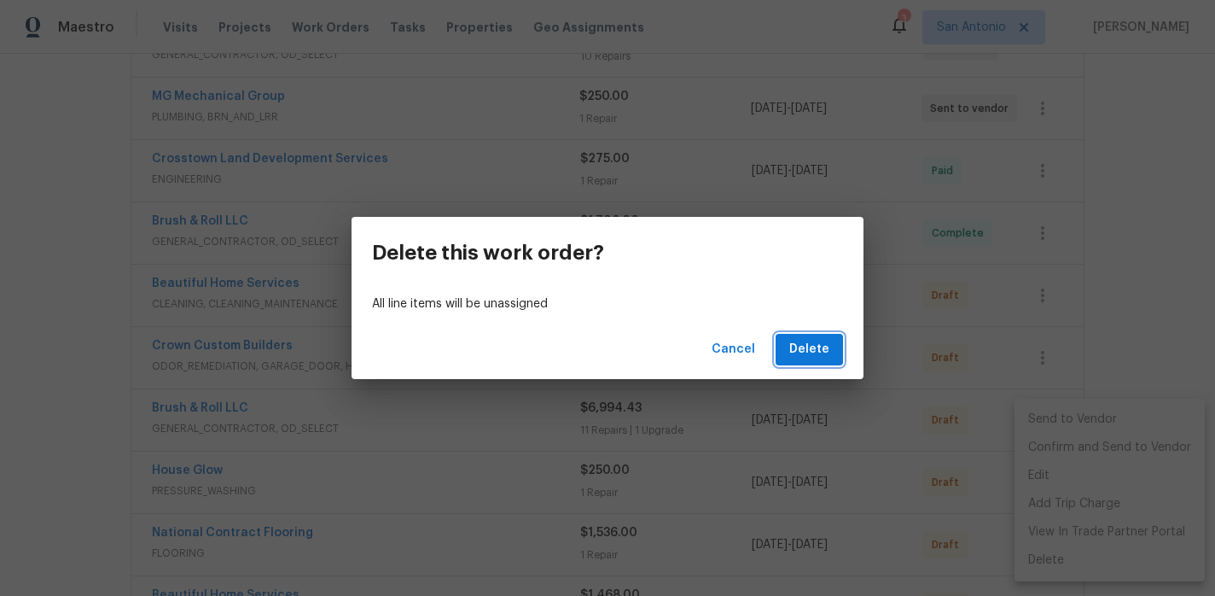
click at [812, 347] on span "Delete" at bounding box center [809, 349] width 40 height 21
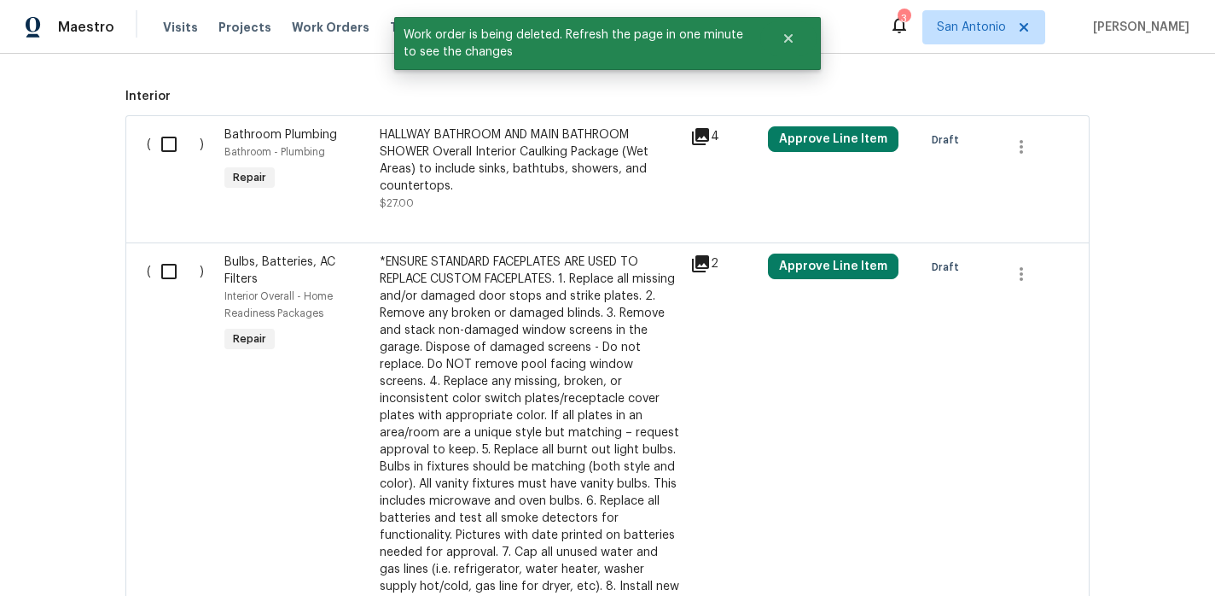
scroll to position [1133, 0]
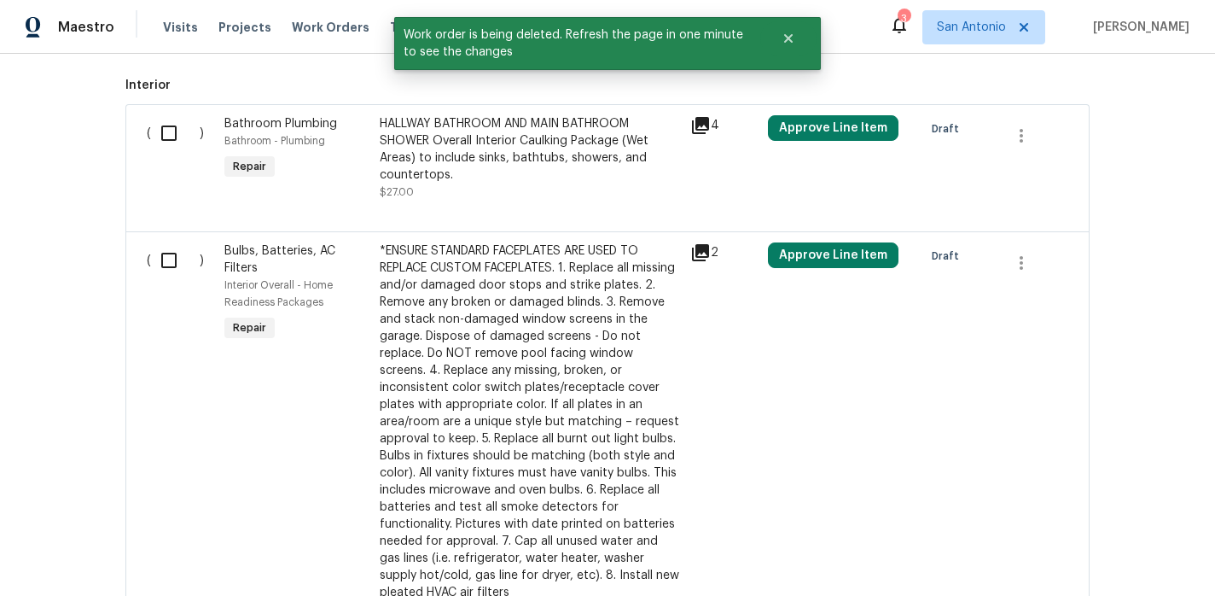
click at [167, 135] on input "checkbox" at bounding box center [175, 133] width 49 height 36
checkbox input "true"
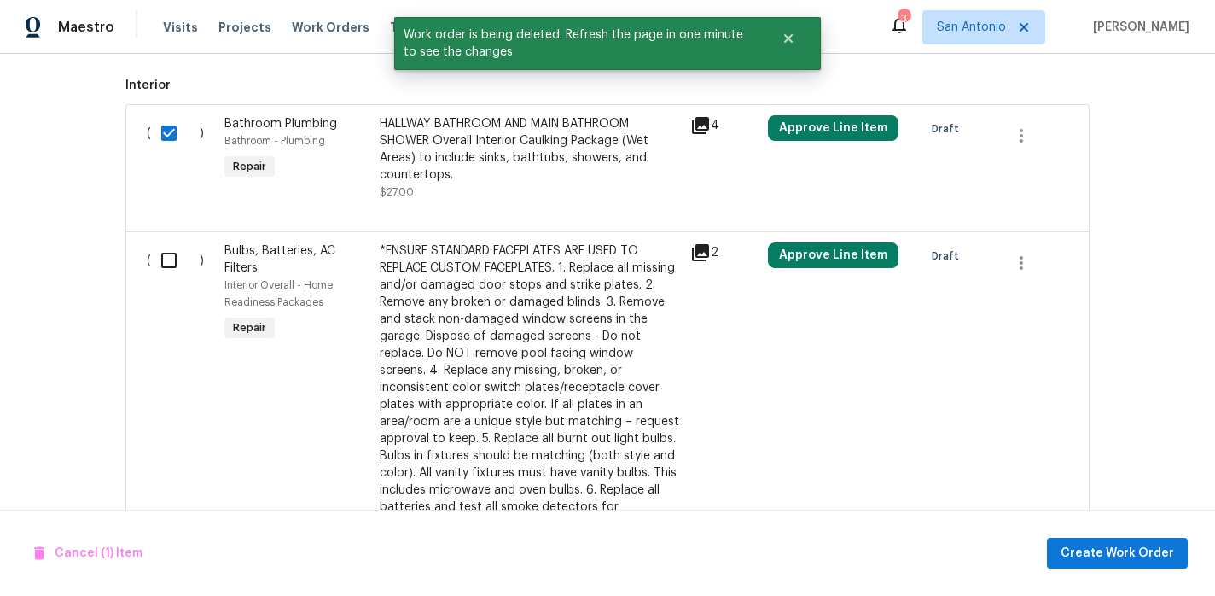
click at [166, 268] on input "checkbox" at bounding box center [175, 260] width 49 height 36
checkbox input "true"
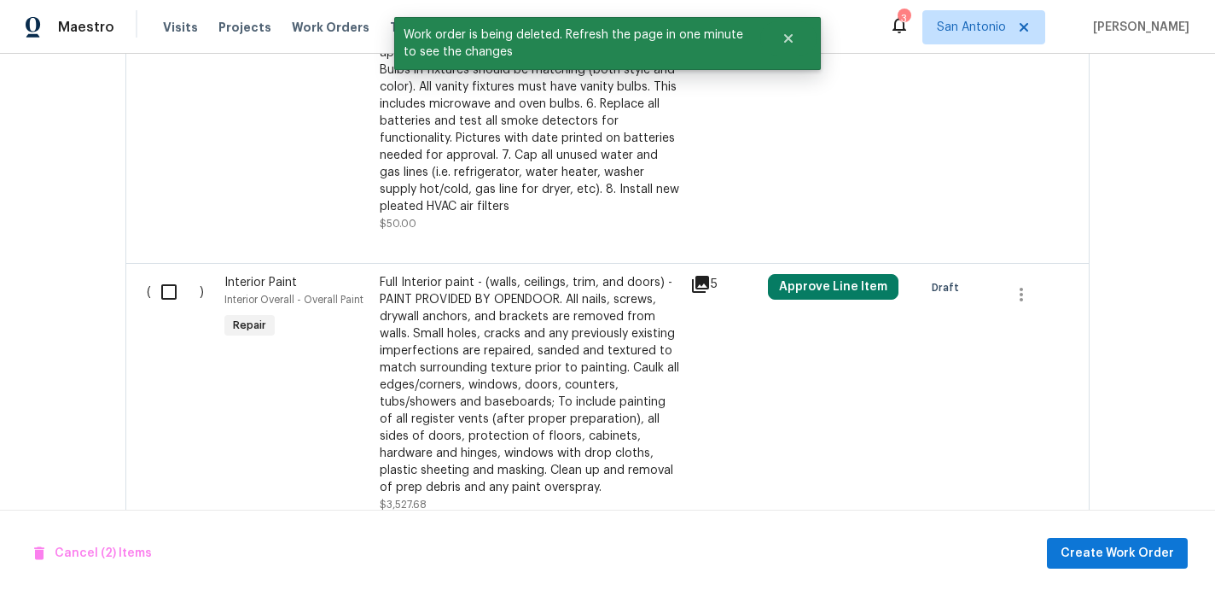
click at [170, 274] on input "checkbox" at bounding box center [175, 292] width 49 height 36
checkbox input "true"
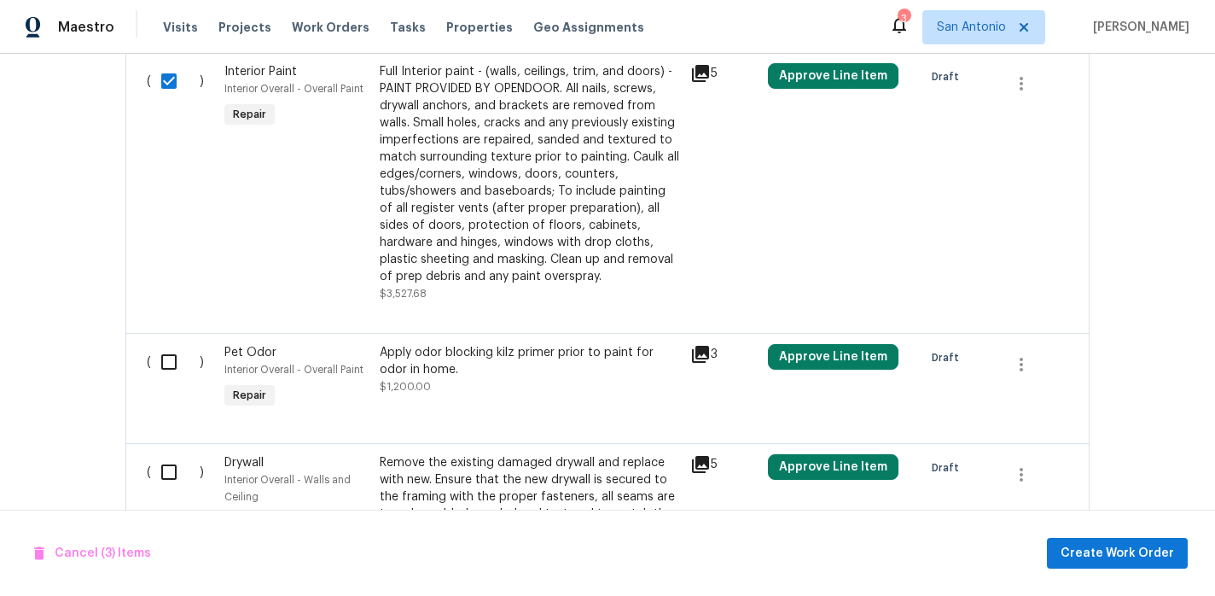
scroll to position [1797, 0]
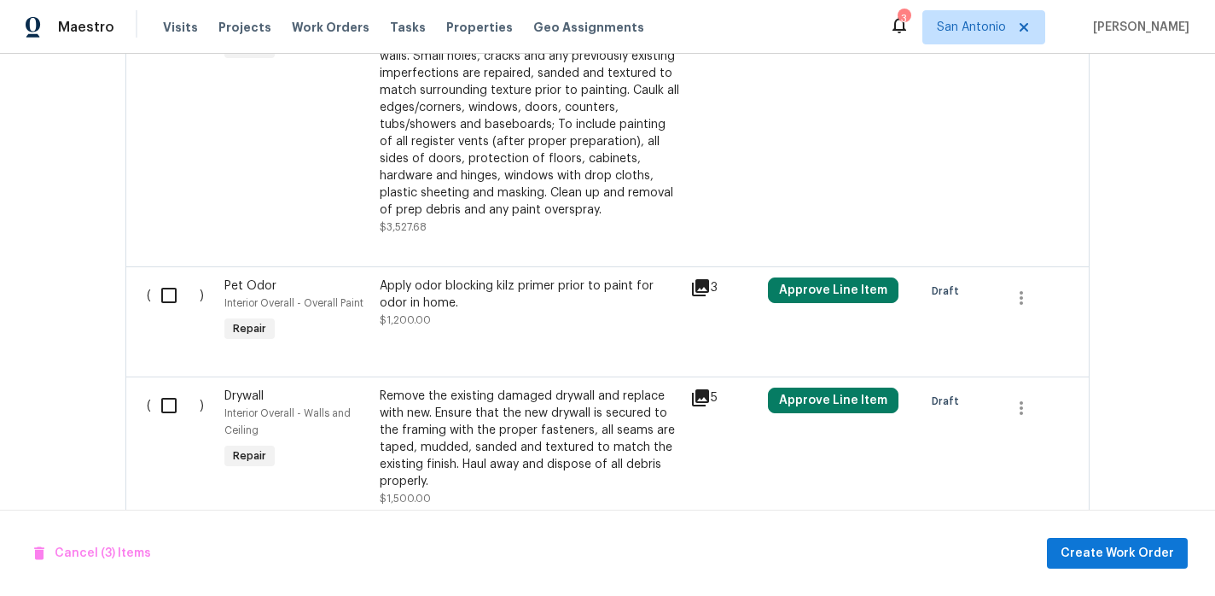
click at [170, 278] on input "checkbox" at bounding box center [175, 295] width 49 height 36
checkbox input "true"
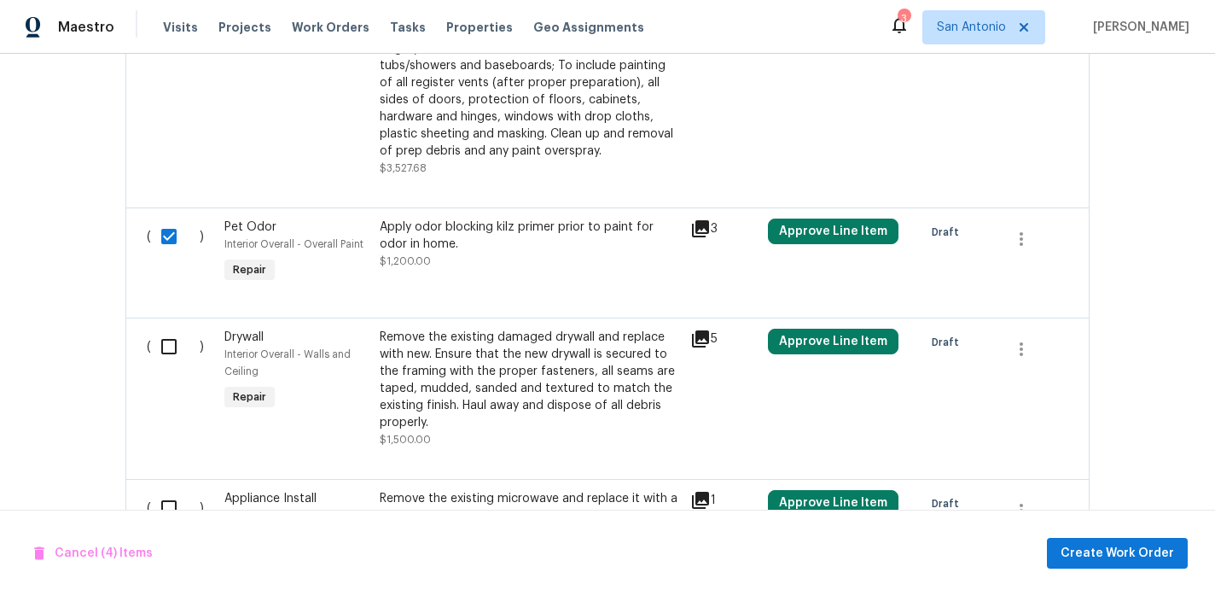
scroll to position [1858, 0]
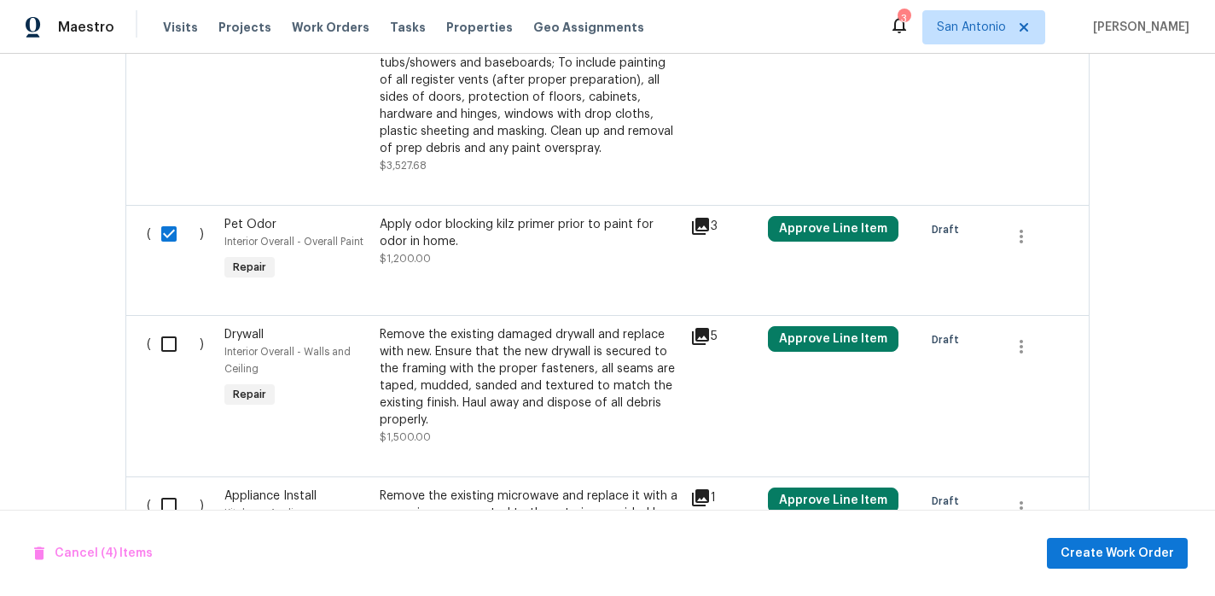
click at [168, 335] on input "checkbox" at bounding box center [175, 344] width 49 height 36
checkbox input "true"
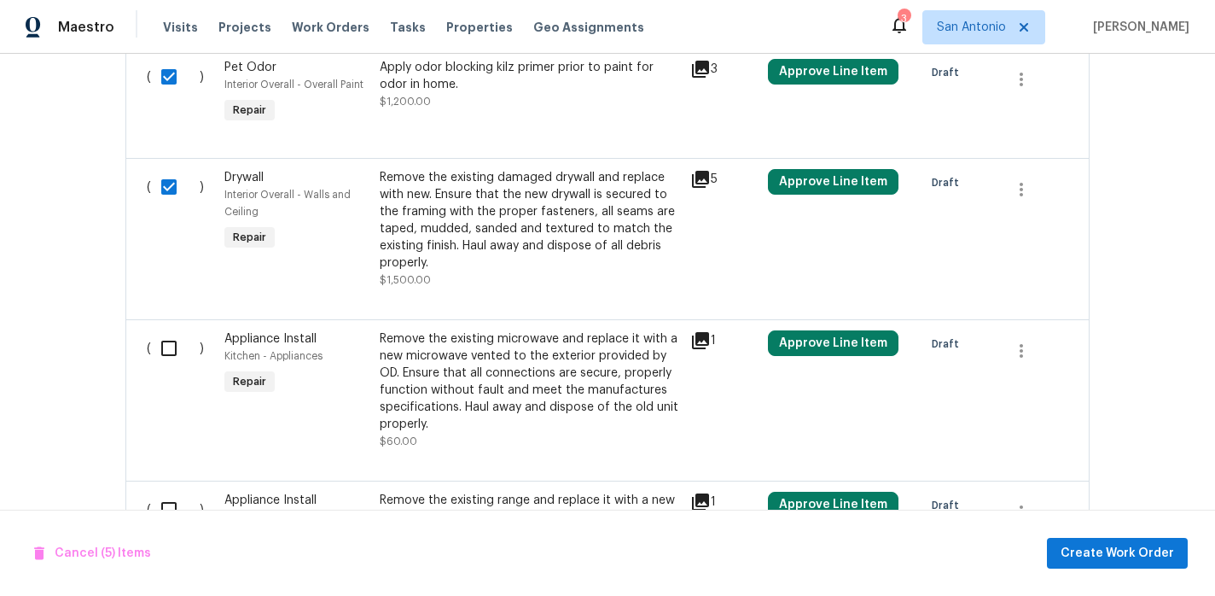
click at [168, 335] on input "checkbox" at bounding box center [175, 348] width 49 height 36
checkbox input "true"
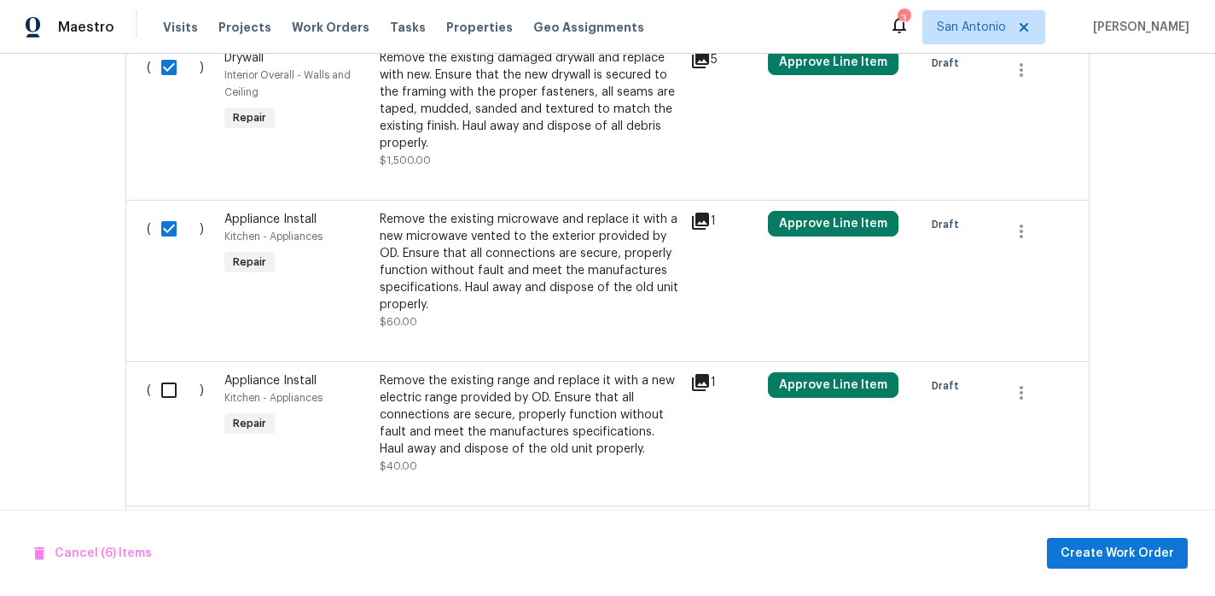
scroll to position [2177, 0]
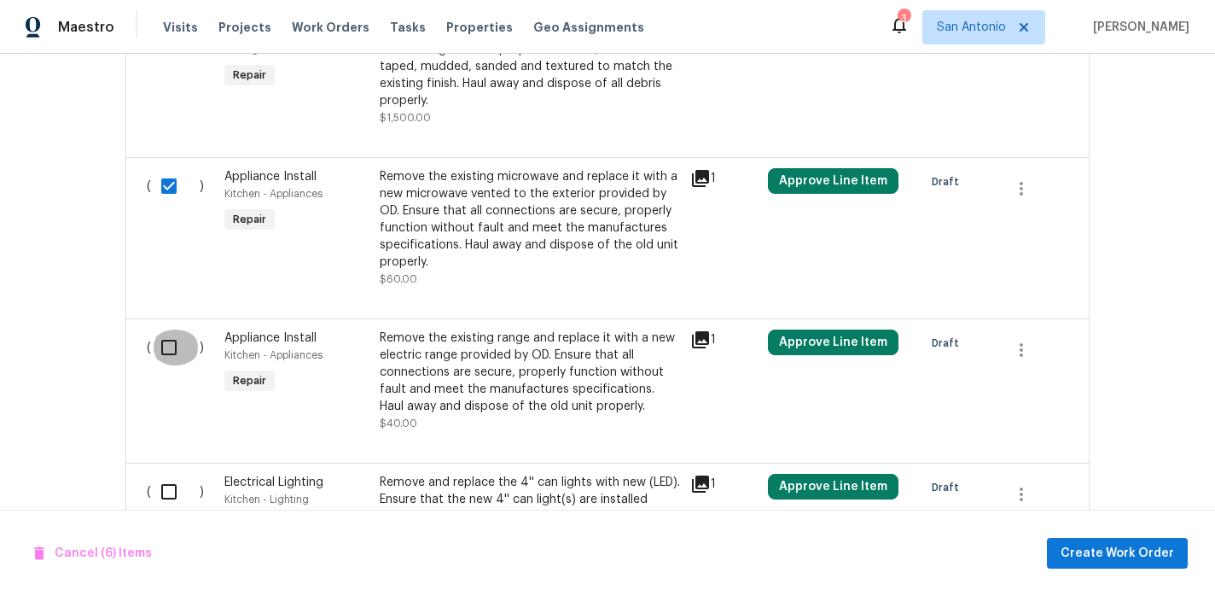
click at [168, 337] on input "checkbox" at bounding box center [175, 347] width 49 height 36
checkbox input "true"
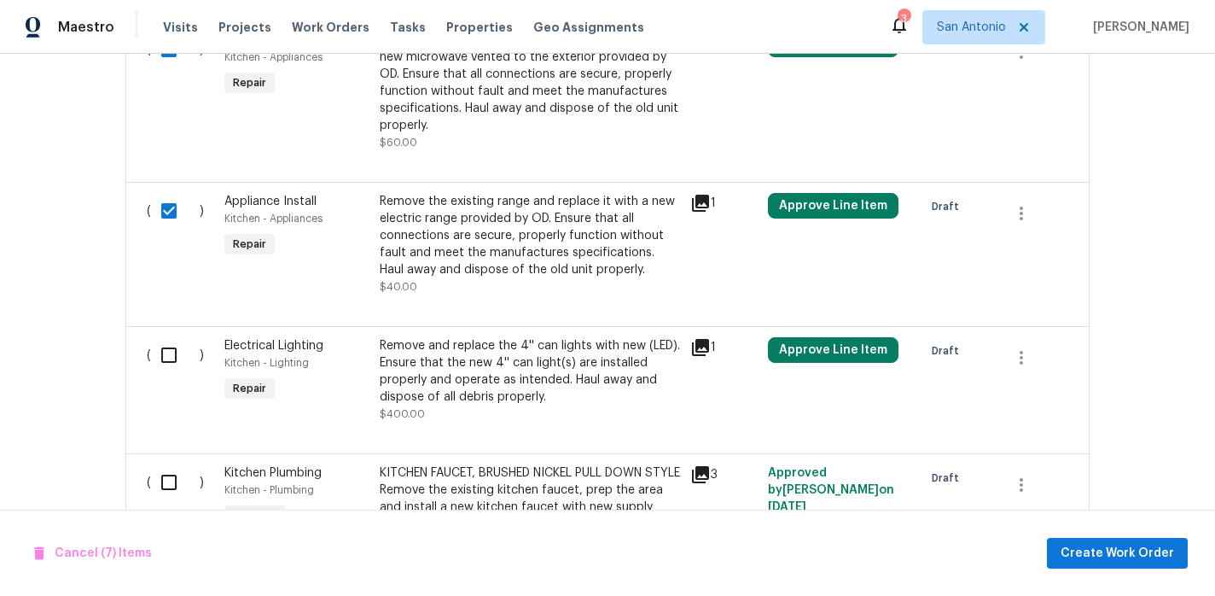
click at [168, 348] on input "checkbox" at bounding box center [175, 355] width 49 height 36
checkbox input "true"
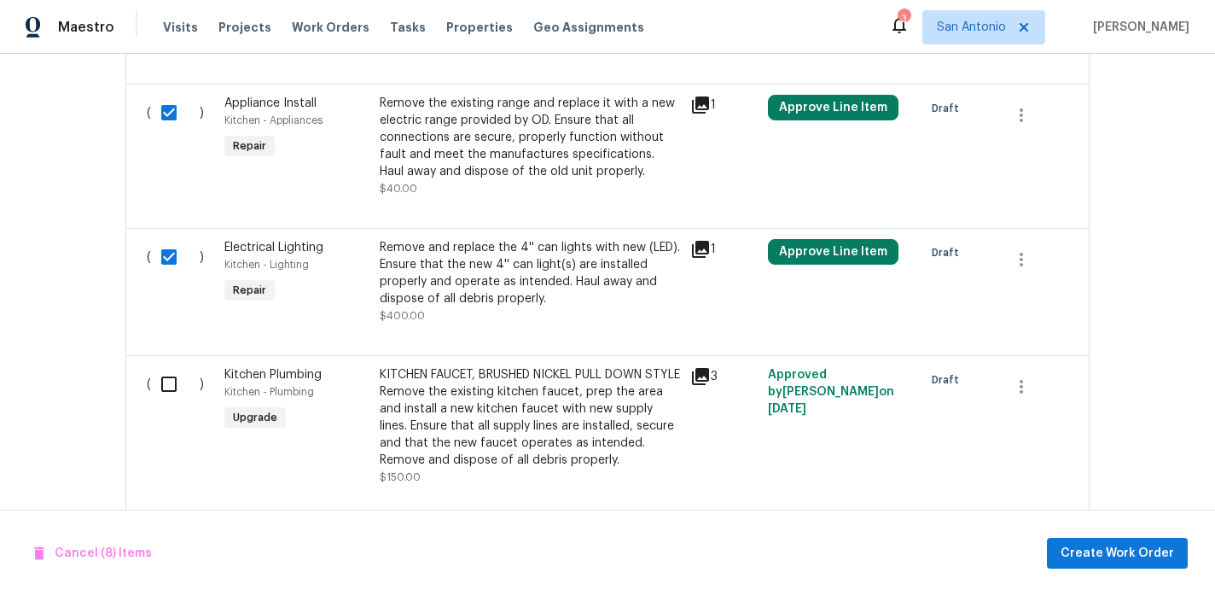
scroll to position [2414, 0]
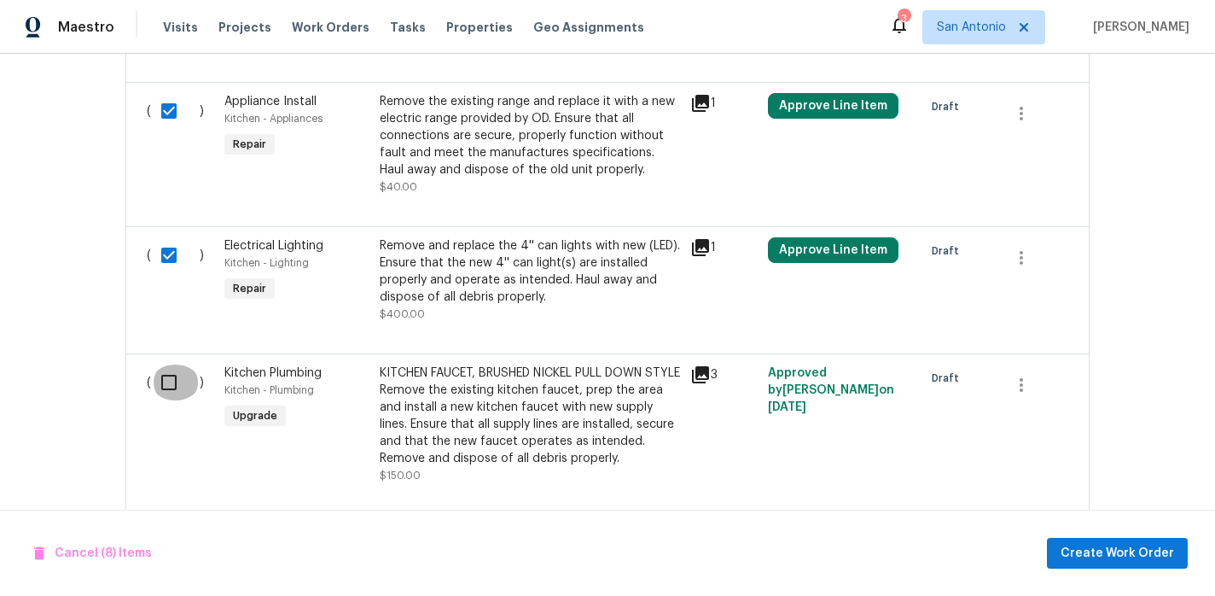
click at [166, 367] on input "checkbox" at bounding box center [175, 382] width 49 height 36
checkbox input "true"
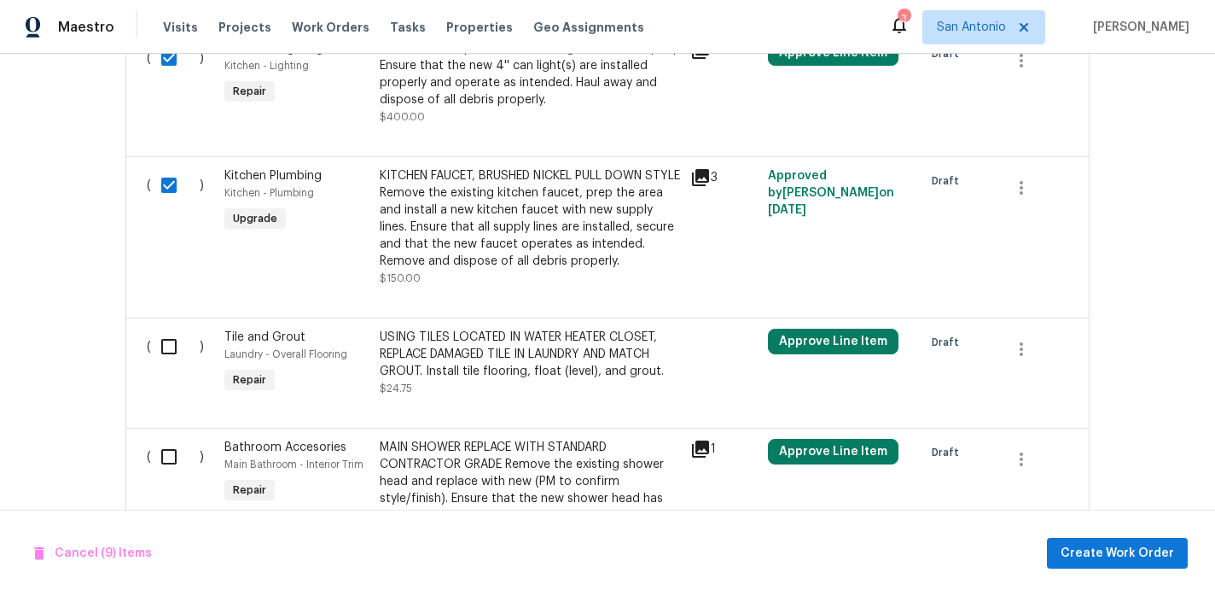
scroll to position [2615, 0]
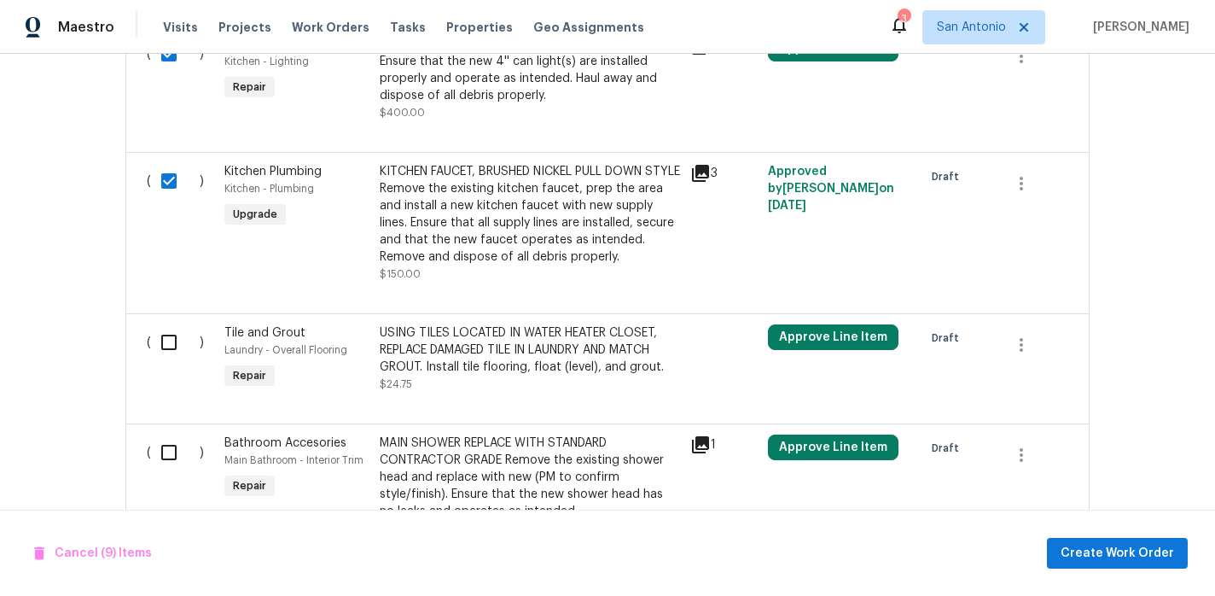
click at [168, 328] on input "checkbox" at bounding box center [175, 342] width 49 height 36
checkbox input "true"
click at [163, 441] on input "checkbox" at bounding box center [175, 452] width 49 height 36
checkbox input "true"
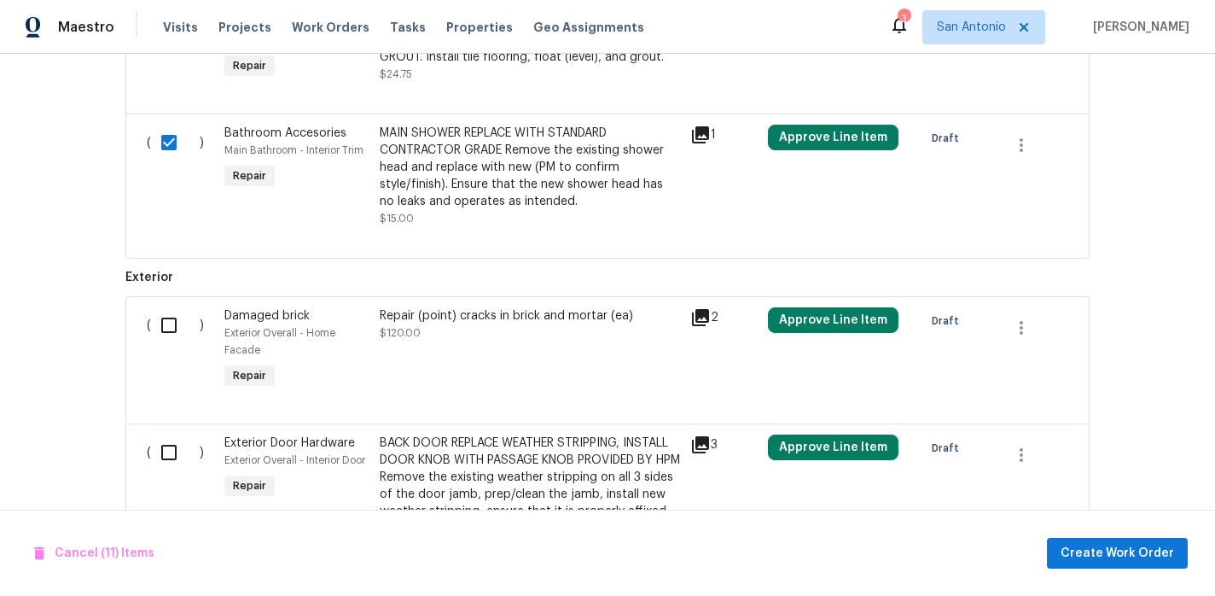
scroll to position [2961, 0]
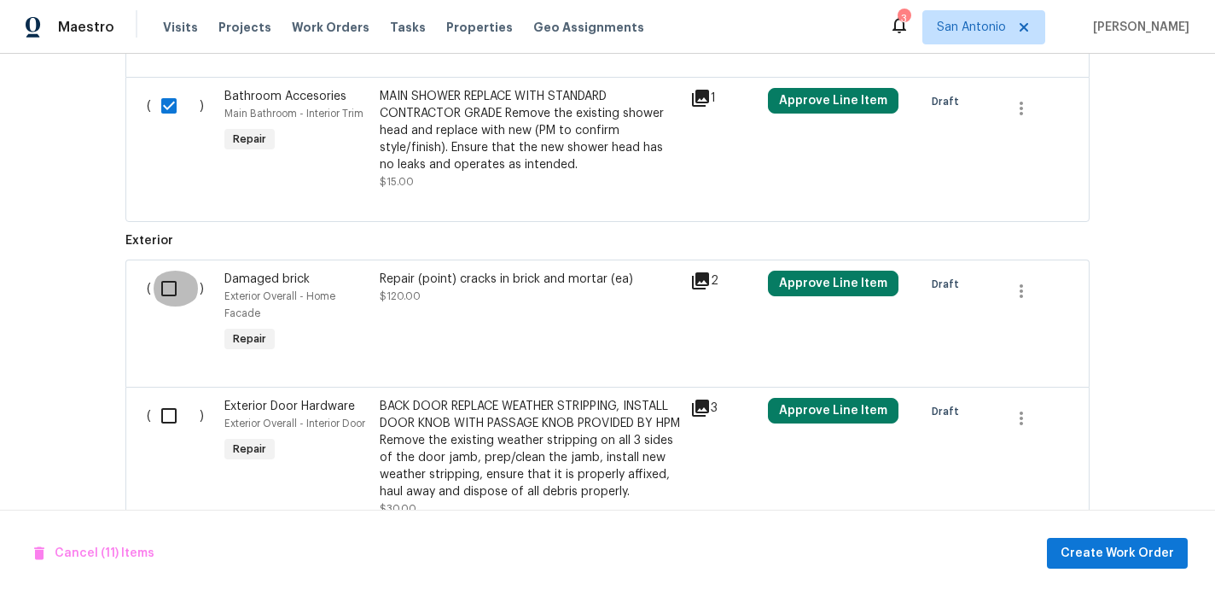
click at [168, 279] on input "checkbox" at bounding box center [175, 289] width 49 height 36
checkbox input "true"
click at [170, 401] on input "checkbox" at bounding box center [175, 416] width 49 height 36
checkbox input "true"
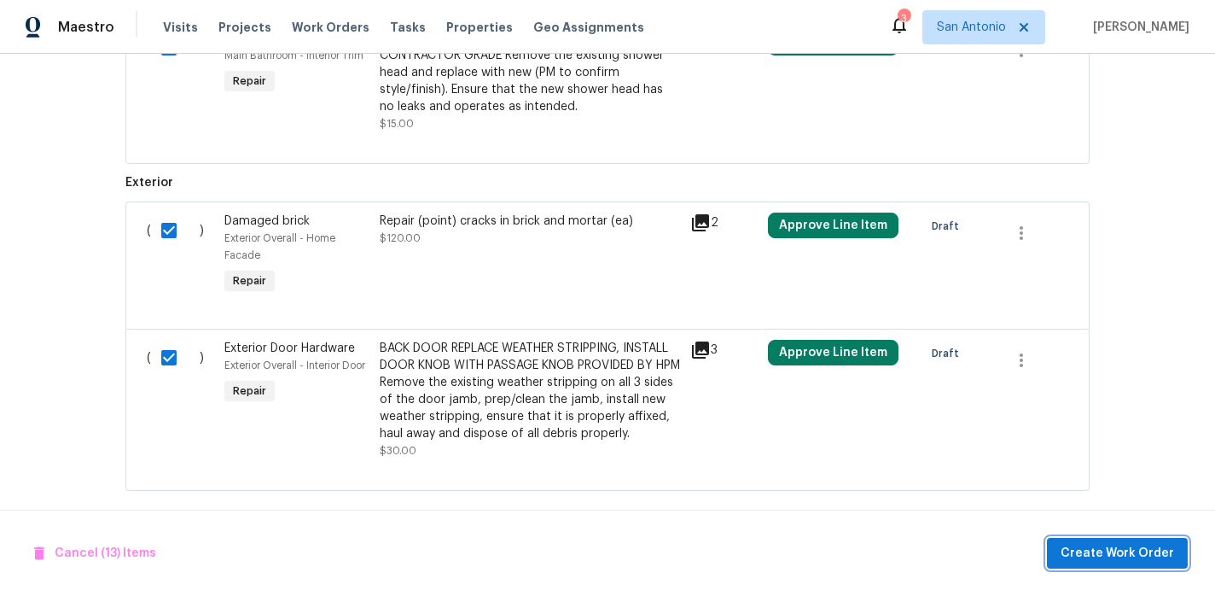
click at [1109, 546] on span "Create Work Order" at bounding box center [1118, 553] width 114 height 21
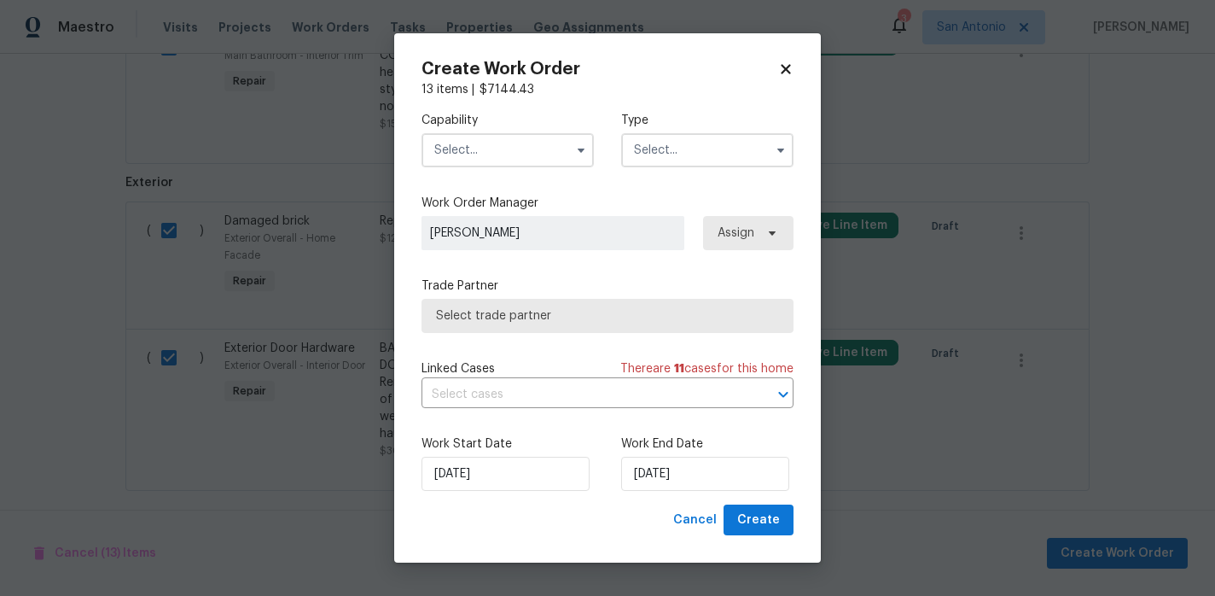
checkbox input "false"
click at [490, 153] on input "text" at bounding box center [508, 150] width 172 height 34
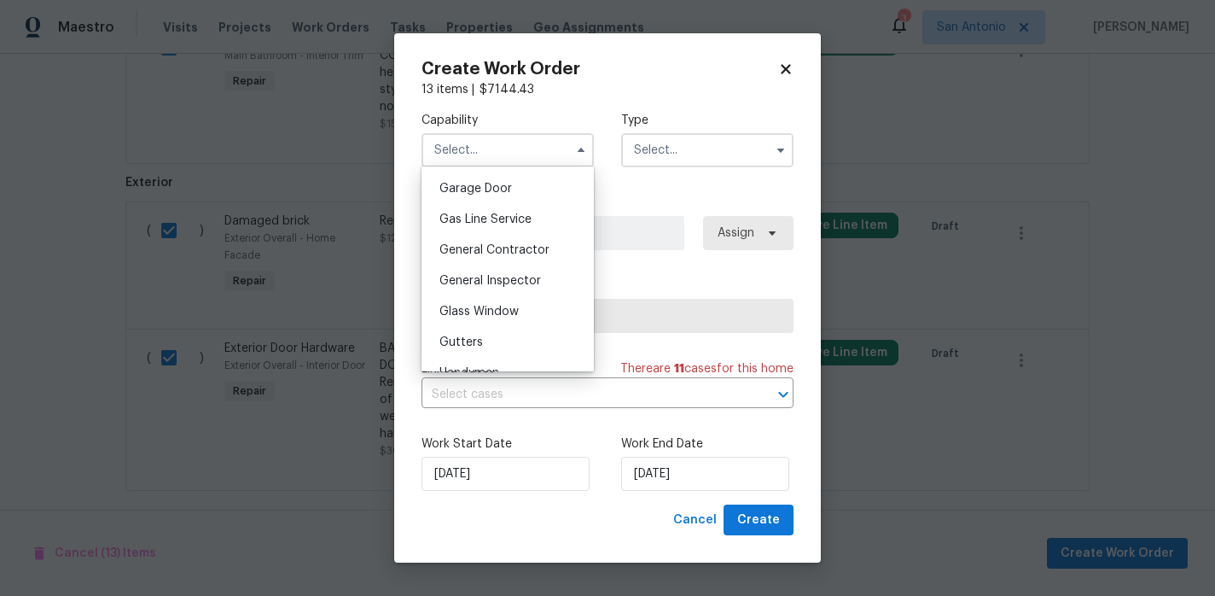
scroll to position [757, 0]
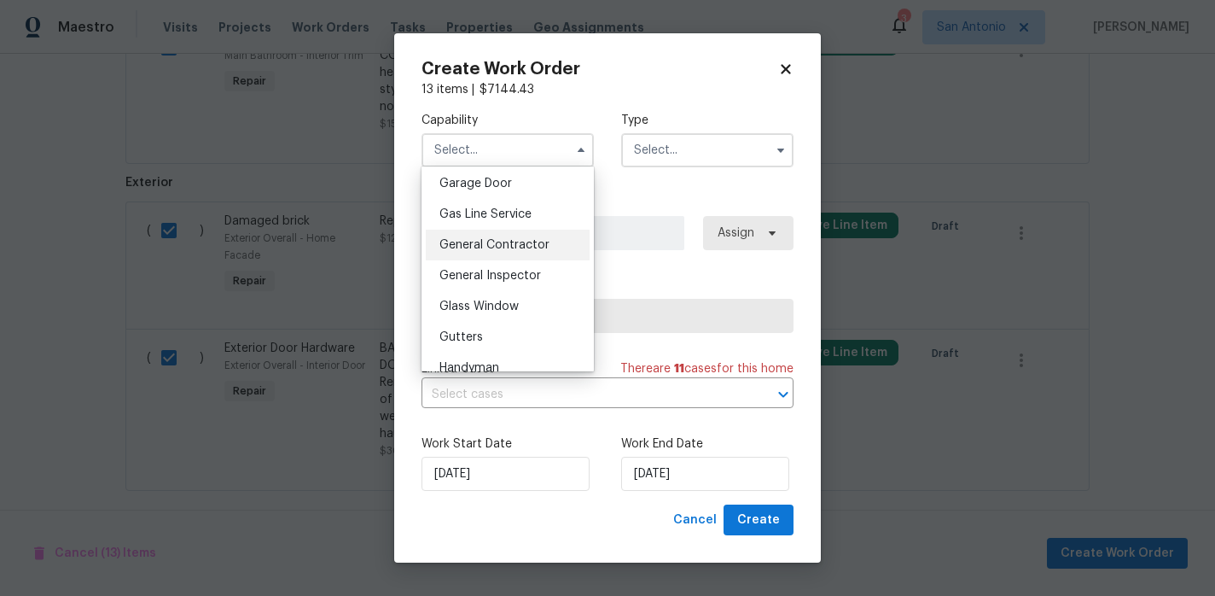
click at [498, 253] on div "General Contractor" at bounding box center [508, 245] width 164 height 31
type input "General Contractor"
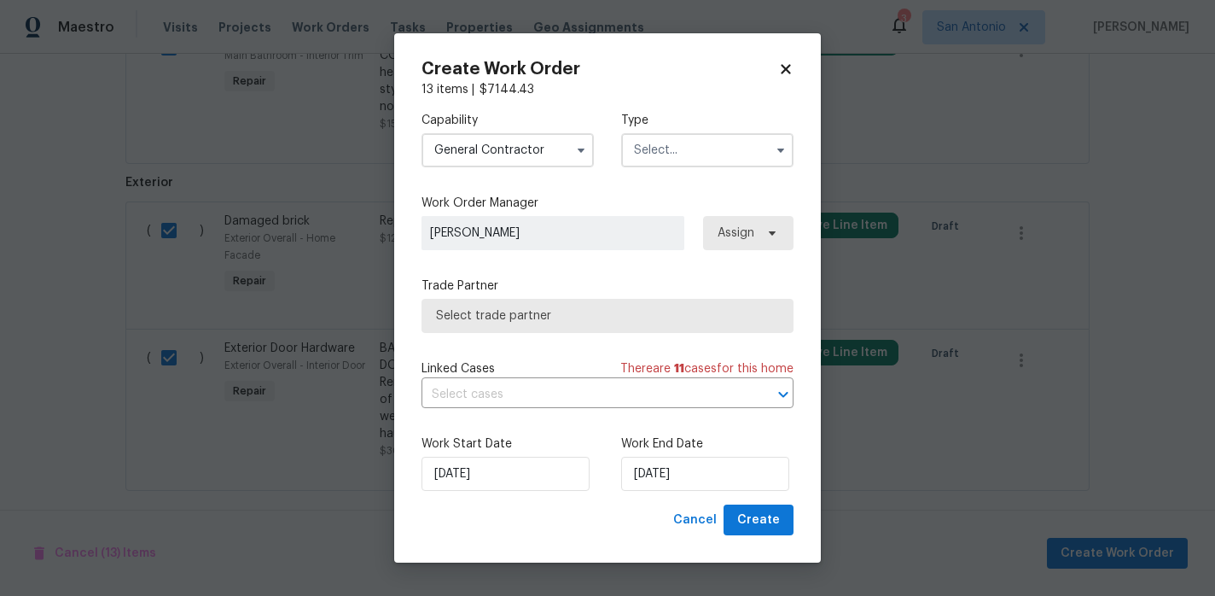
click at [677, 158] on input "text" at bounding box center [707, 150] width 172 height 34
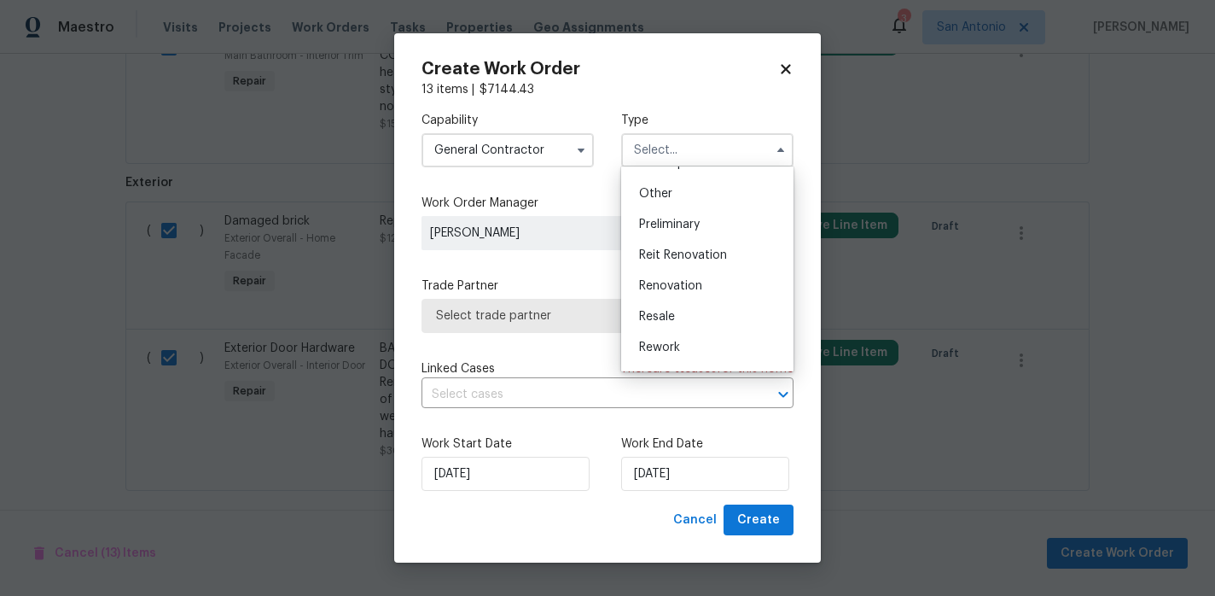
scroll to position [342, 0]
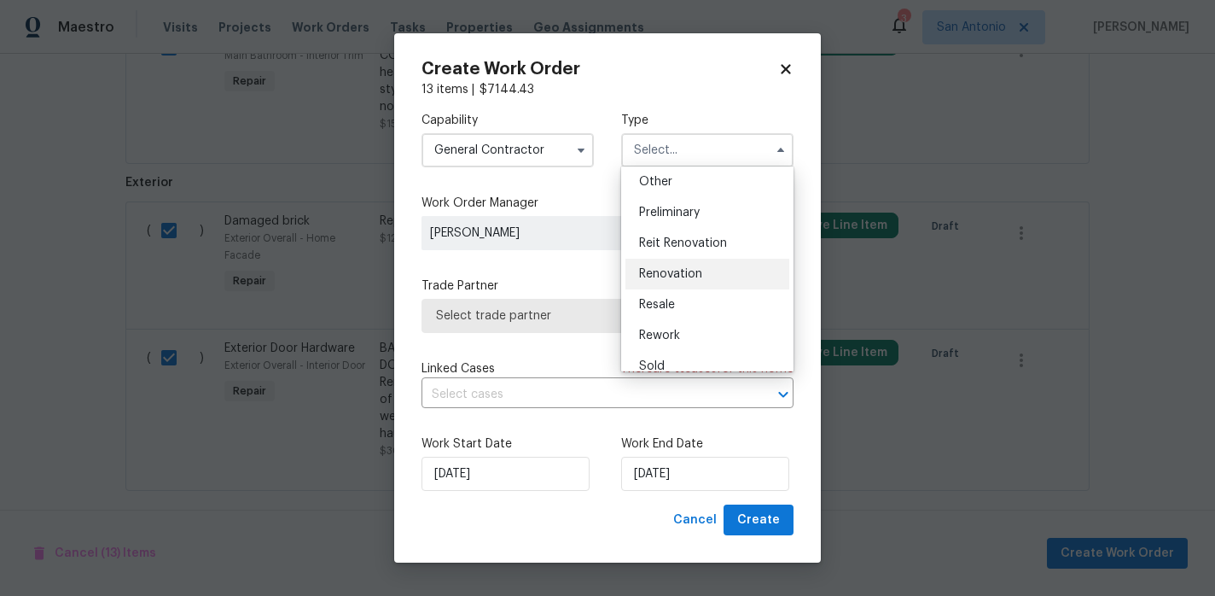
click at [680, 271] on span "Renovation" at bounding box center [670, 274] width 63 height 12
type input "Renovation"
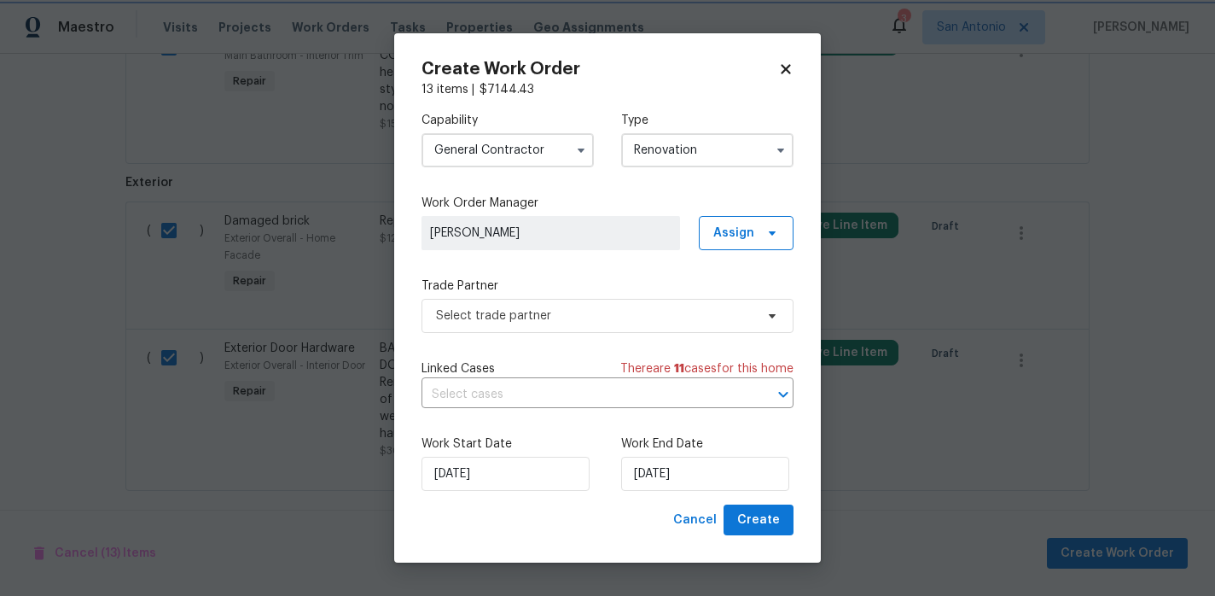
scroll to position [0, 0]
click at [510, 310] on span "Select trade partner" at bounding box center [595, 315] width 318 height 17
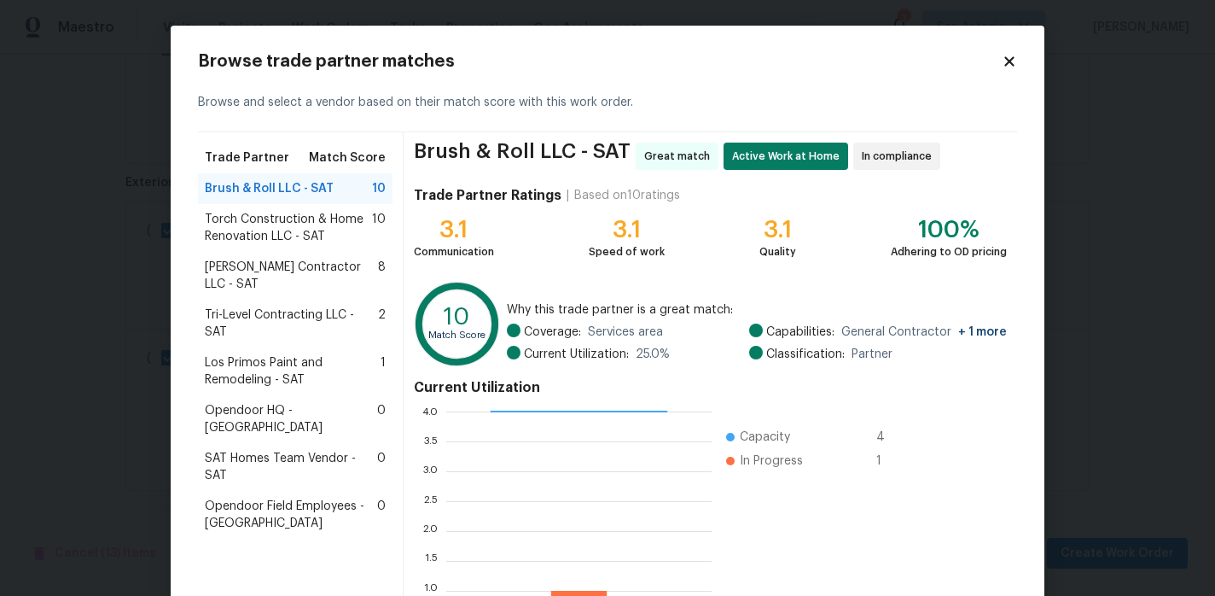
scroll to position [157, 0]
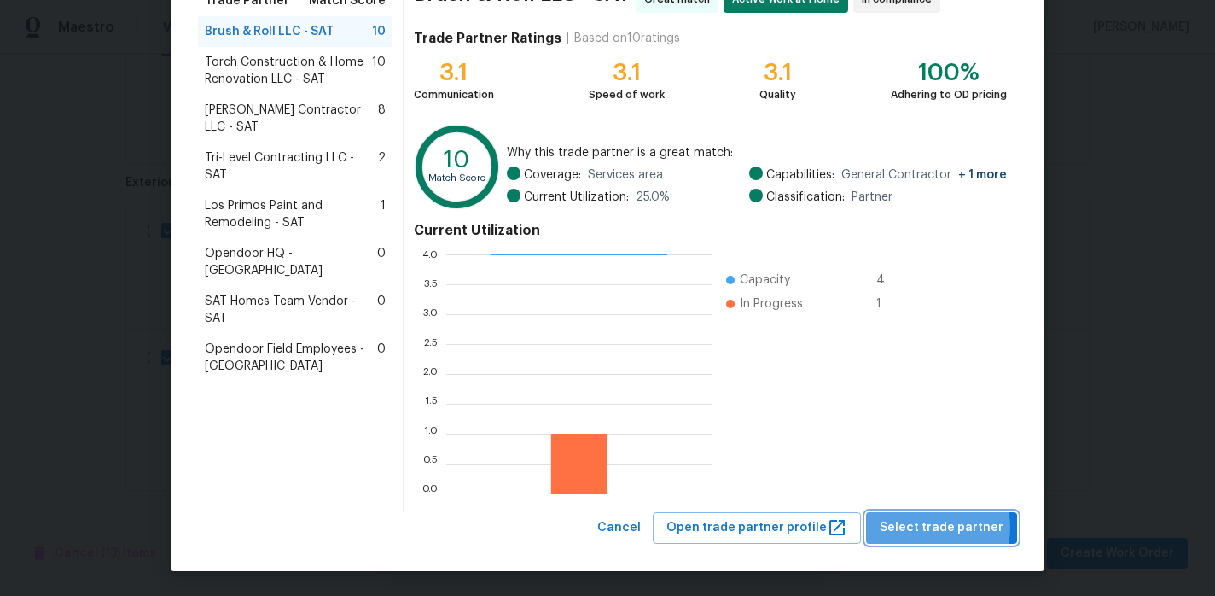
click at [943, 527] on span "Select trade partner" at bounding box center [942, 527] width 124 height 21
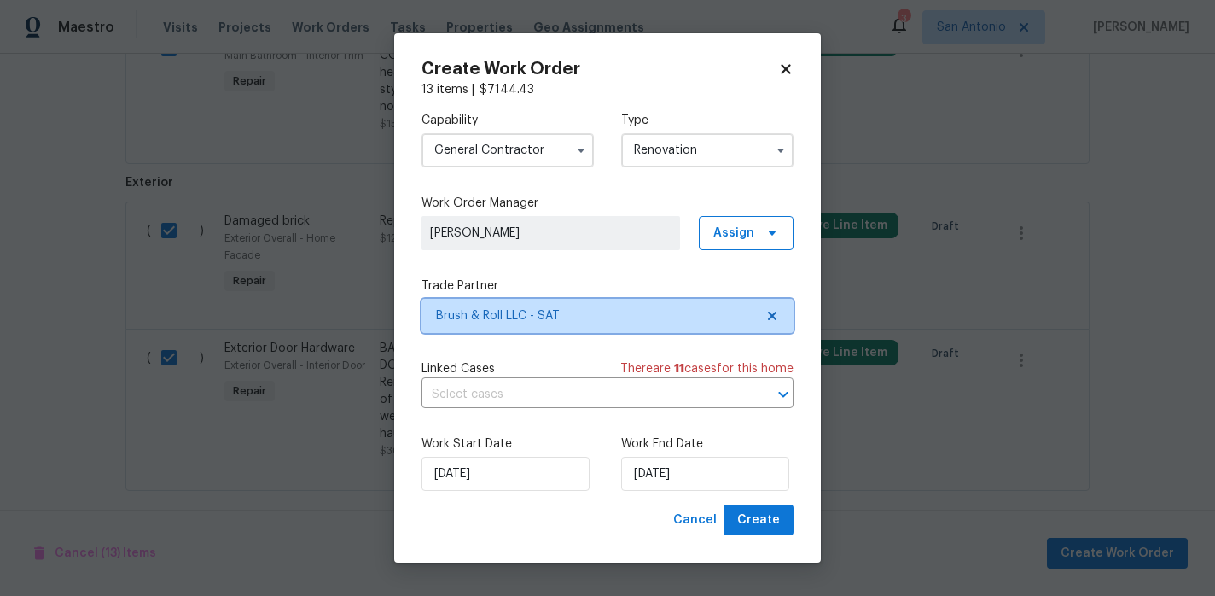
scroll to position [0, 0]
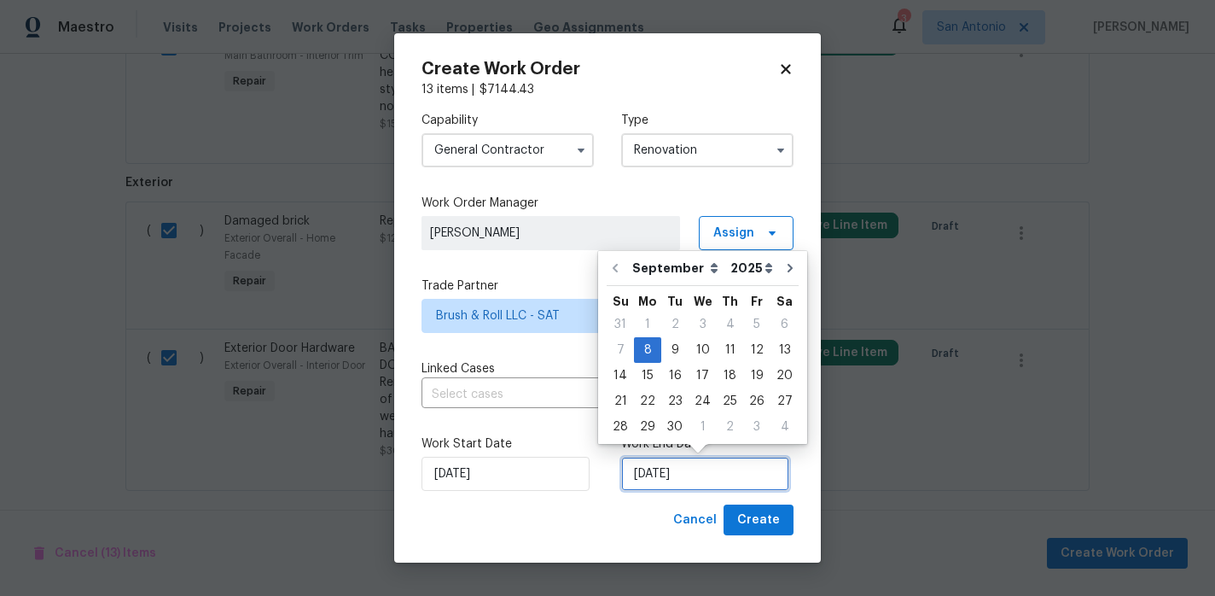
click at [714, 476] on input "[DATE]" at bounding box center [705, 474] width 168 height 34
click at [751, 376] on div "19" at bounding box center [756, 376] width 27 height 24
type input "[DATE]"
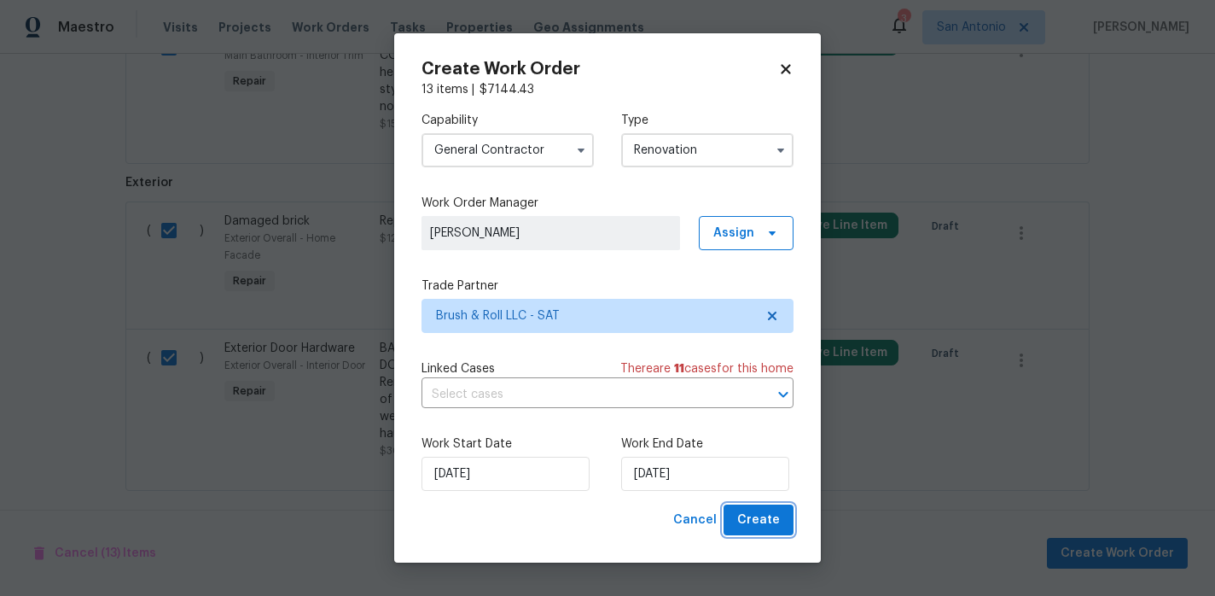
click at [766, 517] on span "Create" at bounding box center [758, 520] width 43 height 21
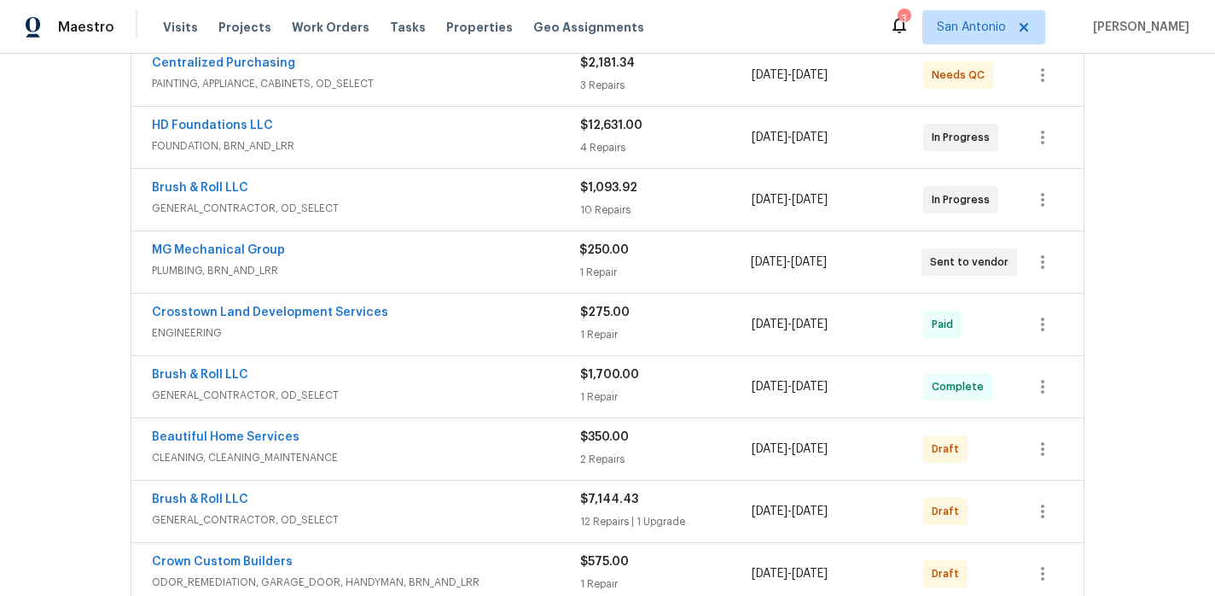
scroll to position [336, 0]
click at [215, 188] on link "Brush & Roll LLC" at bounding box center [200, 189] width 96 height 12
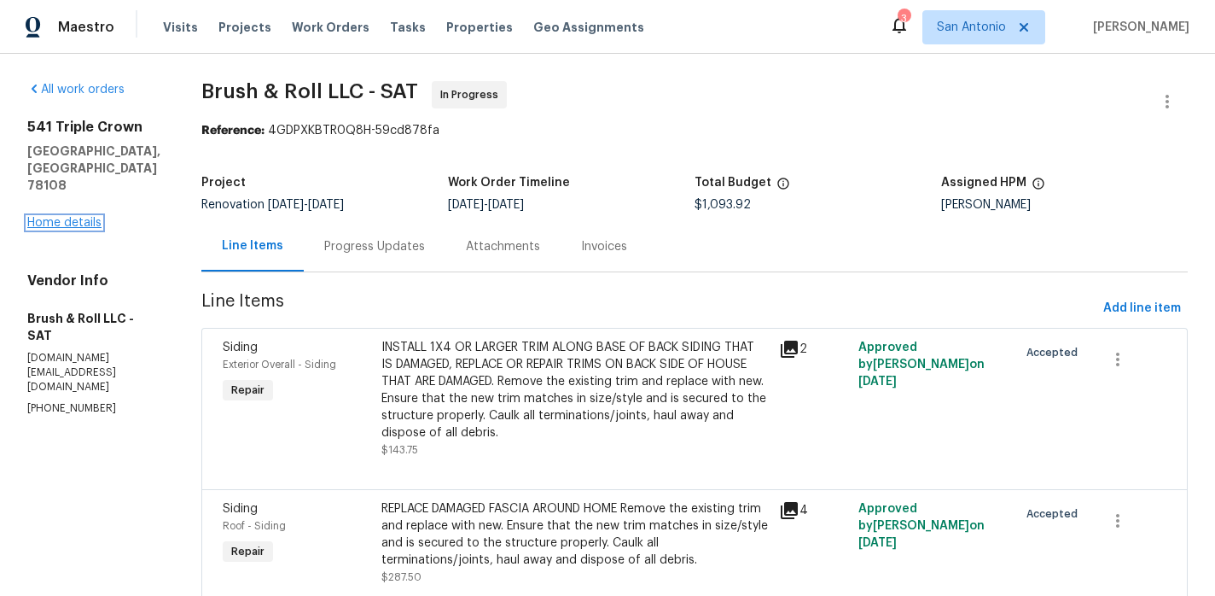
click at [74, 217] on link "Home details" at bounding box center [64, 223] width 74 height 12
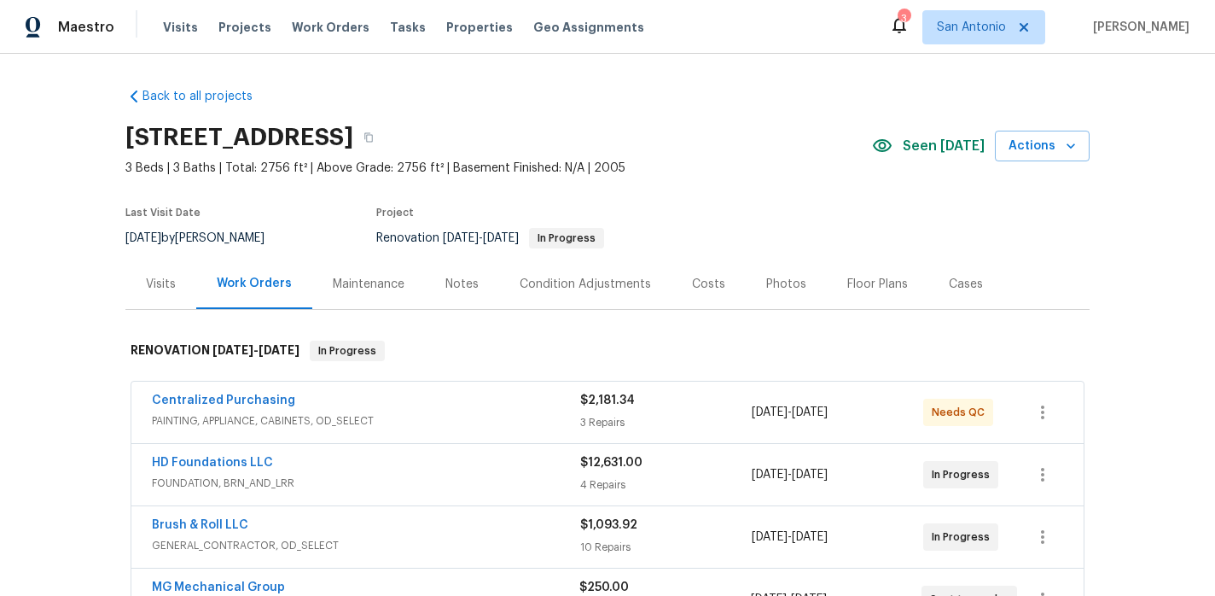
click at [461, 284] on div "Notes" at bounding box center [462, 284] width 33 height 17
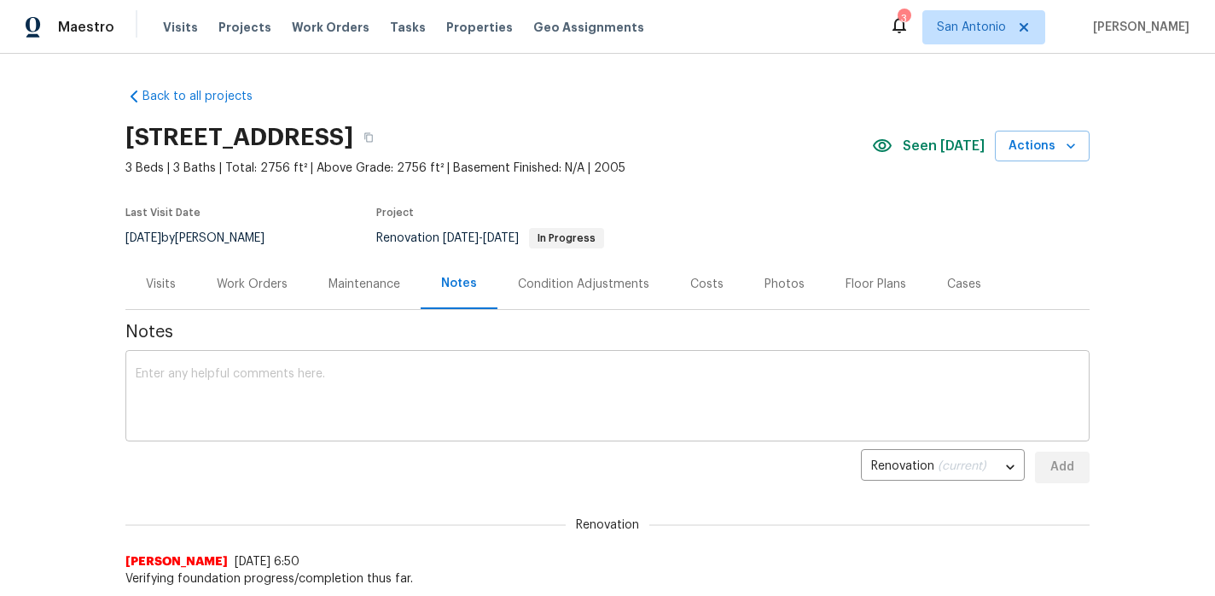
click at [461, 376] on textarea at bounding box center [608, 398] width 944 height 60
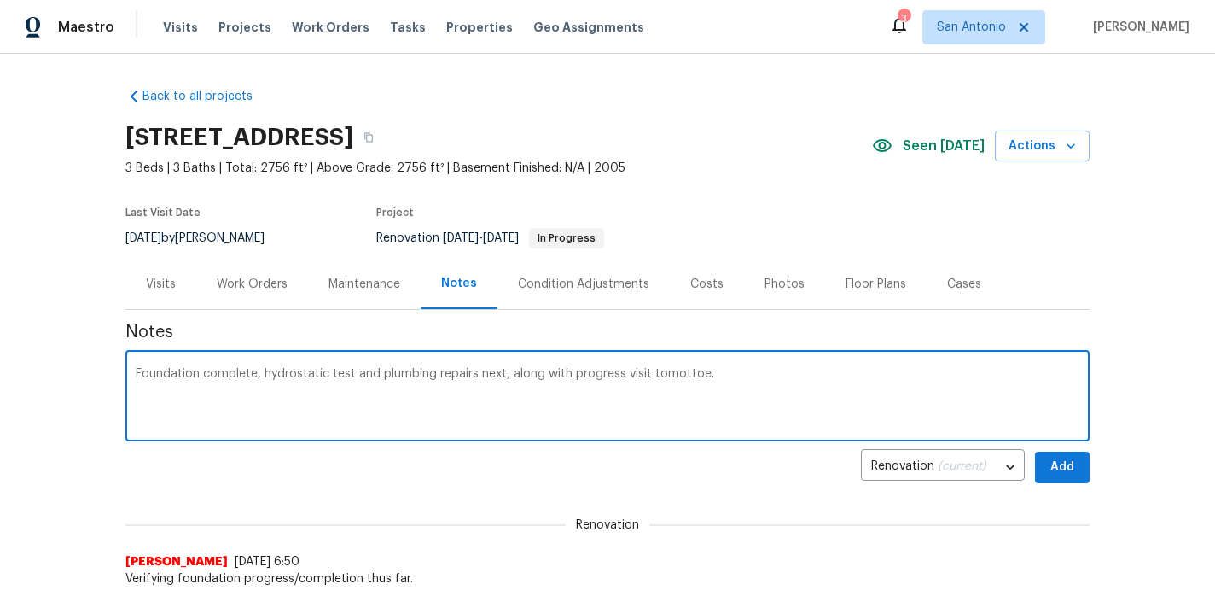
type textarea "Foundation complete, hydrostatic test and plumbing repairs next, along with pro…"
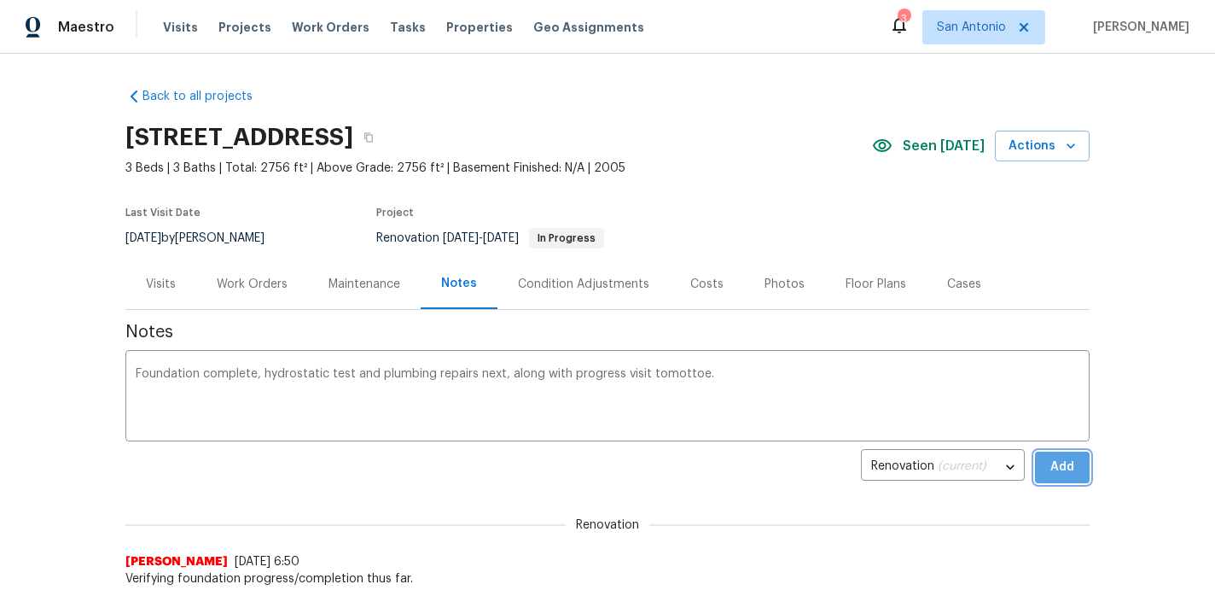
click at [1046, 456] on button "Add" at bounding box center [1062, 467] width 55 height 32
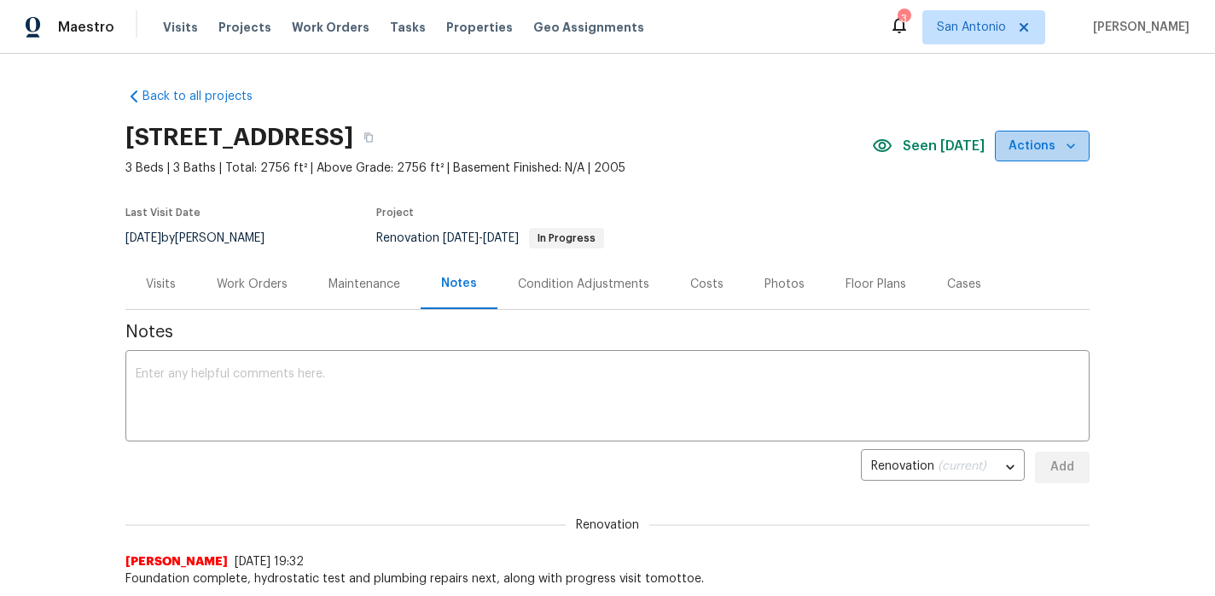
click at [1065, 142] on icon "button" at bounding box center [1071, 145] width 17 height 17
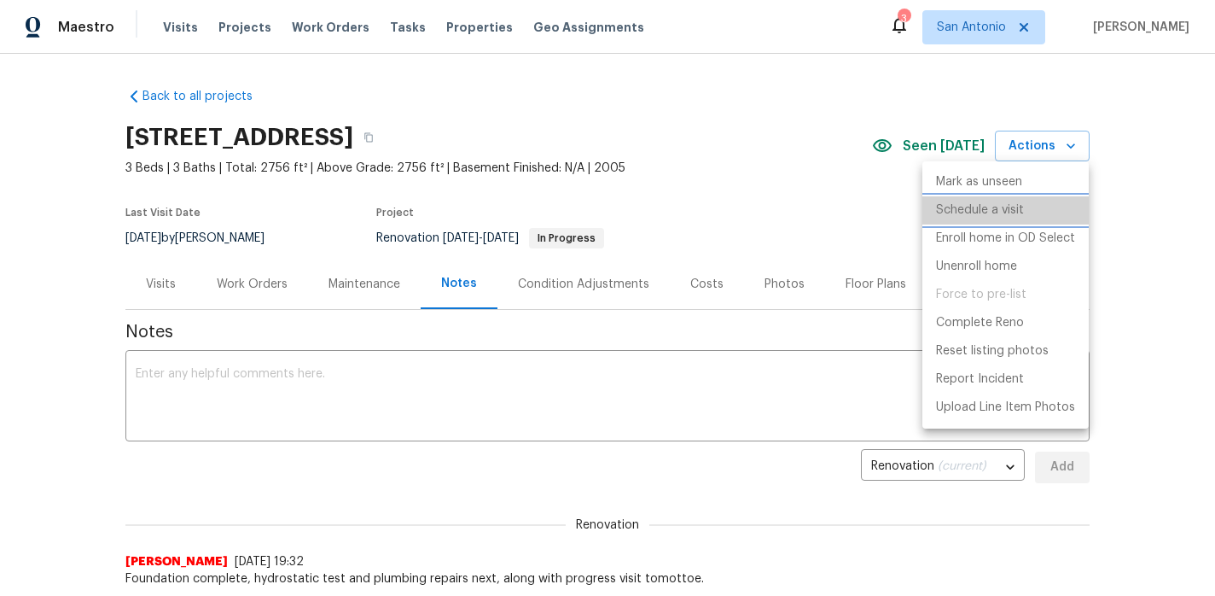
click at [987, 204] on p "Schedule a visit" at bounding box center [980, 210] width 88 height 18
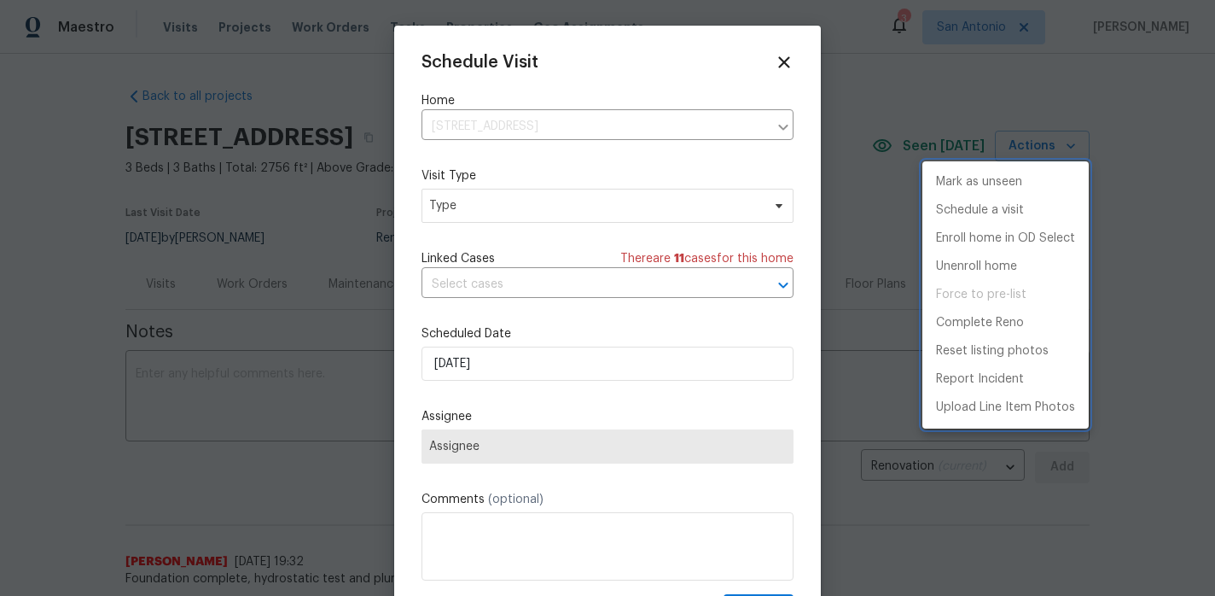
click at [489, 208] on div at bounding box center [607, 298] width 1215 height 596
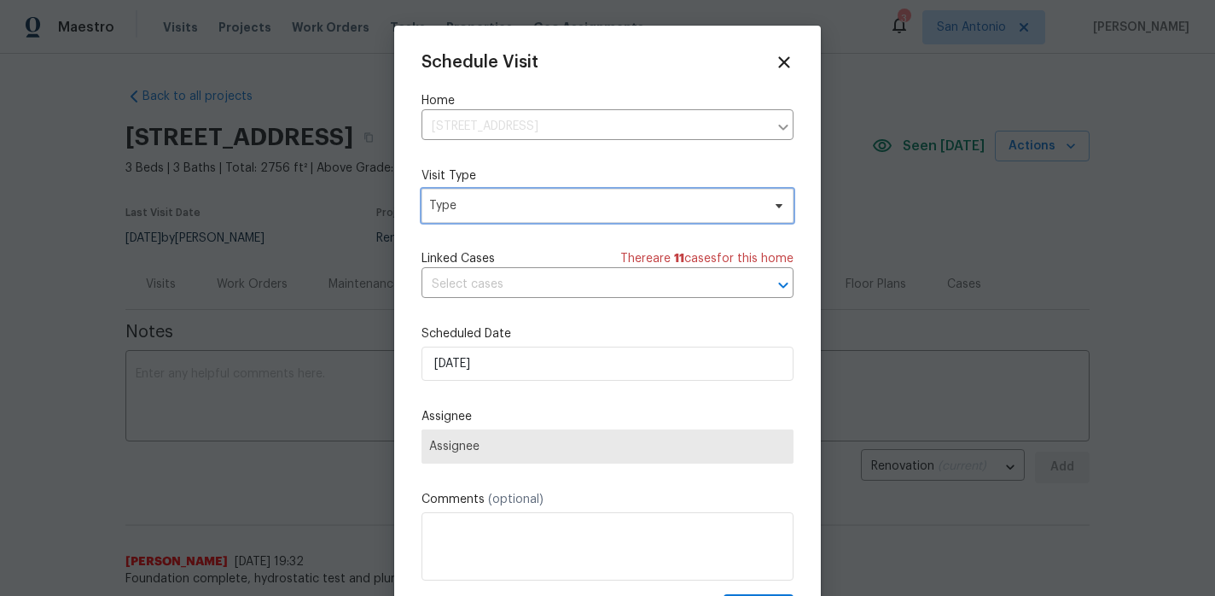
click at [489, 208] on span "Type" at bounding box center [595, 205] width 332 height 17
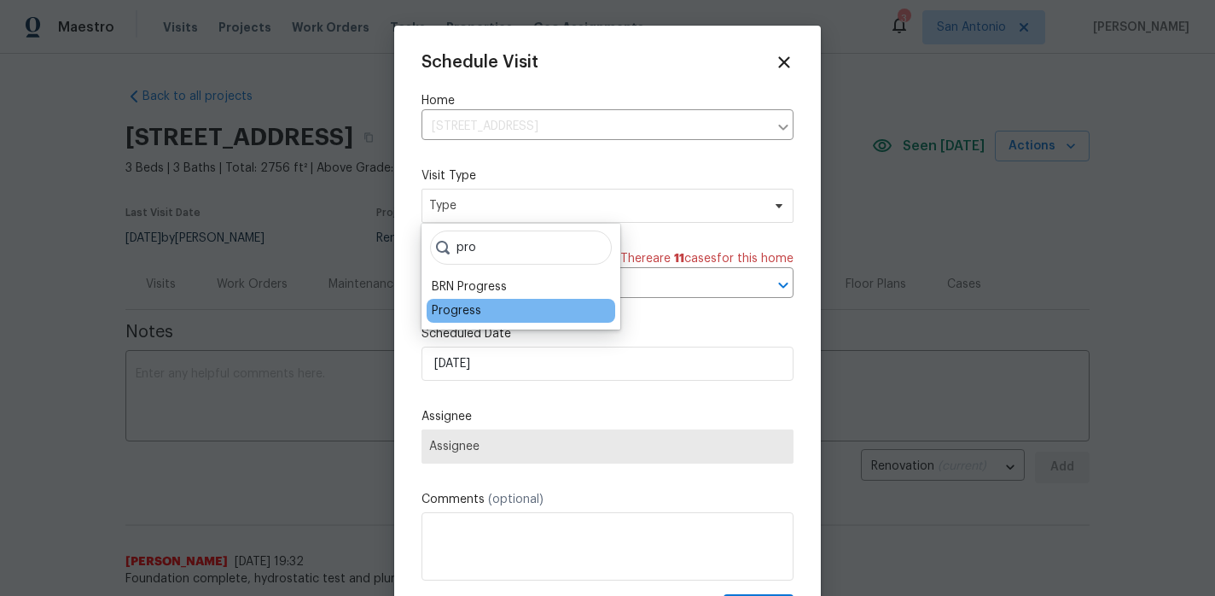
type input "pro"
click at [477, 304] on div "Progress" at bounding box center [457, 310] width 50 height 17
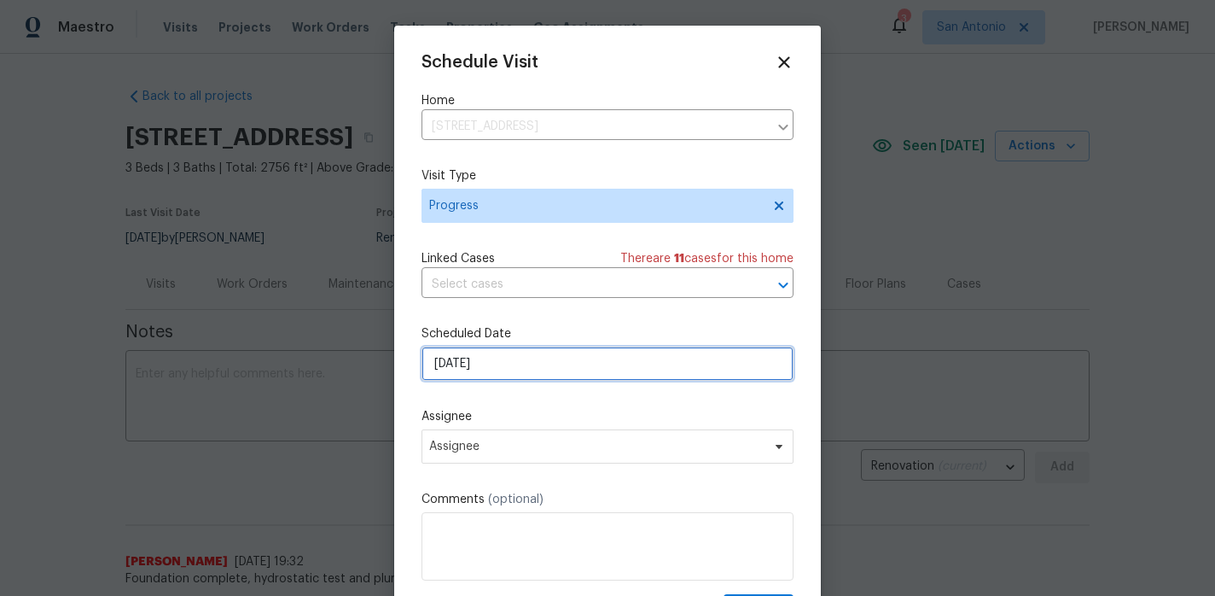
click at [515, 366] on input "[DATE]" at bounding box center [608, 364] width 372 height 34
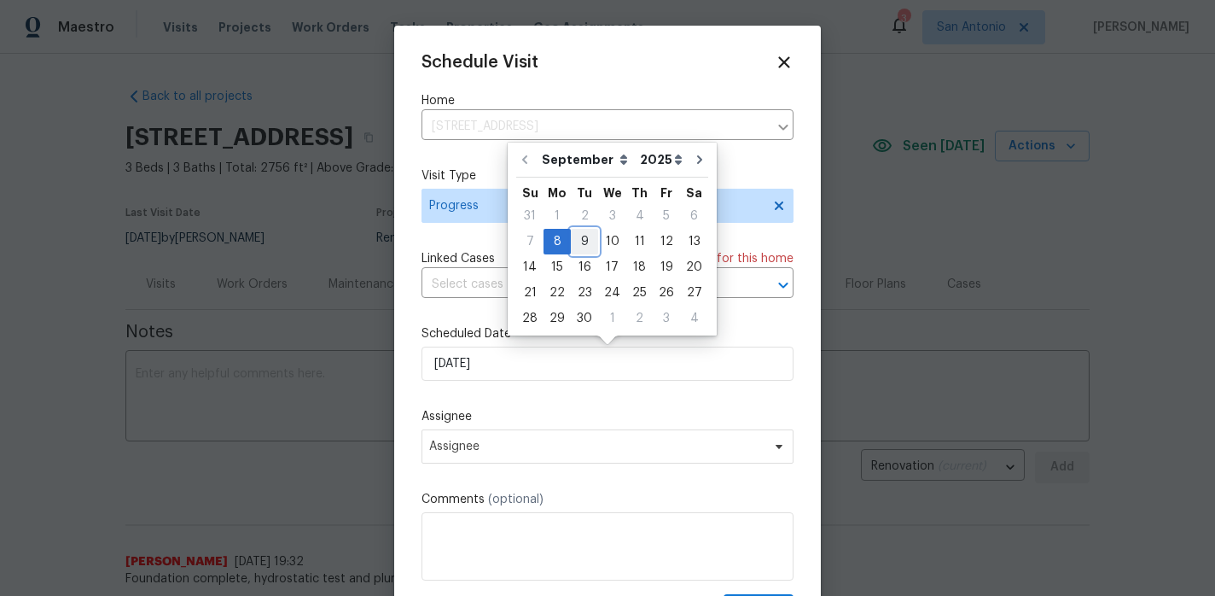
click at [580, 246] on div "9" at bounding box center [584, 242] width 27 height 24
type input "[DATE]"
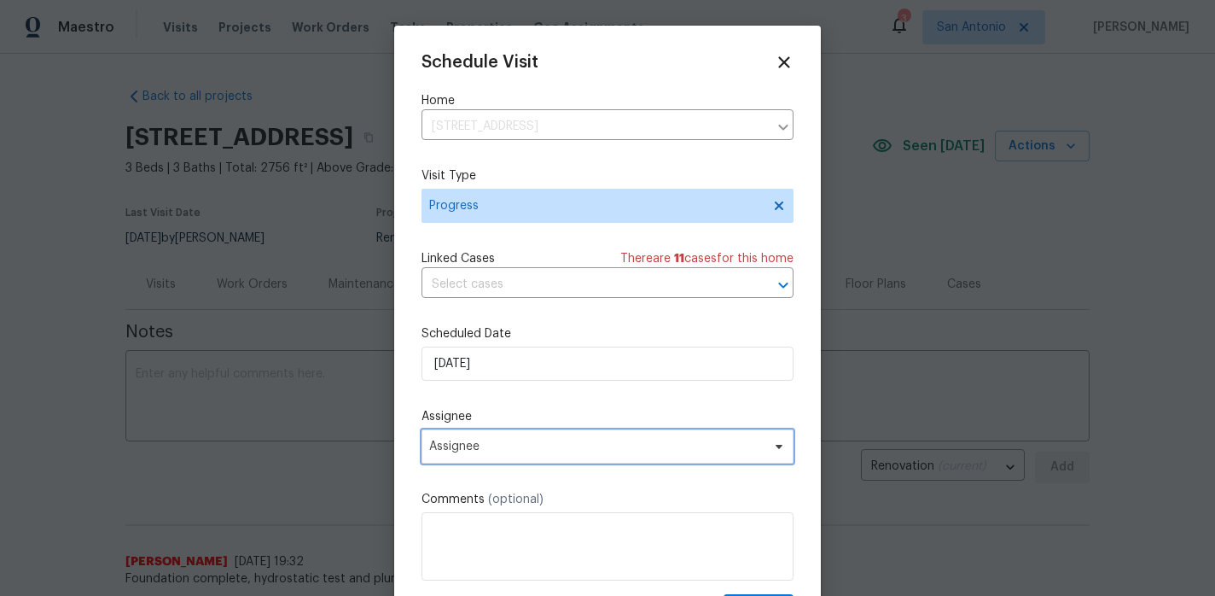
click at [507, 459] on span "Assignee" at bounding box center [608, 446] width 372 height 34
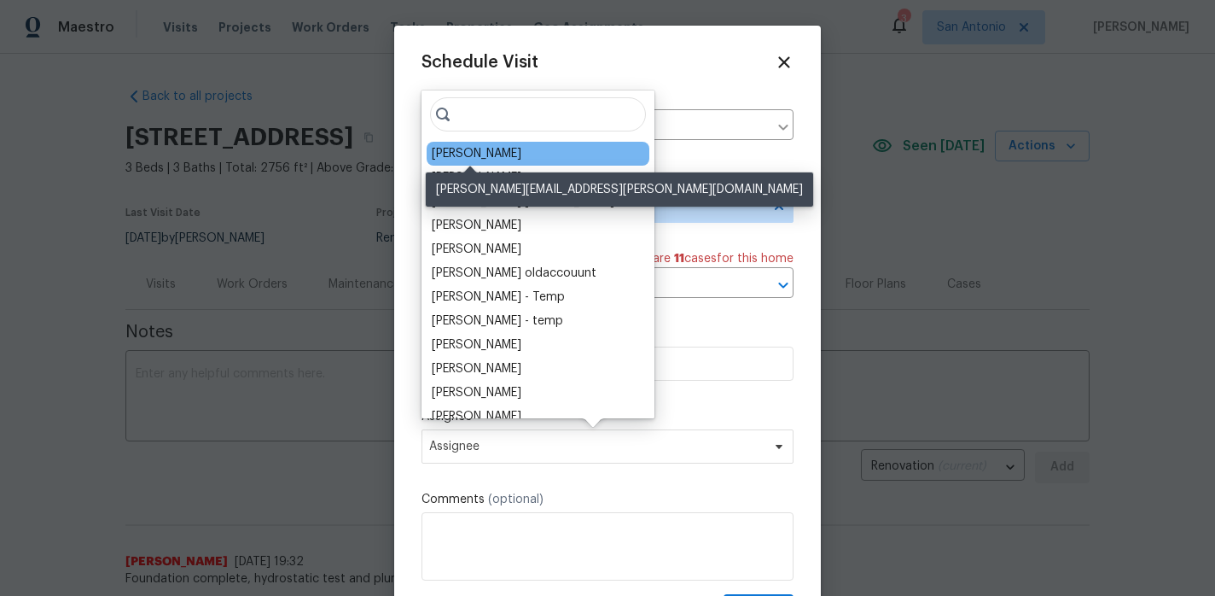
click at [498, 150] on div "[PERSON_NAME]" at bounding box center [477, 153] width 90 height 17
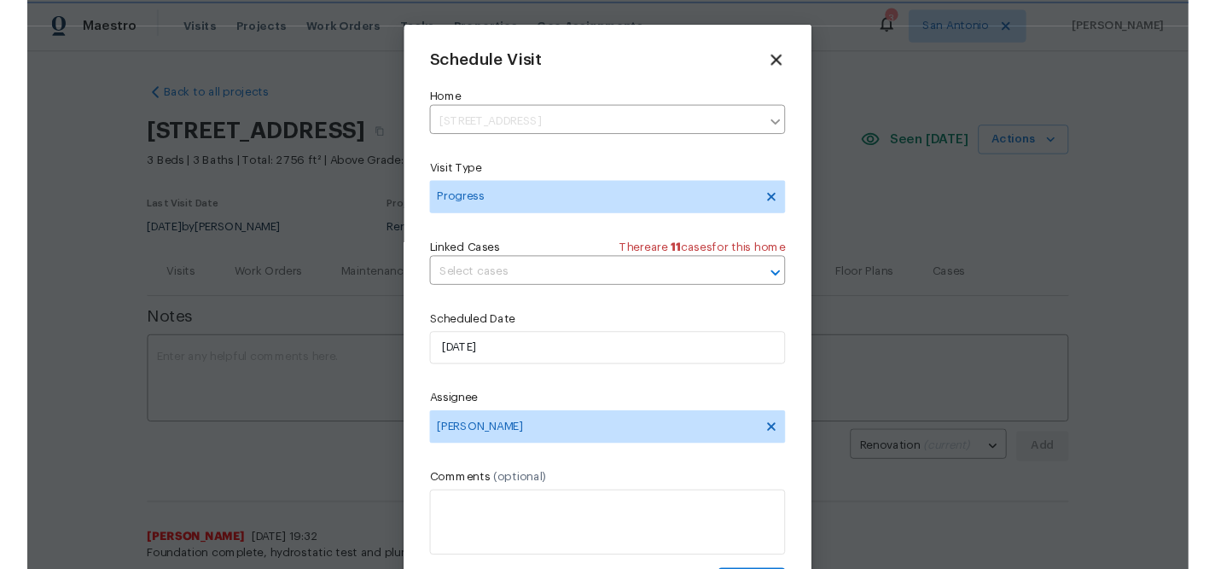
scroll to position [31, 0]
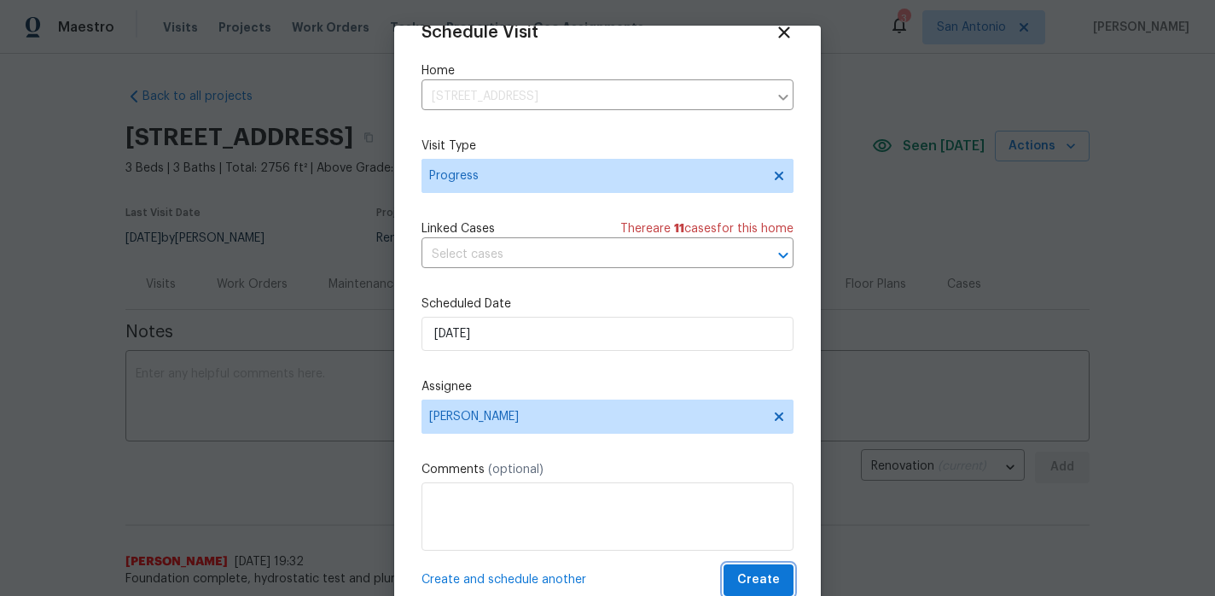
click at [761, 577] on span "Create" at bounding box center [758, 579] width 43 height 21
